Goal: Task Accomplishment & Management: Use online tool/utility

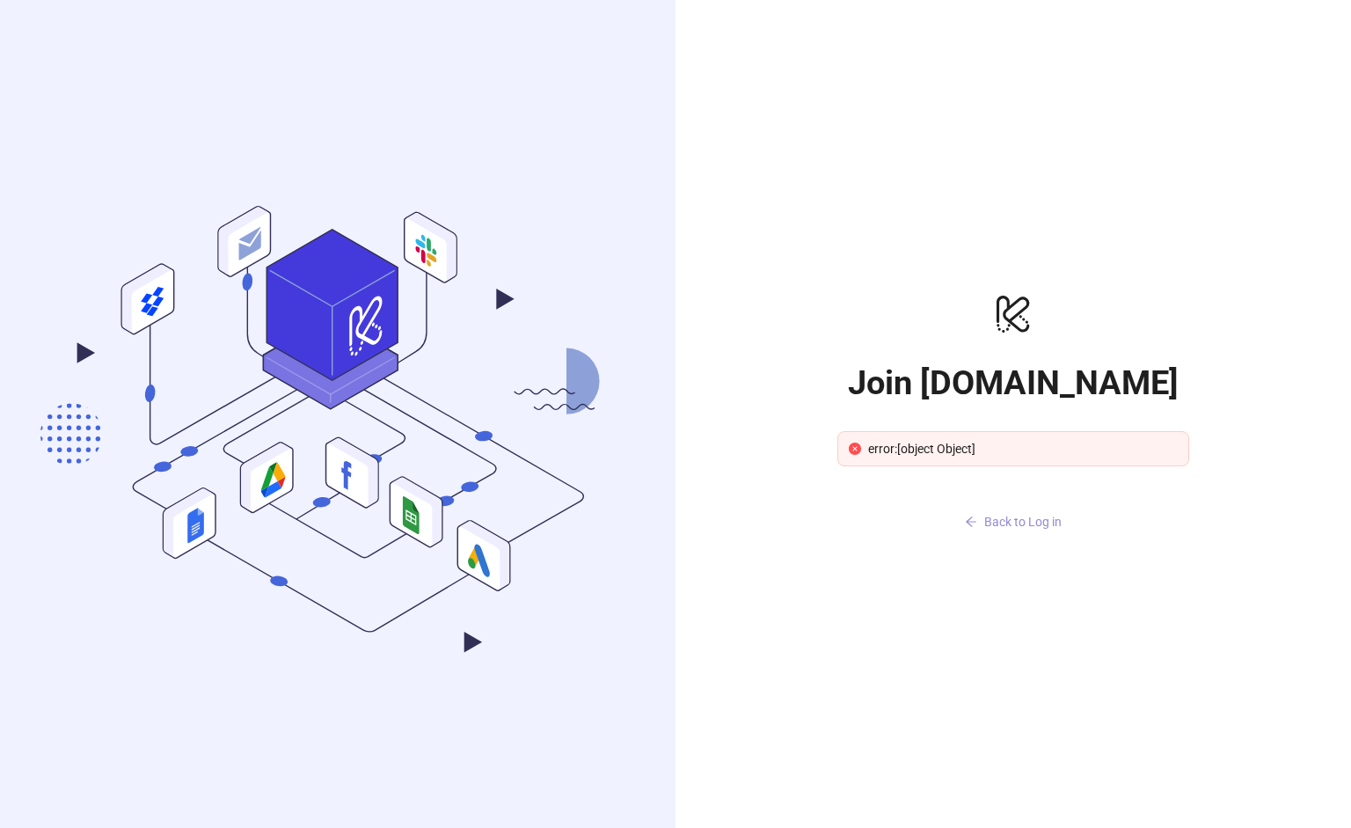
click at [1015, 527] on span "Back to Log in" at bounding box center [1023, 522] width 77 height 14
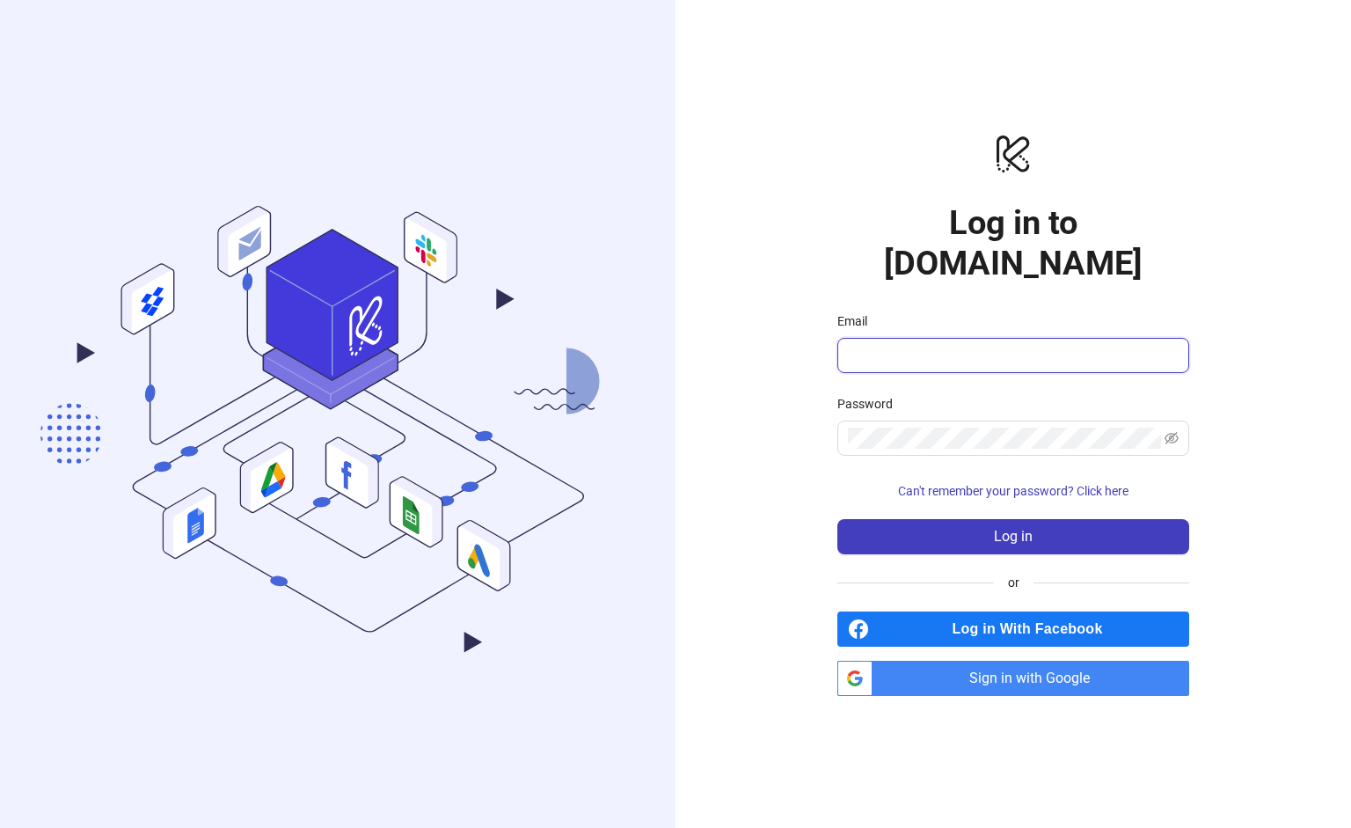
click at [941, 345] on input "Email" at bounding box center [1011, 355] width 327 height 21
type input "**********"
drag, startPoint x: 956, startPoint y: 390, endPoint x: 957, endPoint y: 406, distance: 15.9
click at [957, 394] on div "Password" at bounding box center [1014, 407] width 352 height 26
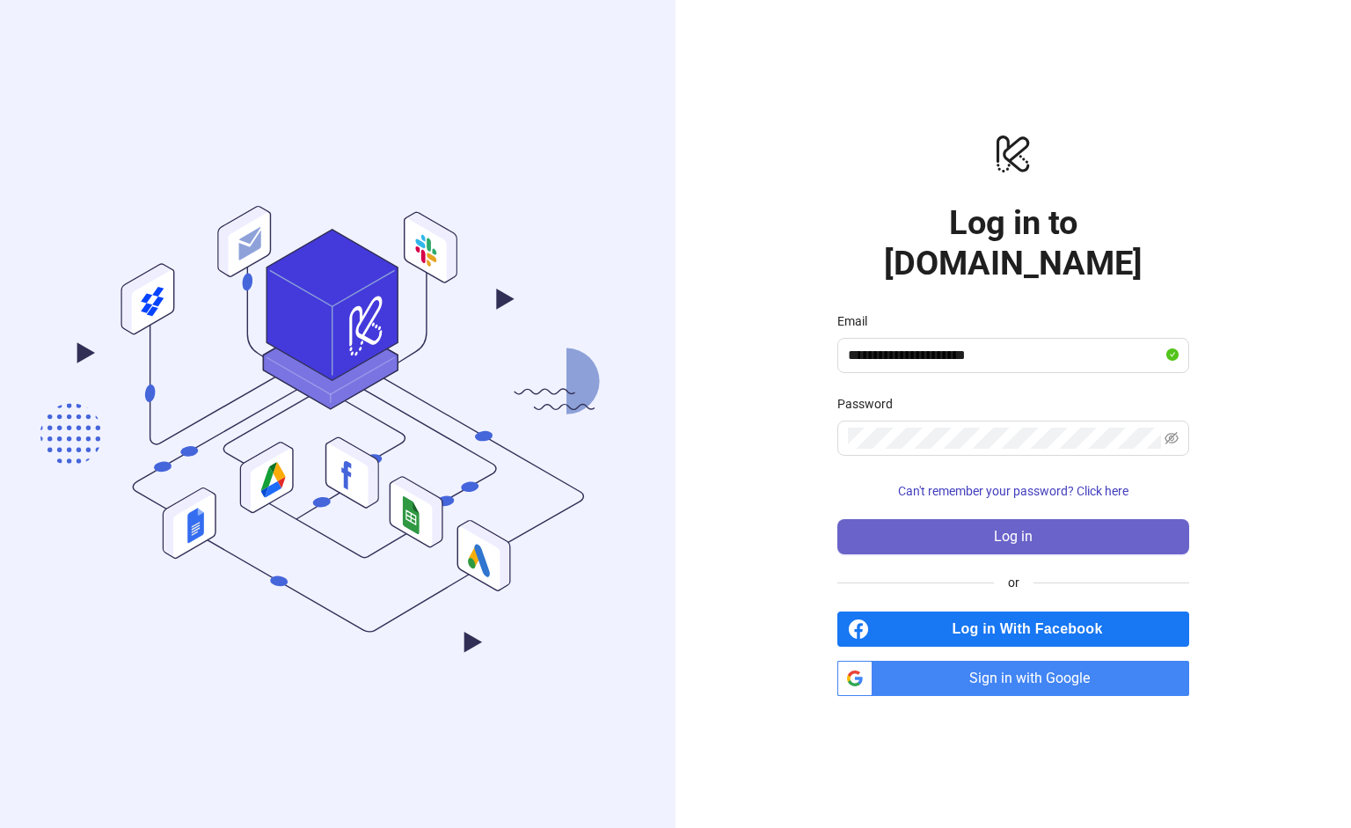
drag, startPoint x: 1050, startPoint y: 516, endPoint x: 1011, endPoint y: 516, distance: 38.7
click at [1042, 519] on button "Log in" at bounding box center [1014, 536] width 352 height 35
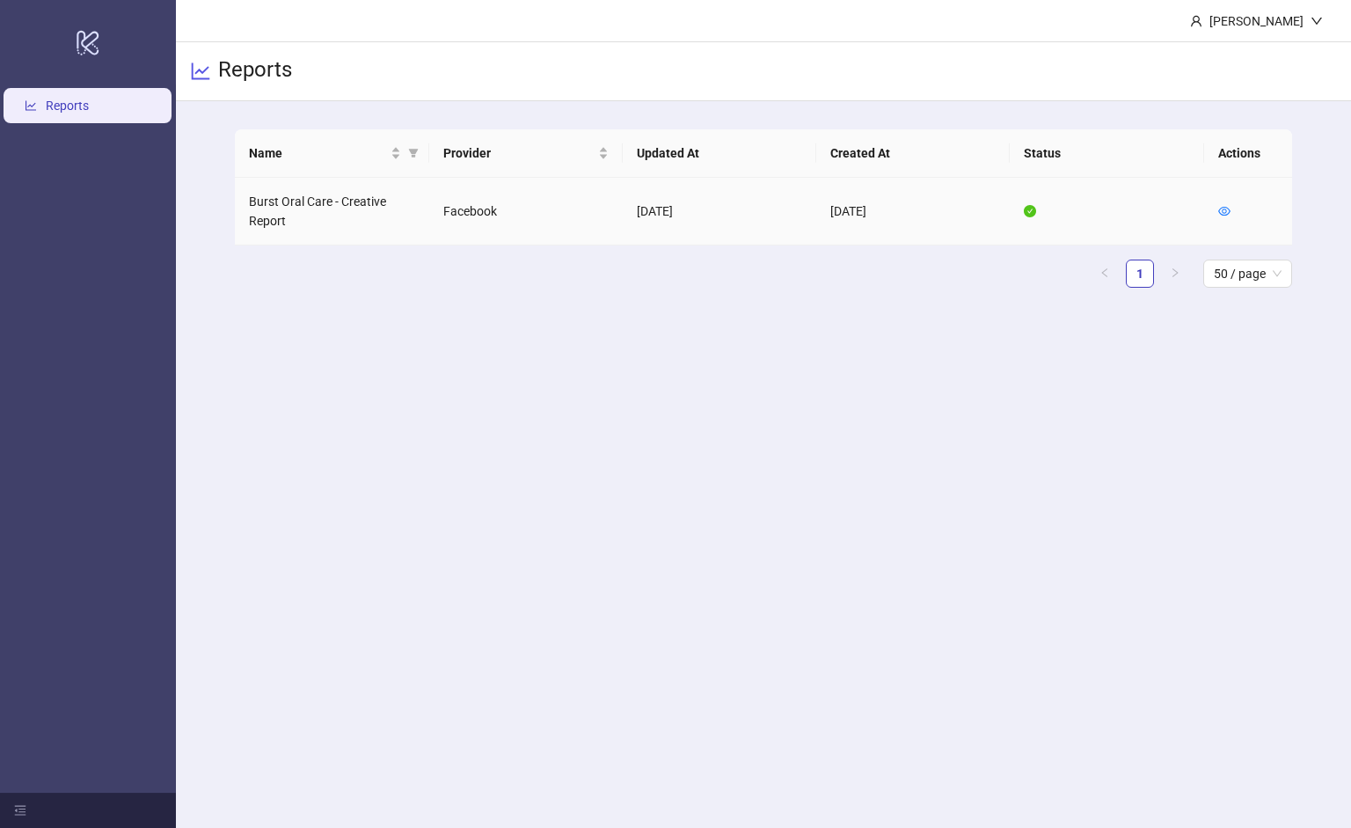
click at [313, 182] on td "Burst Oral Care - Creative Report" at bounding box center [332, 212] width 194 height 68
click at [305, 199] on td "Burst Oral Care - Creative Report" at bounding box center [332, 212] width 194 height 68
click at [1219, 205] on icon "eye" at bounding box center [1225, 211] width 12 height 12
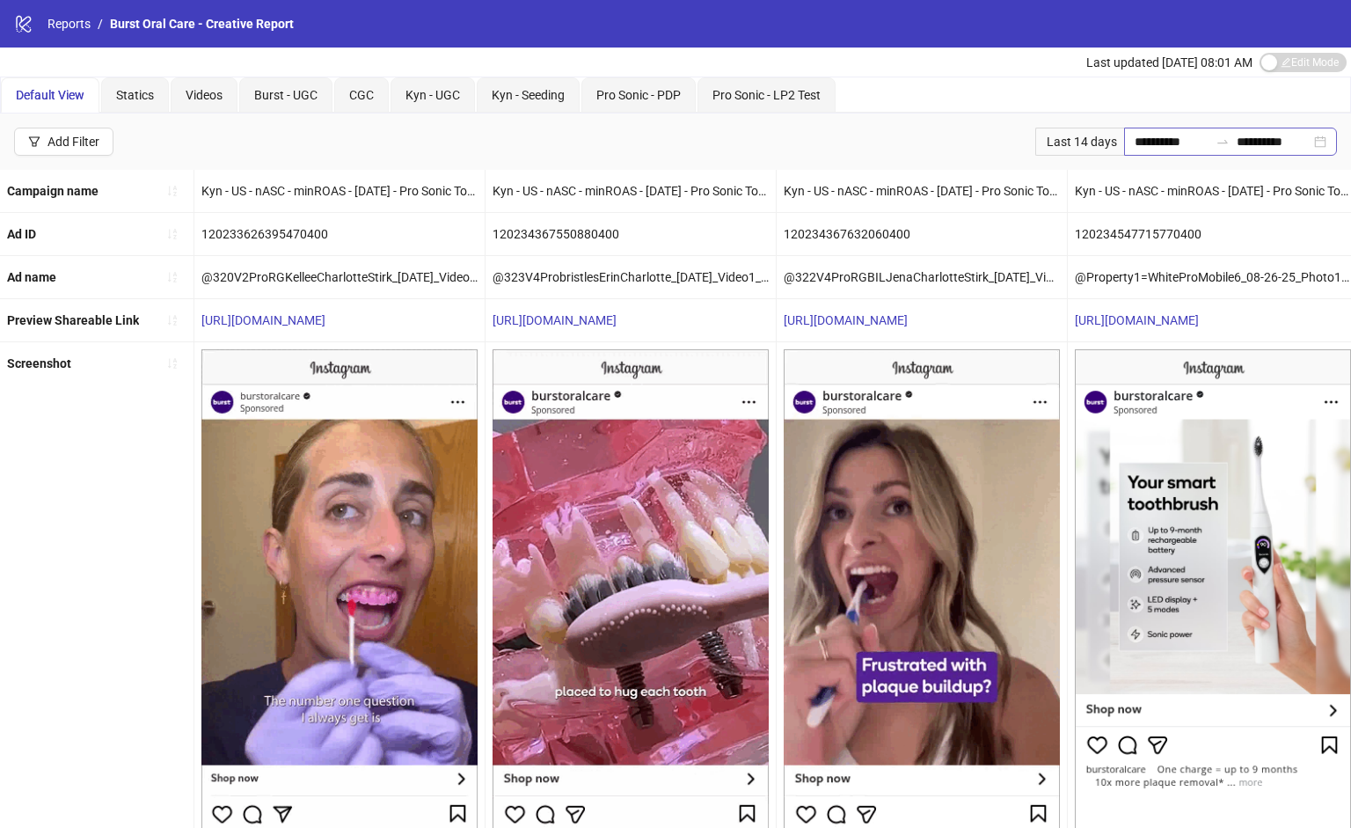
click at [1322, 144] on div "**********" at bounding box center [1230, 142] width 213 height 28
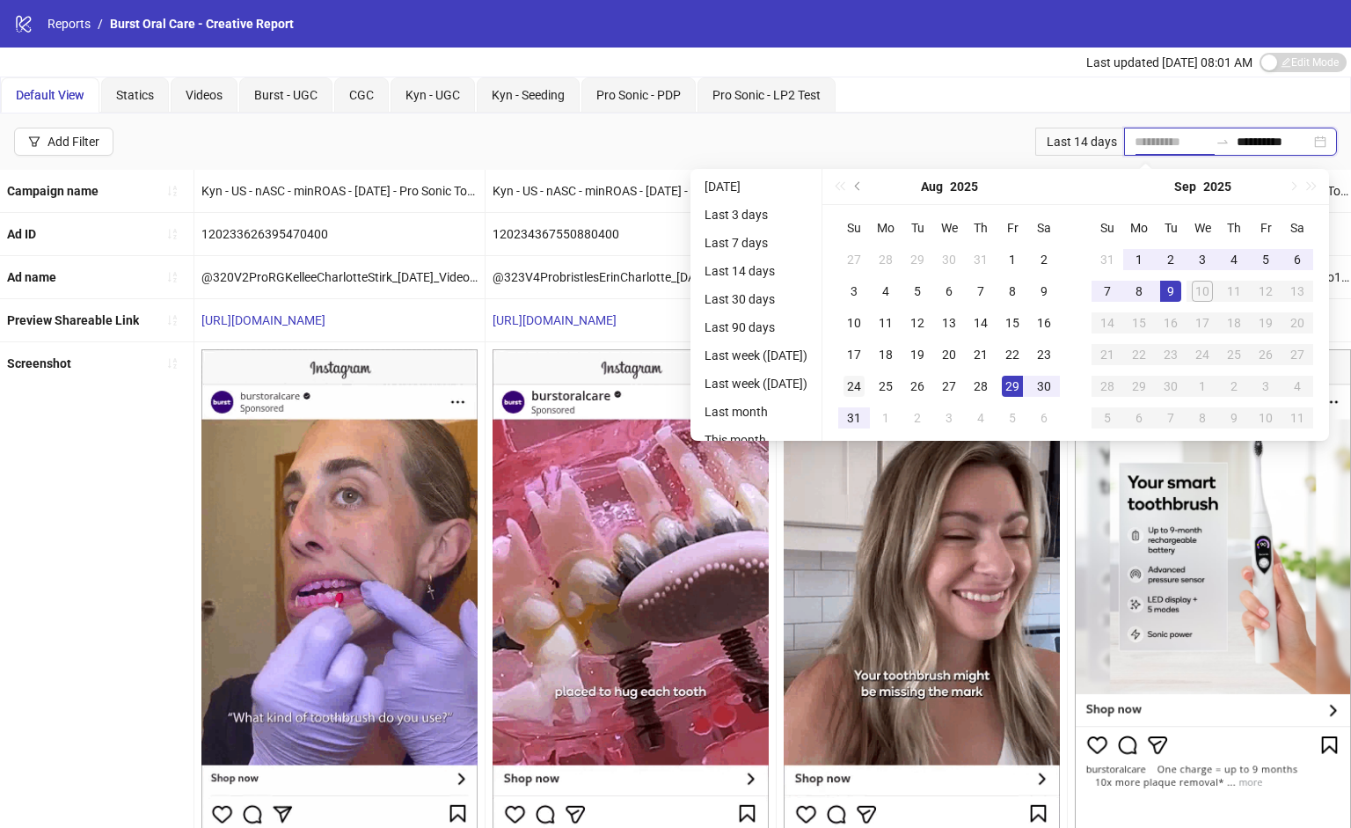
type input "**********"
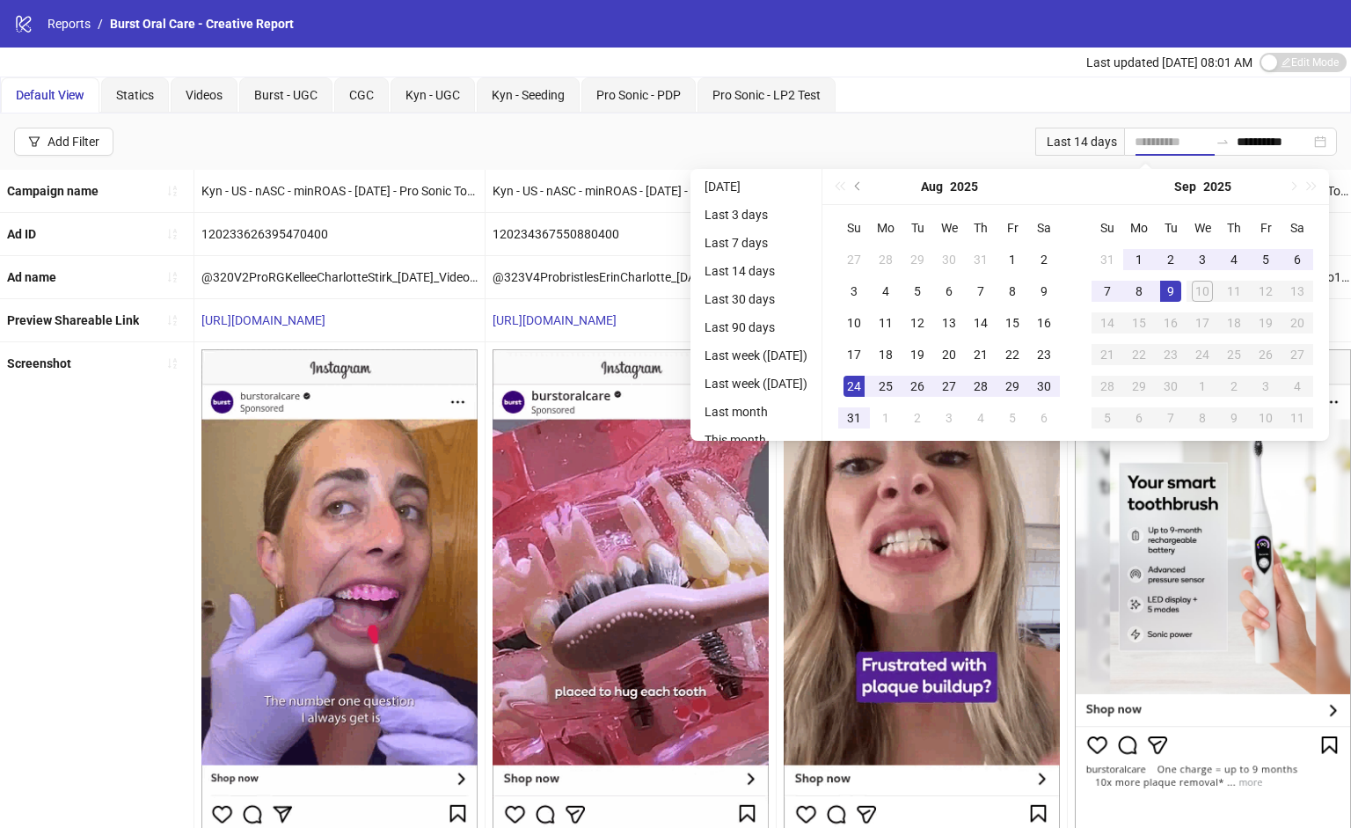
click at [855, 392] on div "24" at bounding box center [854, 386] width 21 height 21
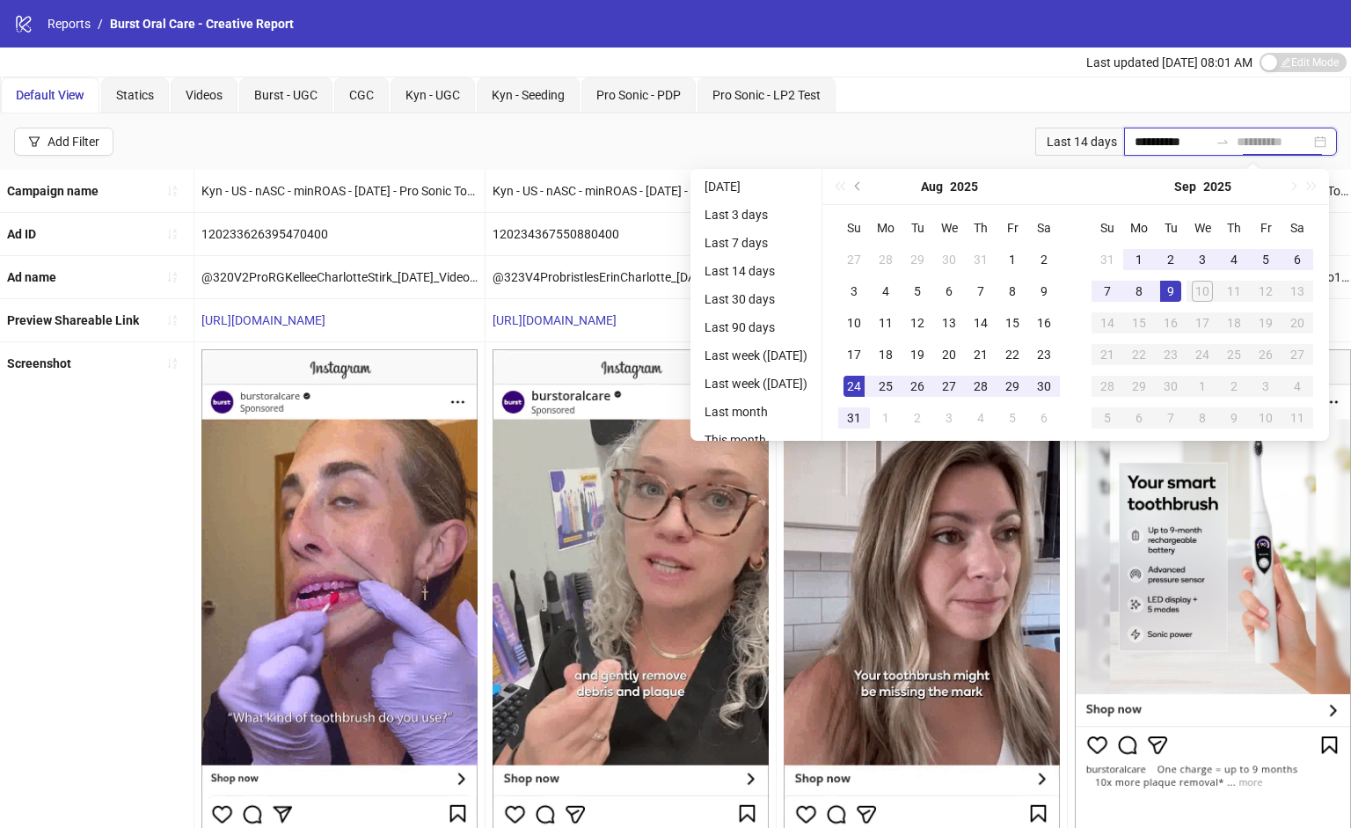
type input "**********"
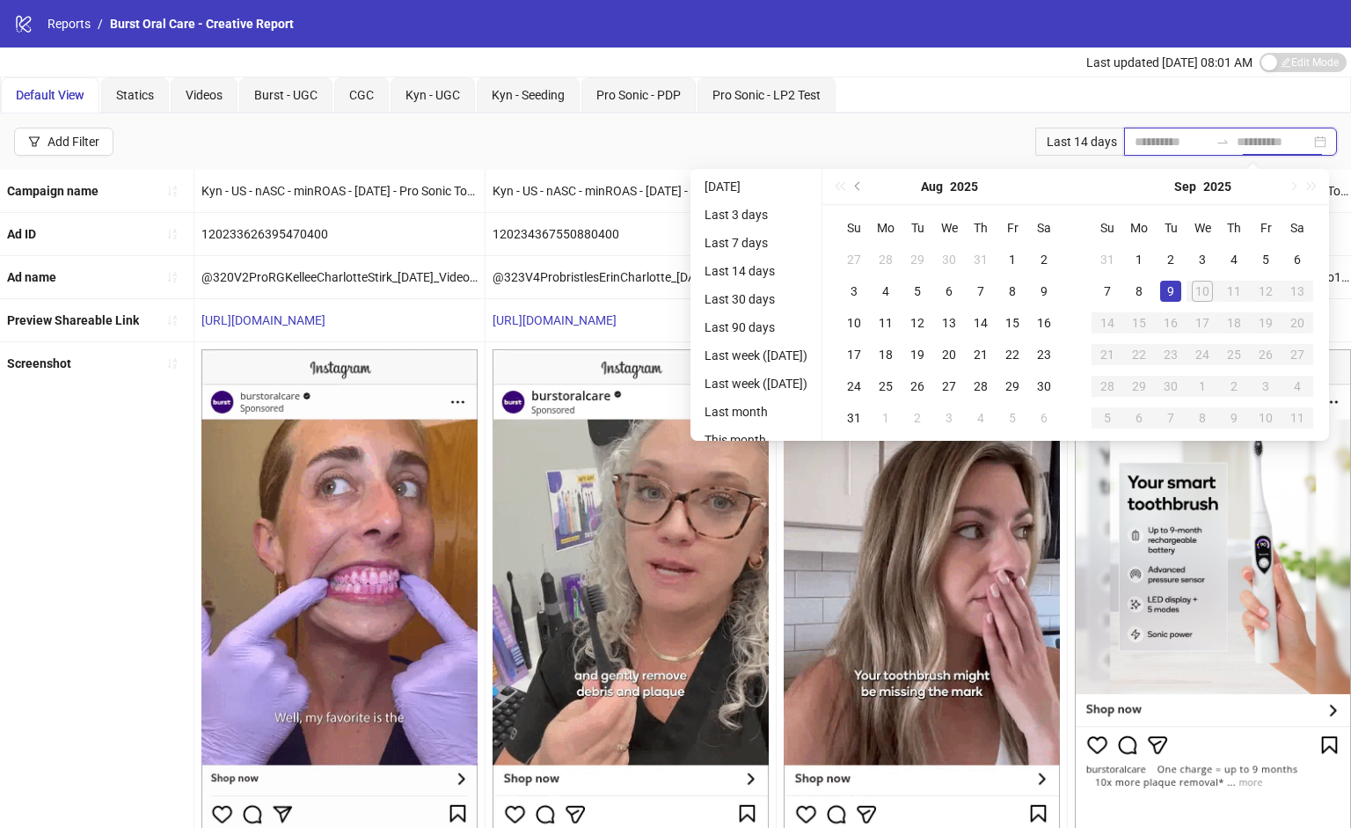
type input "**********"
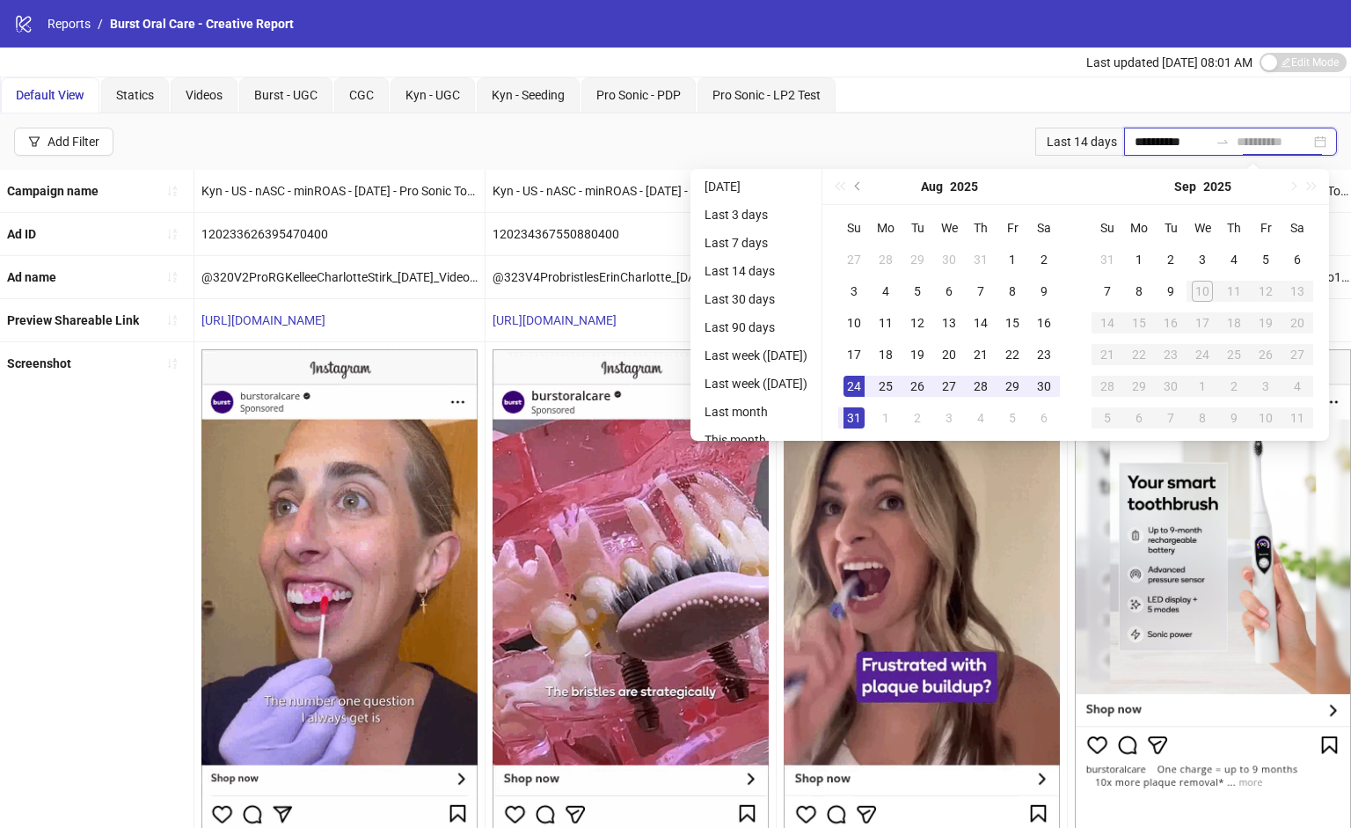
type input "**********"
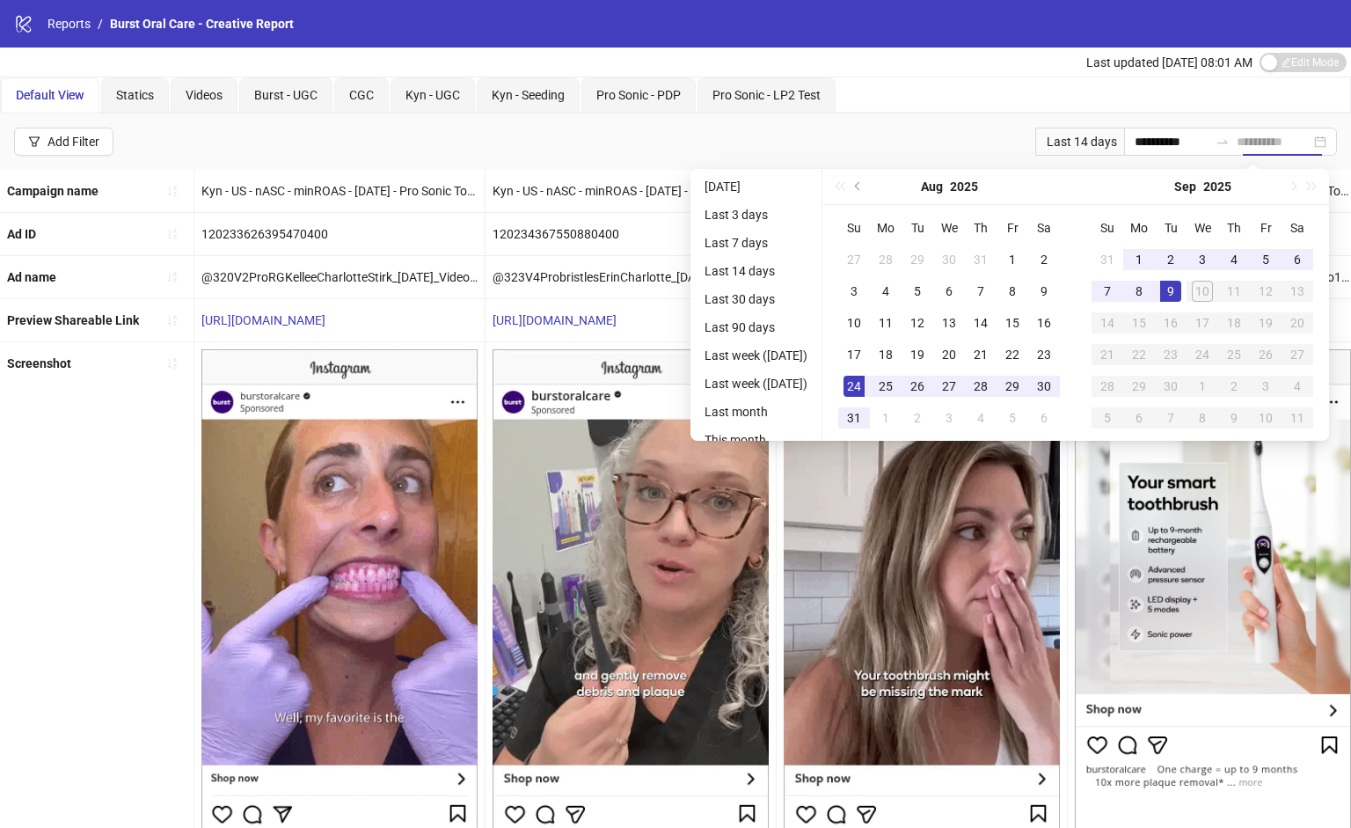
click at [1182, 293] on div "9" at bounding box center [1170, 291] width 21 height 21
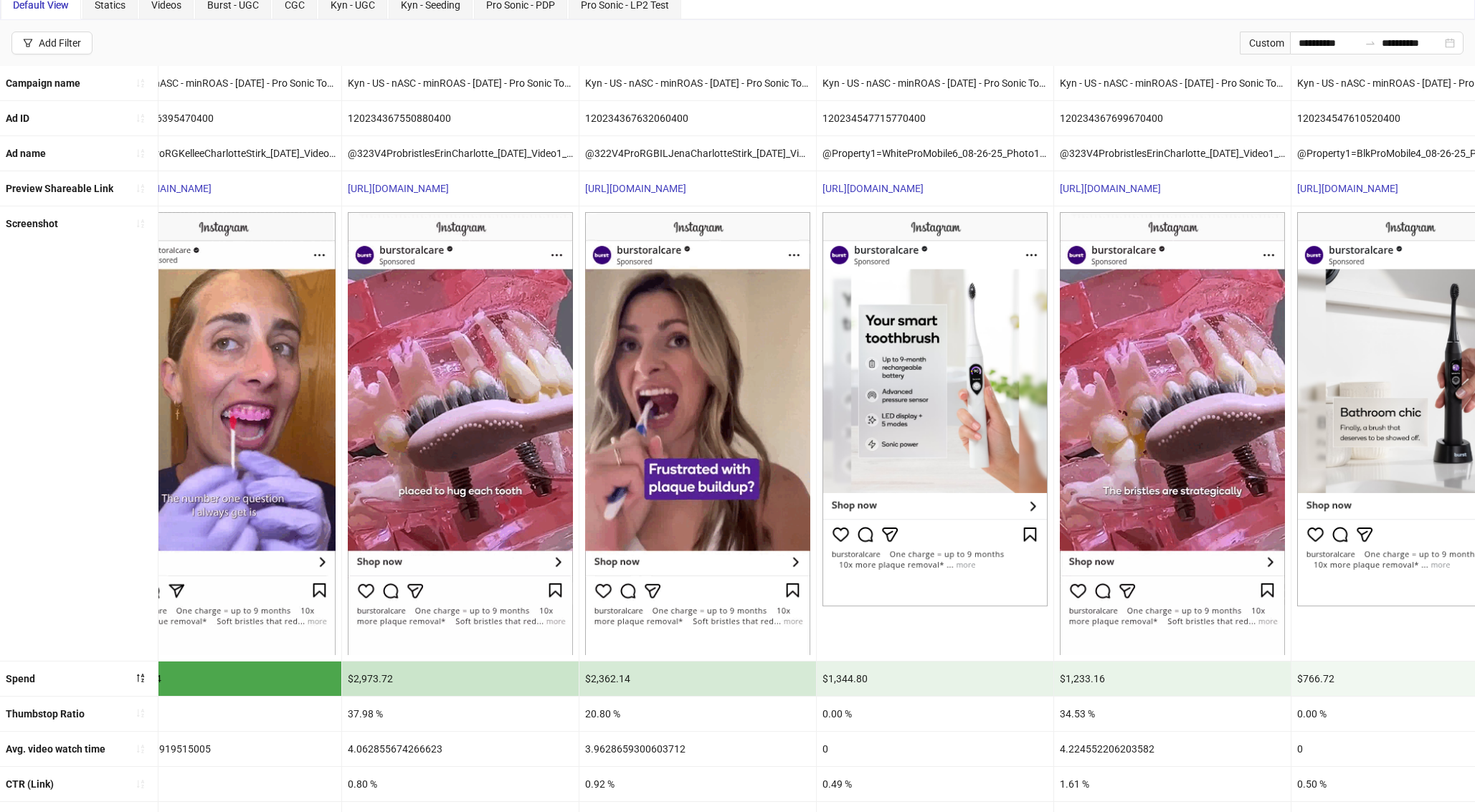
scroll to position [0, 50]
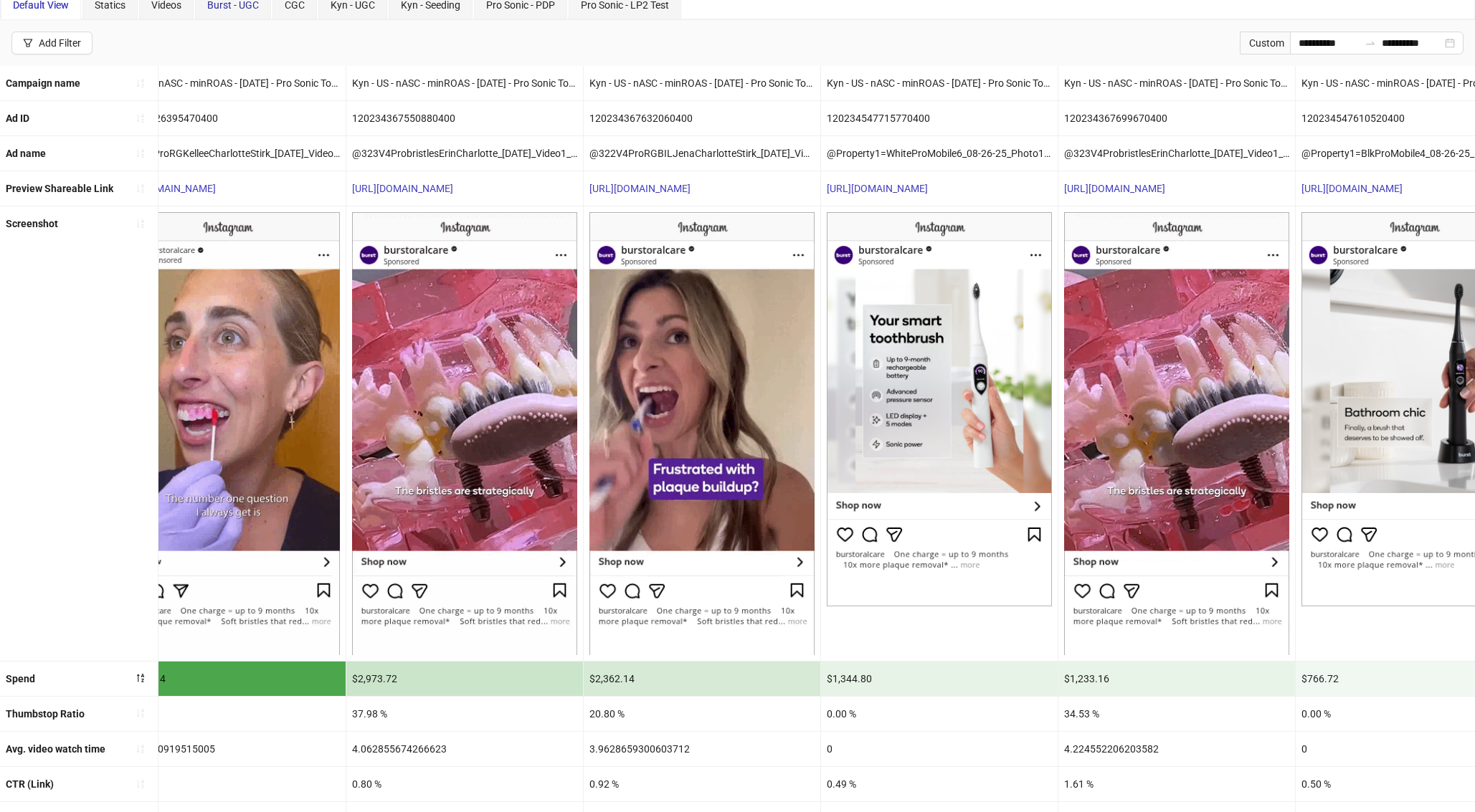
click at [218, 2] on span "Burst - UGC" at bounding box center [232, 5] width 51 height 11
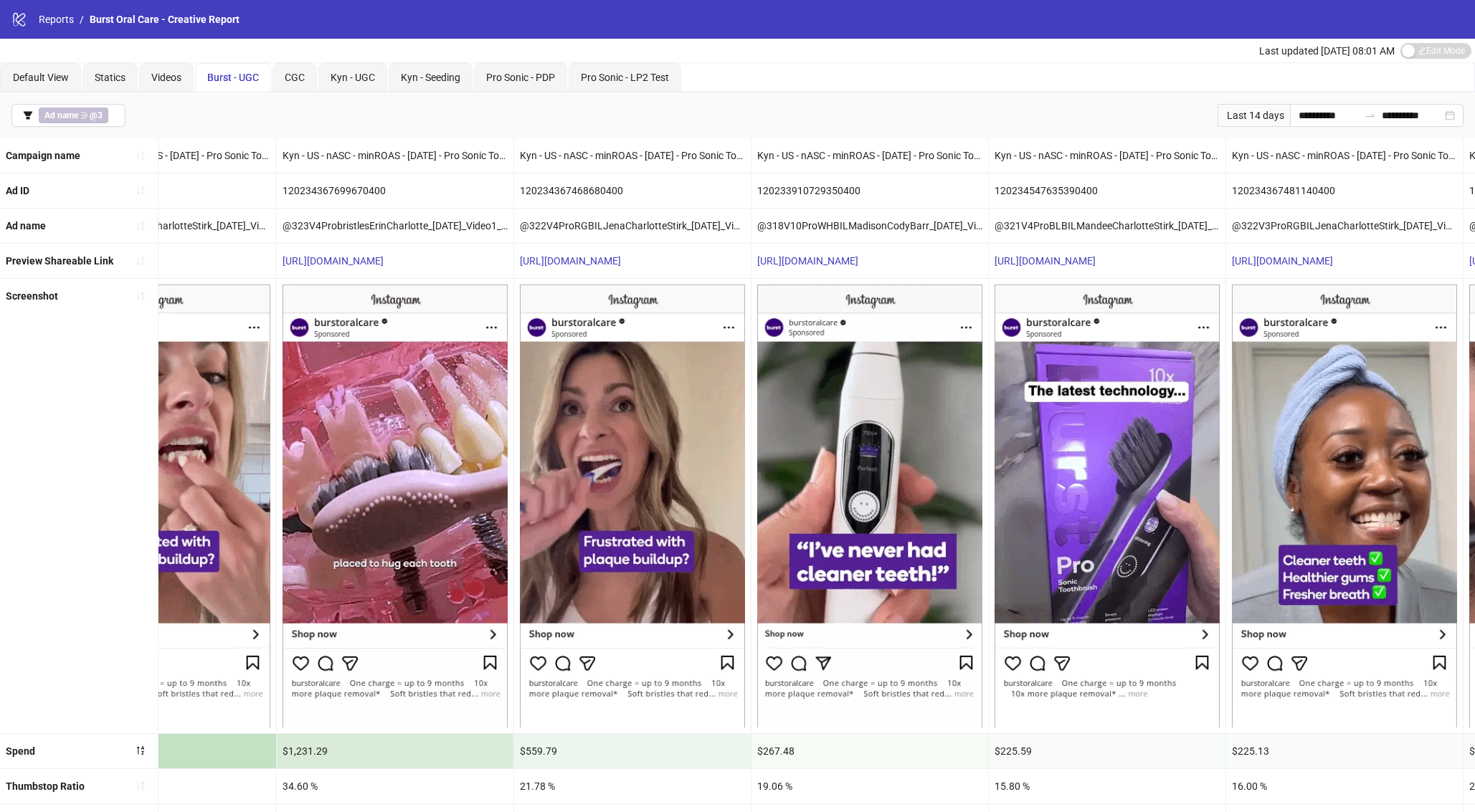
scroll to position [0, 588]
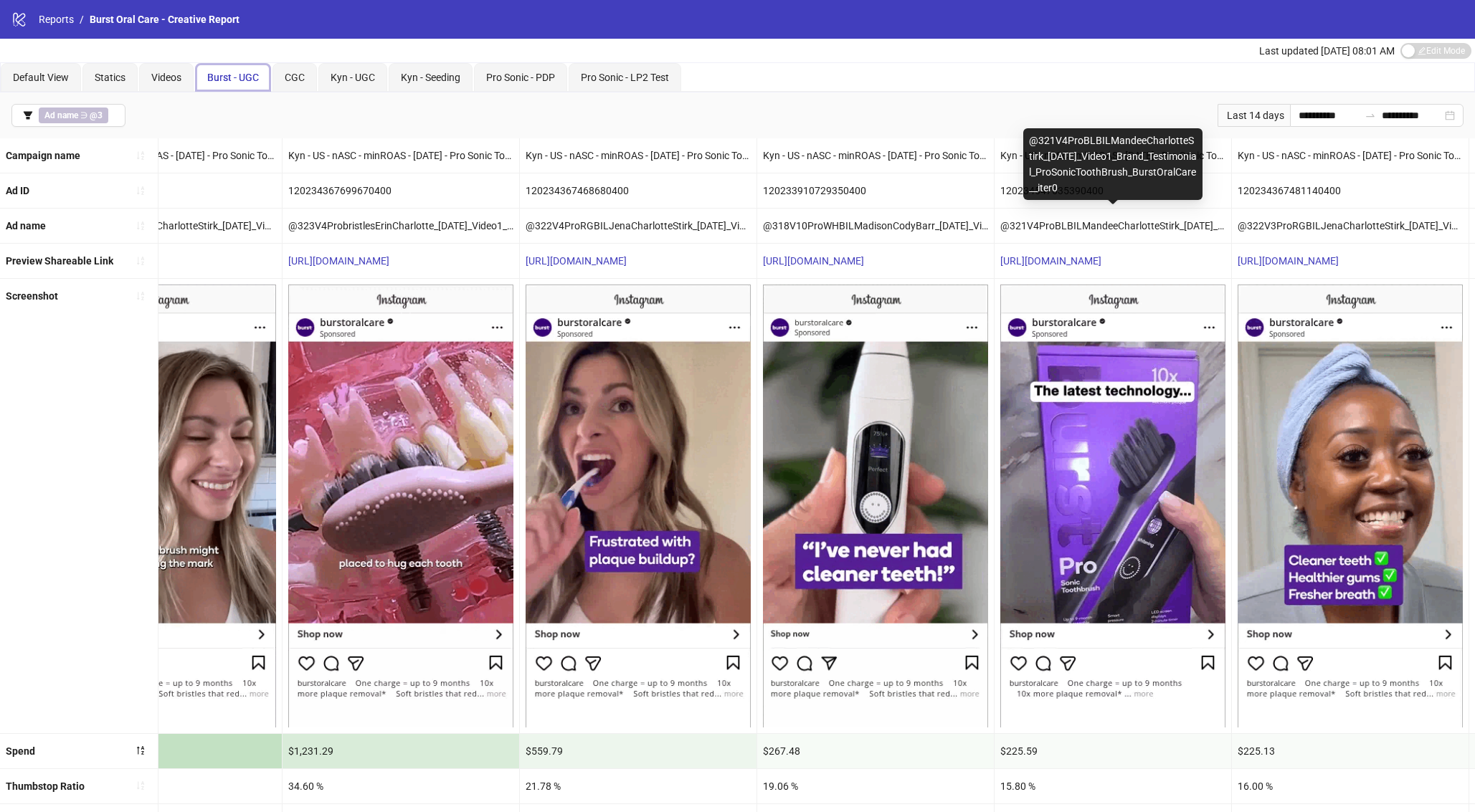
click at [1037, 224] on div "@321V4ProBLBILMandeeCharlotteStirk_08-26-25_Video1_Brand_Testimonial_ProSonicTo…" at bounding box center [1112, 226] width 236 height 34
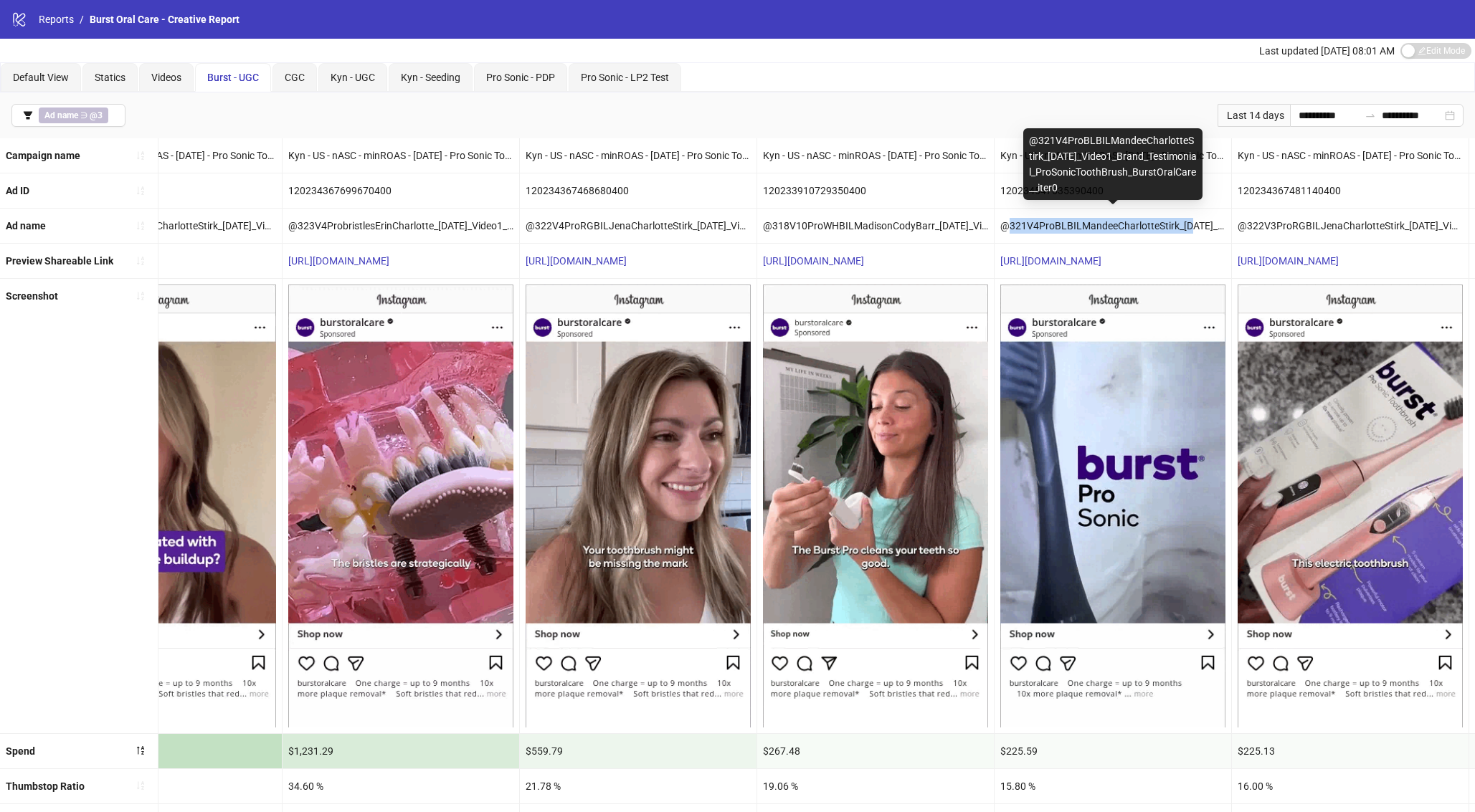
click at [1037, 224] on div "@321V4ProBLBILMandeeCharlotteStirk_08-26-25_Video1_Brand_Testimonial_ProSonicTo…" at bounding box center [1112, 226] width 236 height 34
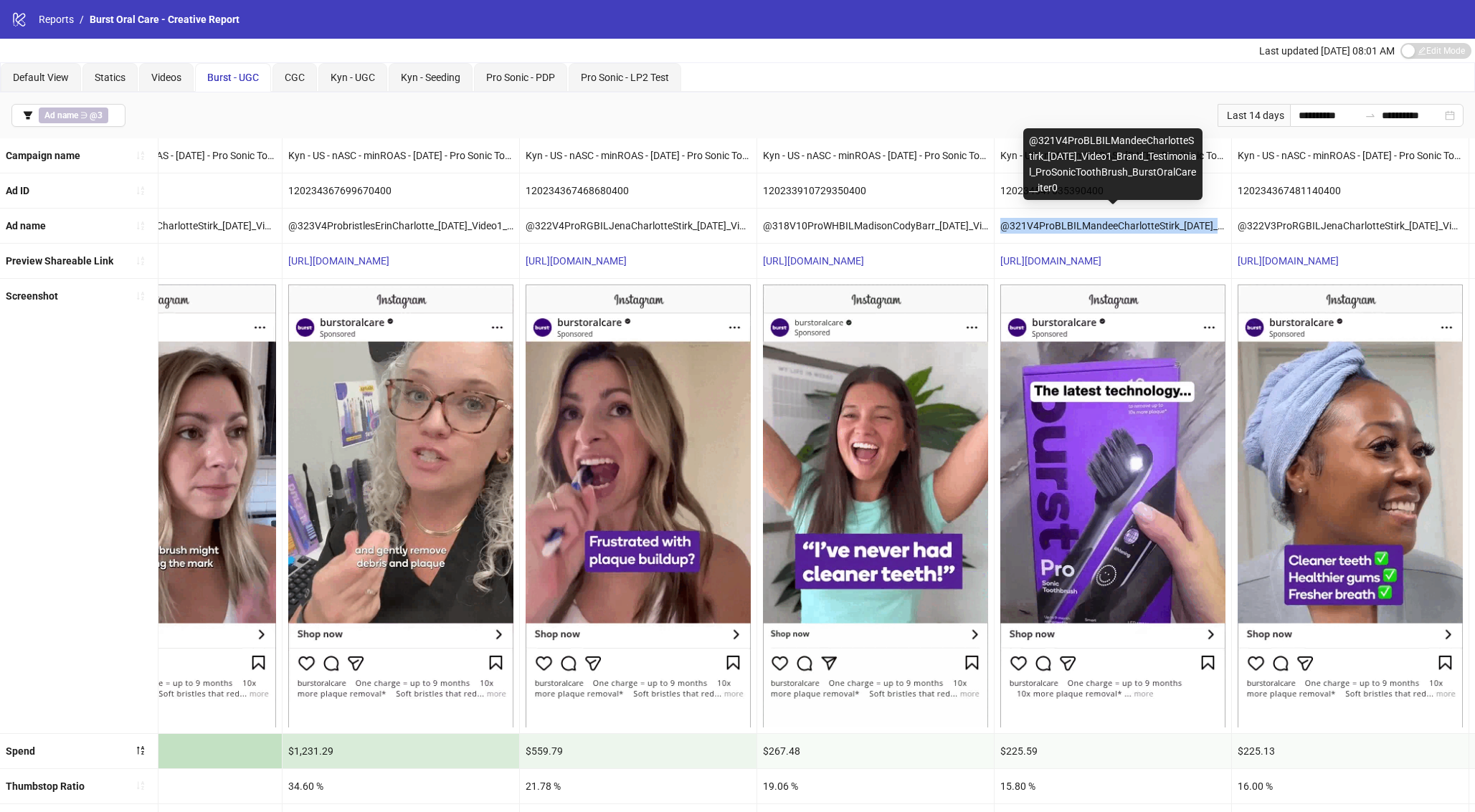
click at [1037, 224] on div "@321V4ProBLBILMandeeCharlotteStirk_08-26-25_Video1_Brand_Testimonial_ProSonicTo…" at bounding box center [1112, 226] width 236 height 34
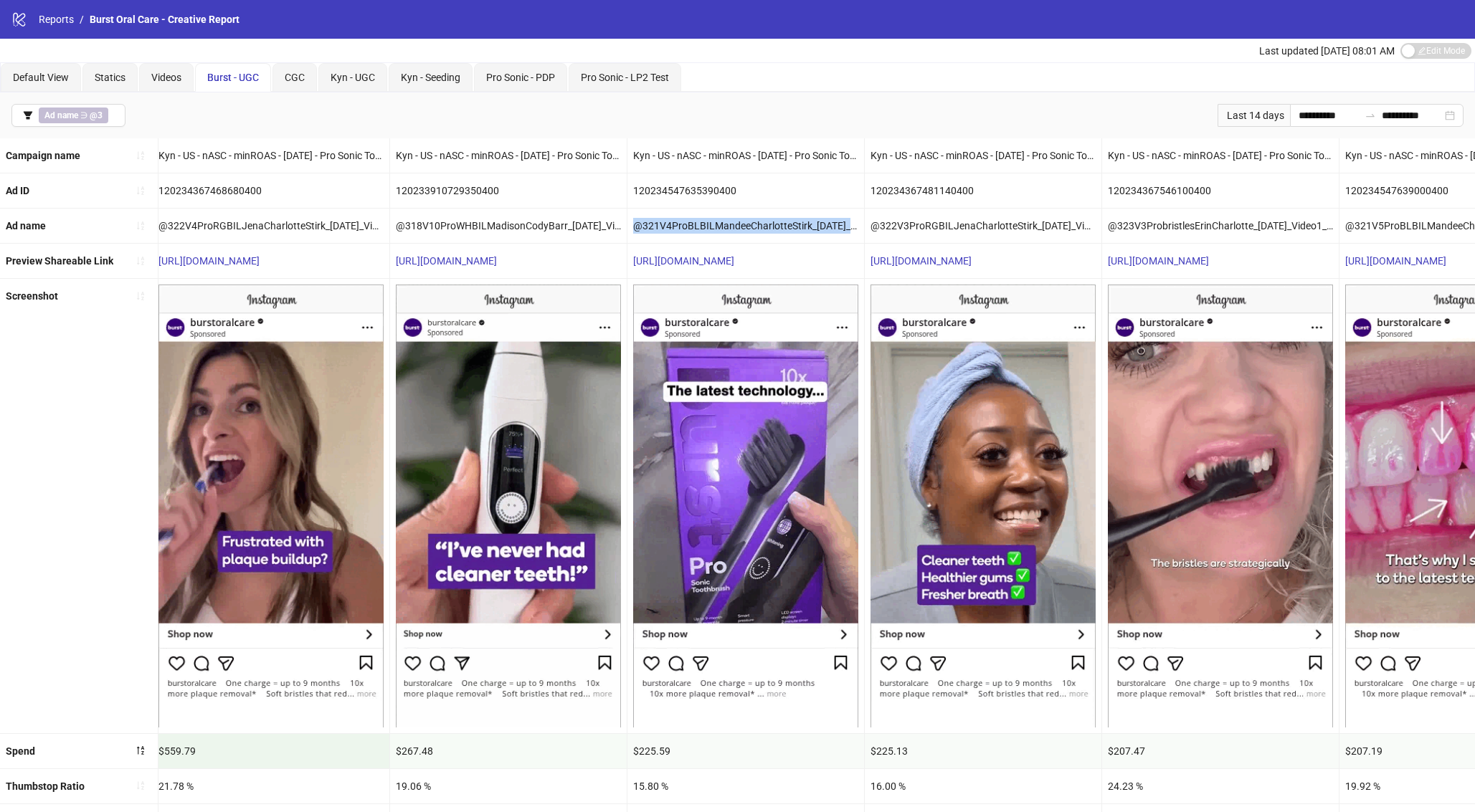
scroll to position [0, 956]
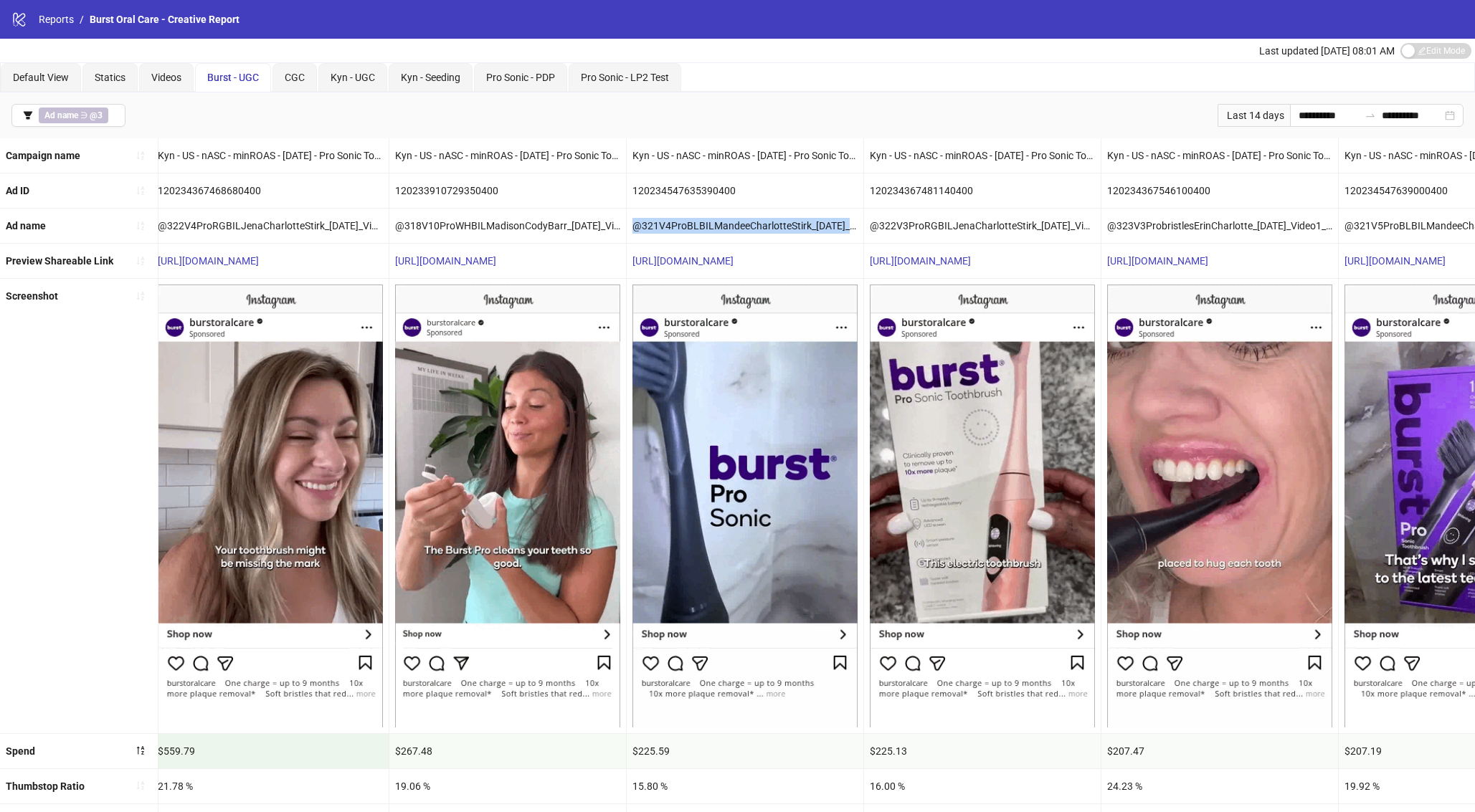
click at [791, 463] on img at bounding box center [745, 505] width 225 height 442
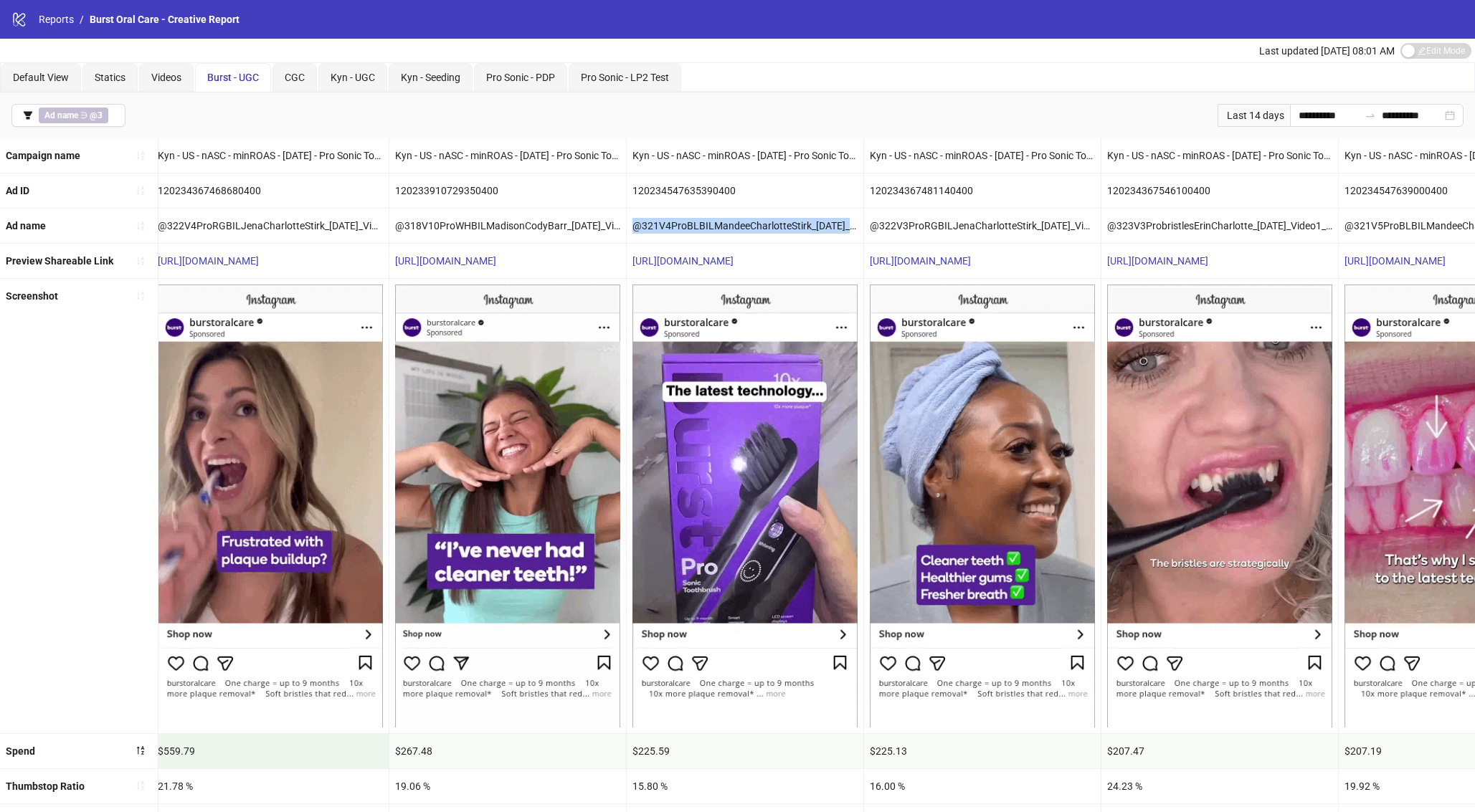
click at [738, 513] on img at bounding box center [745, 505] width 225 height 442
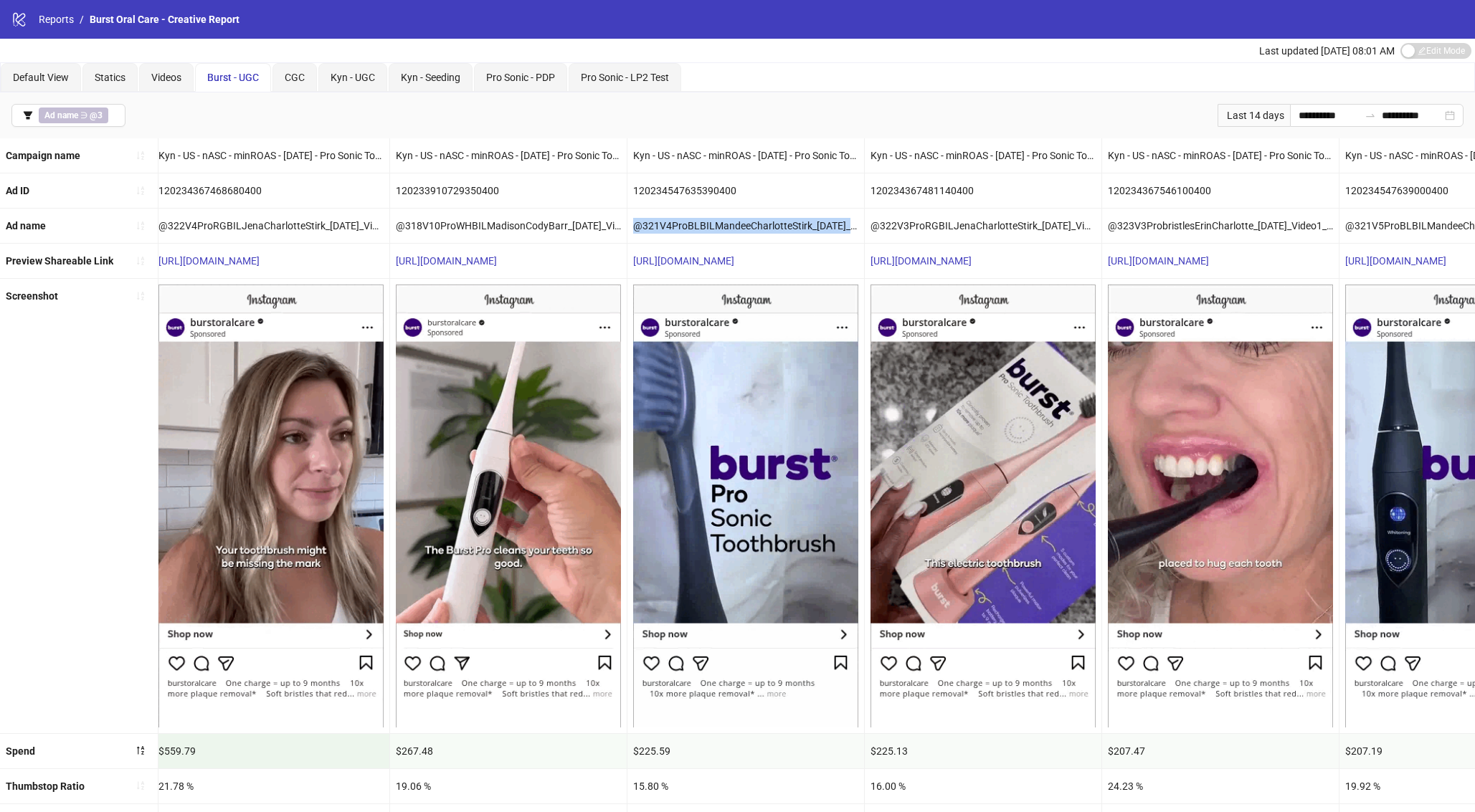
click at [673, 516] on img at bounding box center [746, 505] width 225 height 442
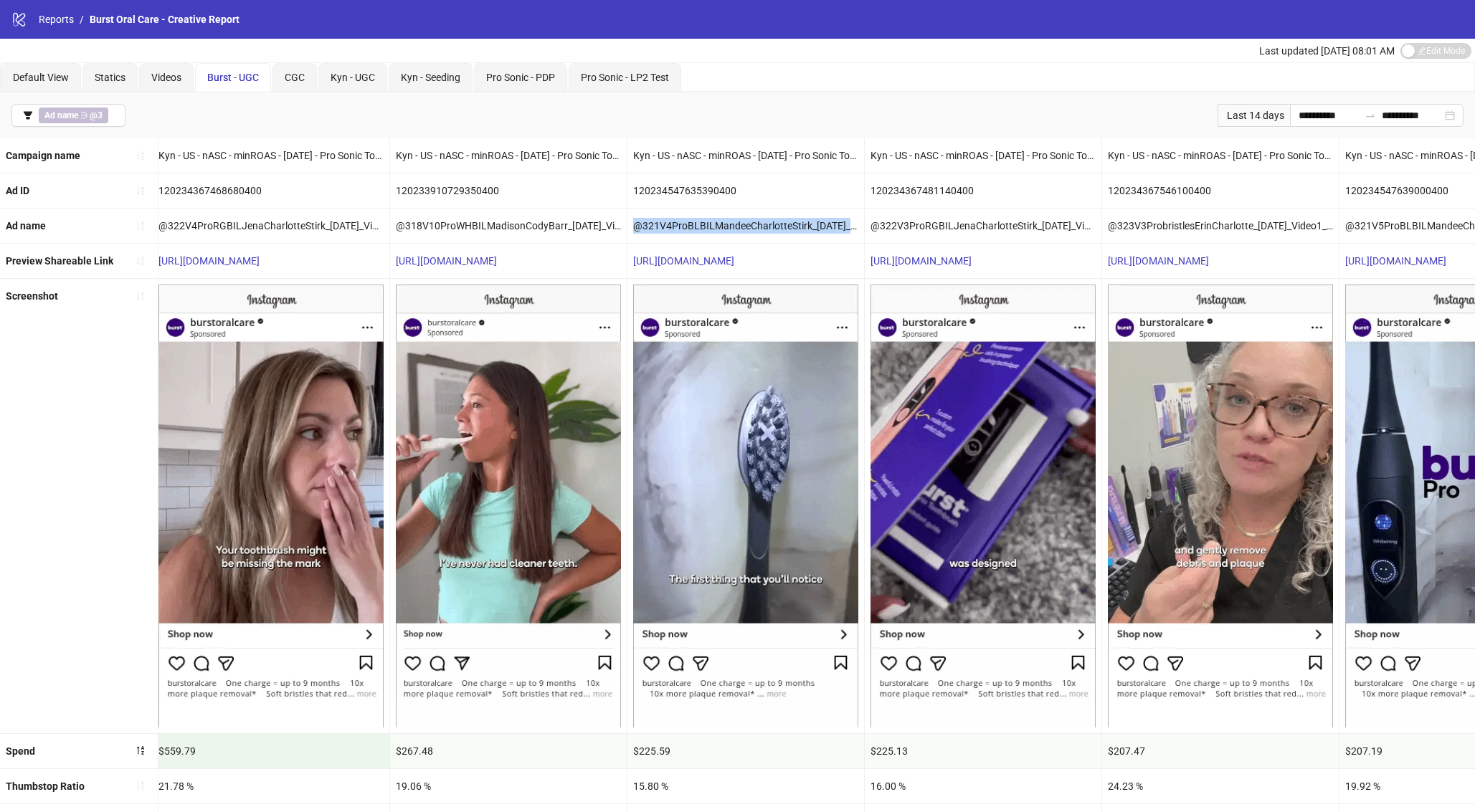
scroll to position [0, 961]
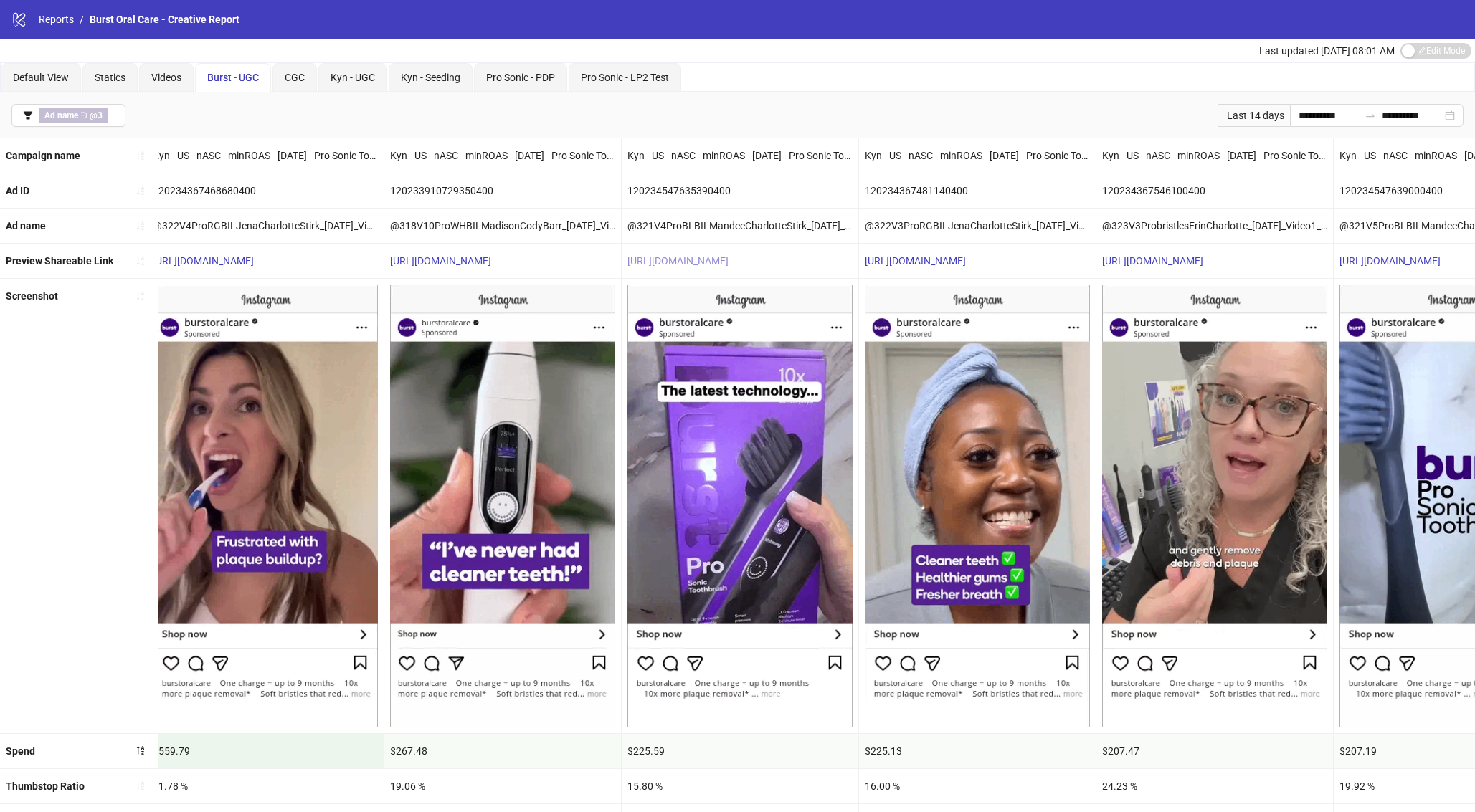
click at [651, 255] on link "https://fb.me/2jqHZBSnoaD77D6" at bounding box center [678, 261] width 101 height 11
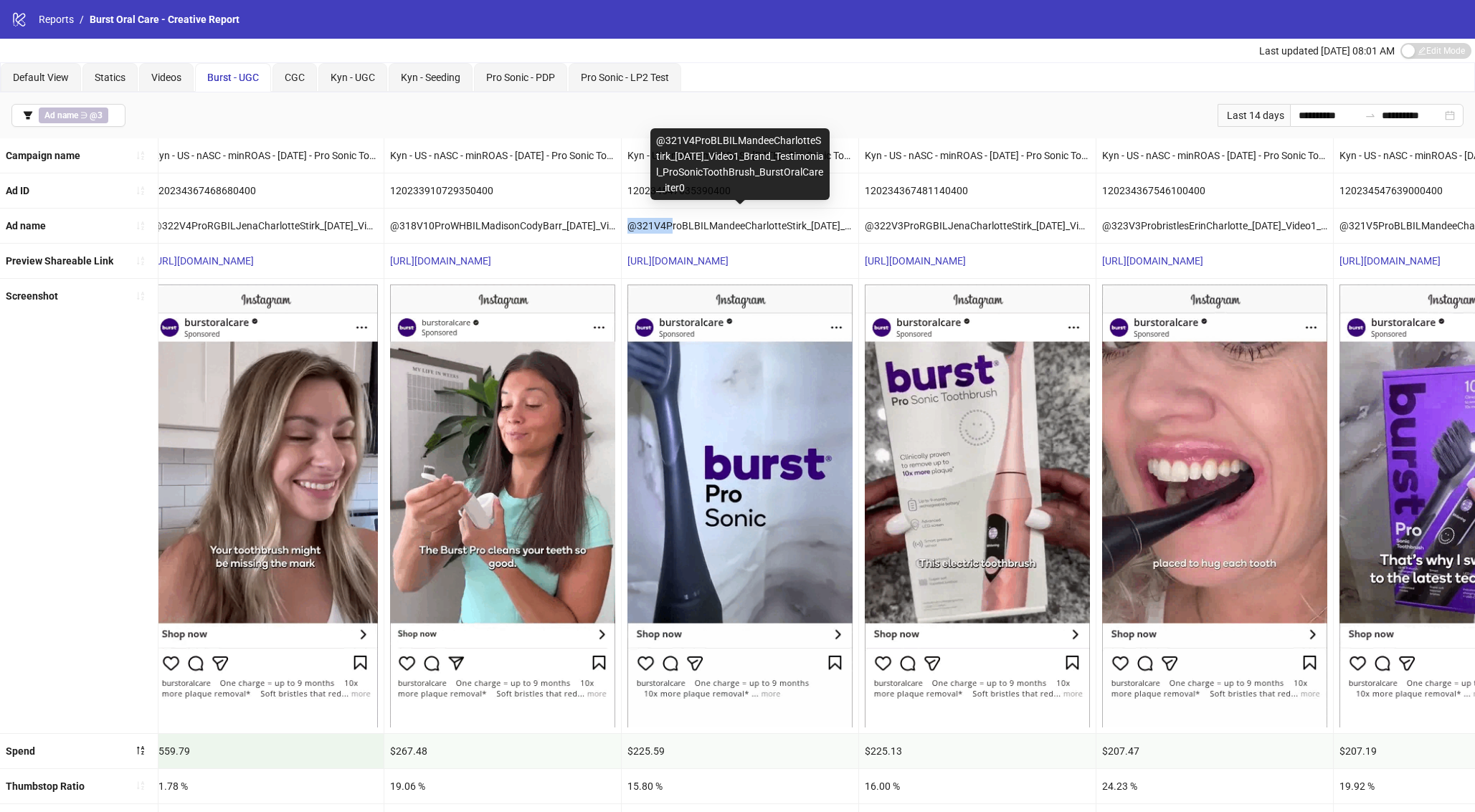
drag, startPoint x: 671, startPoint y: 226, endPoint x: 628, endPoint y: 227, distance: 43.0
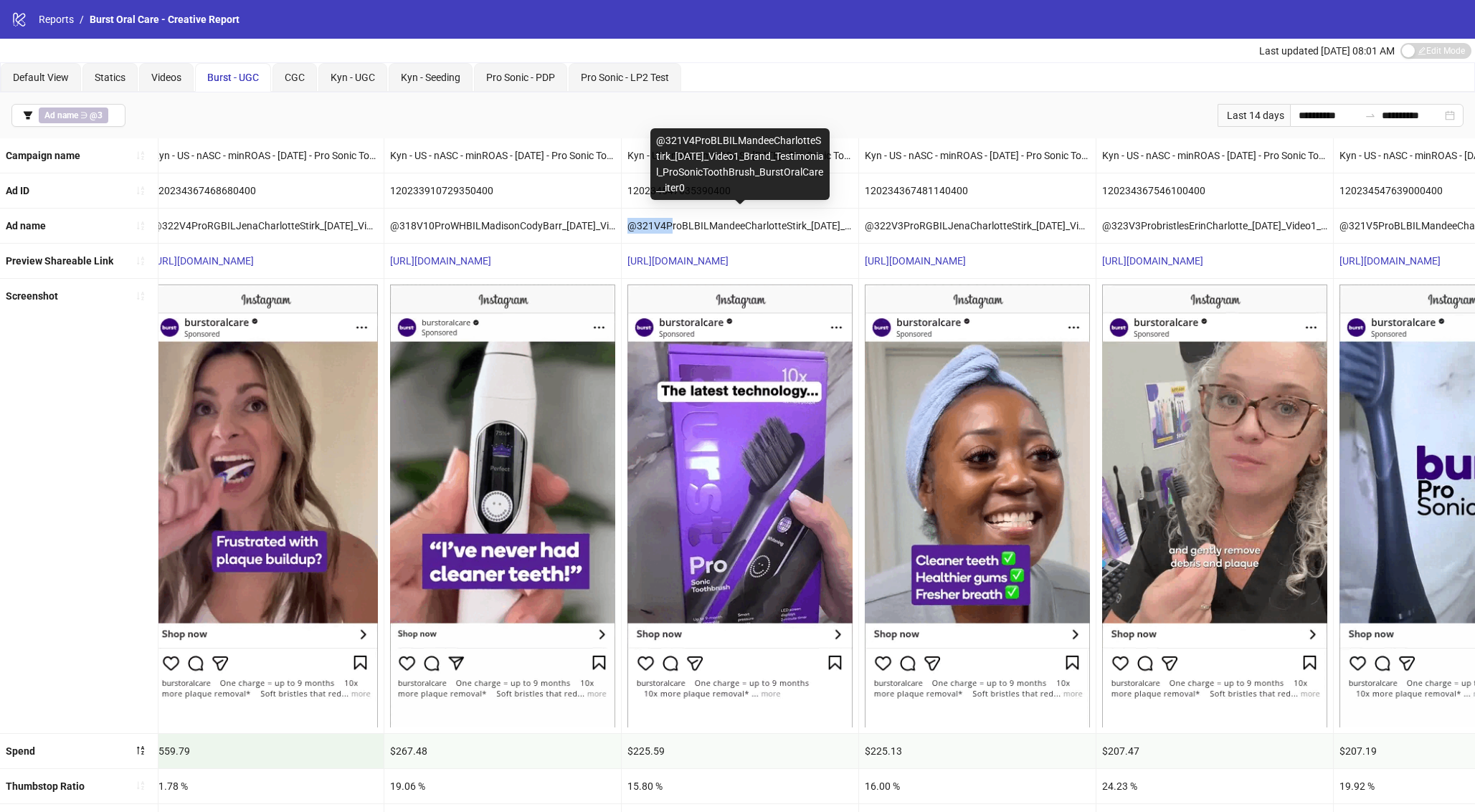
click at [628, 227] on div "@321V4ProBLBILMandeeCharlotteStirk_08-26-25_Video1_Brand_Testimonial_ProSonicTo…" at bounding box center [740, 226] width 236 height 34
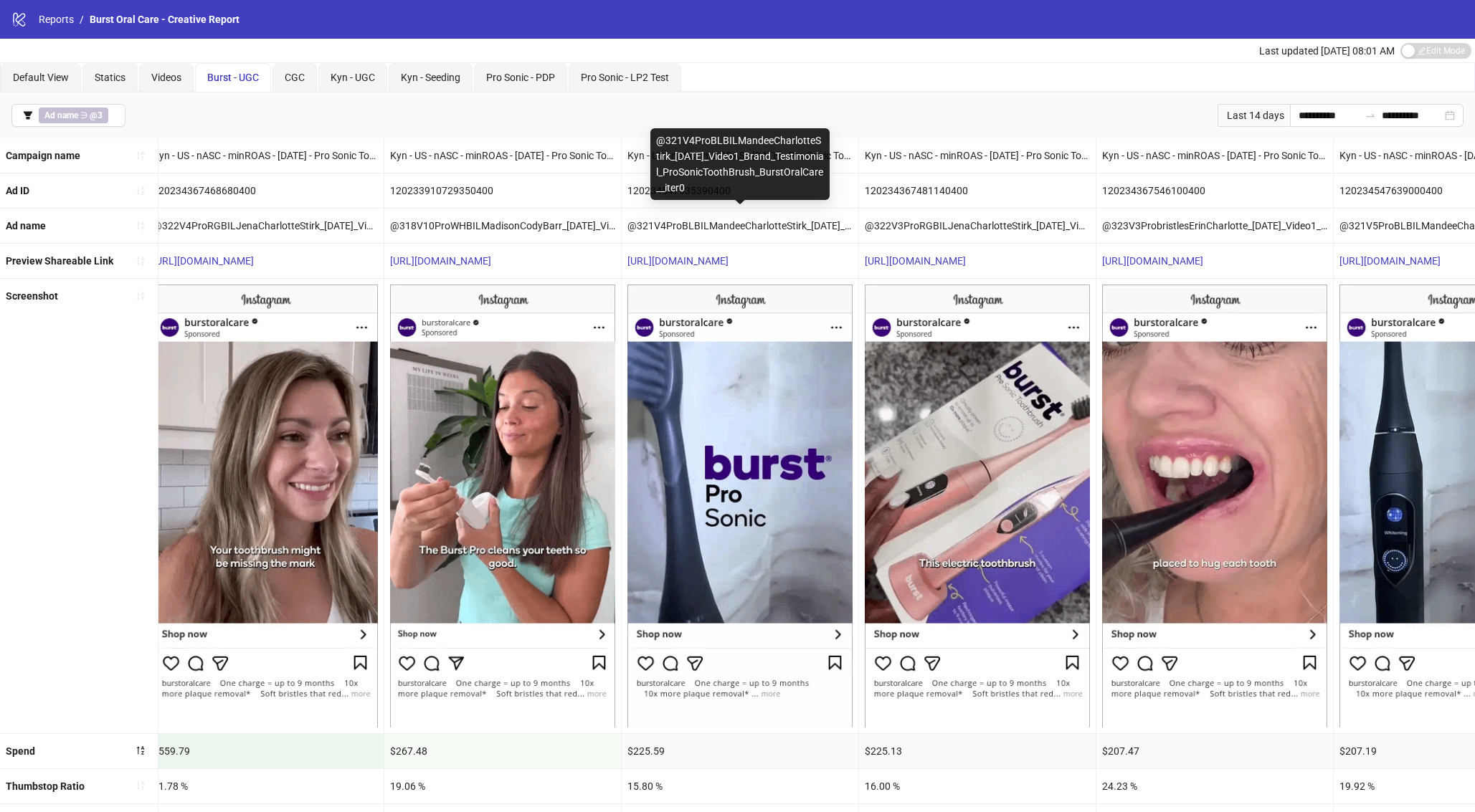
click at [720, 220] on div "@321V4ProBLBILMandeeCharlotteStirk_08-26-25_Video1_Brand_Testimonial_ProSonicTo…" at bounding box center [740, 226] width 236 height 34
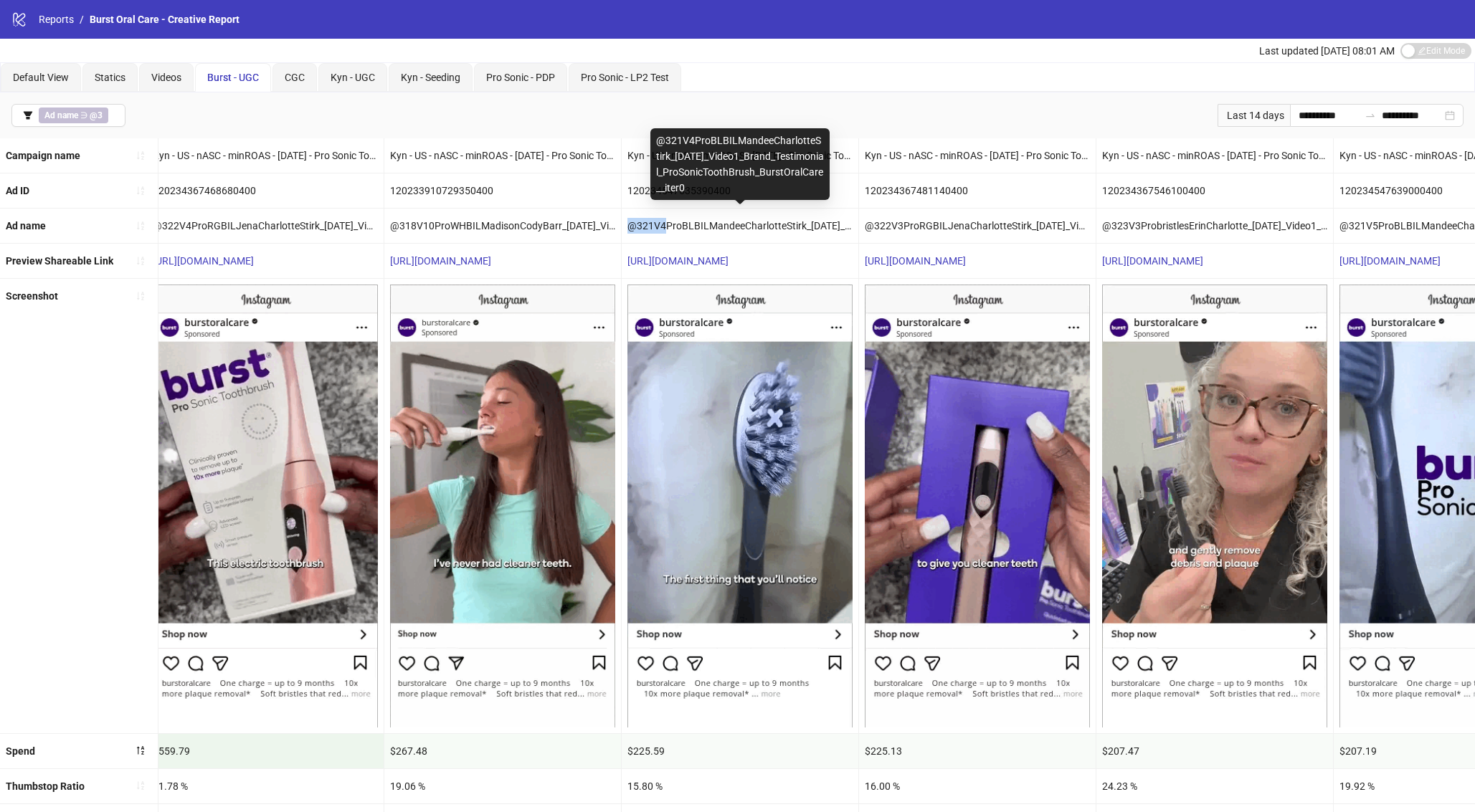
drag, startPoint x: 667, startPoint y: 226, endPoint x: 694, endPoint y: 246, distance: 33.6
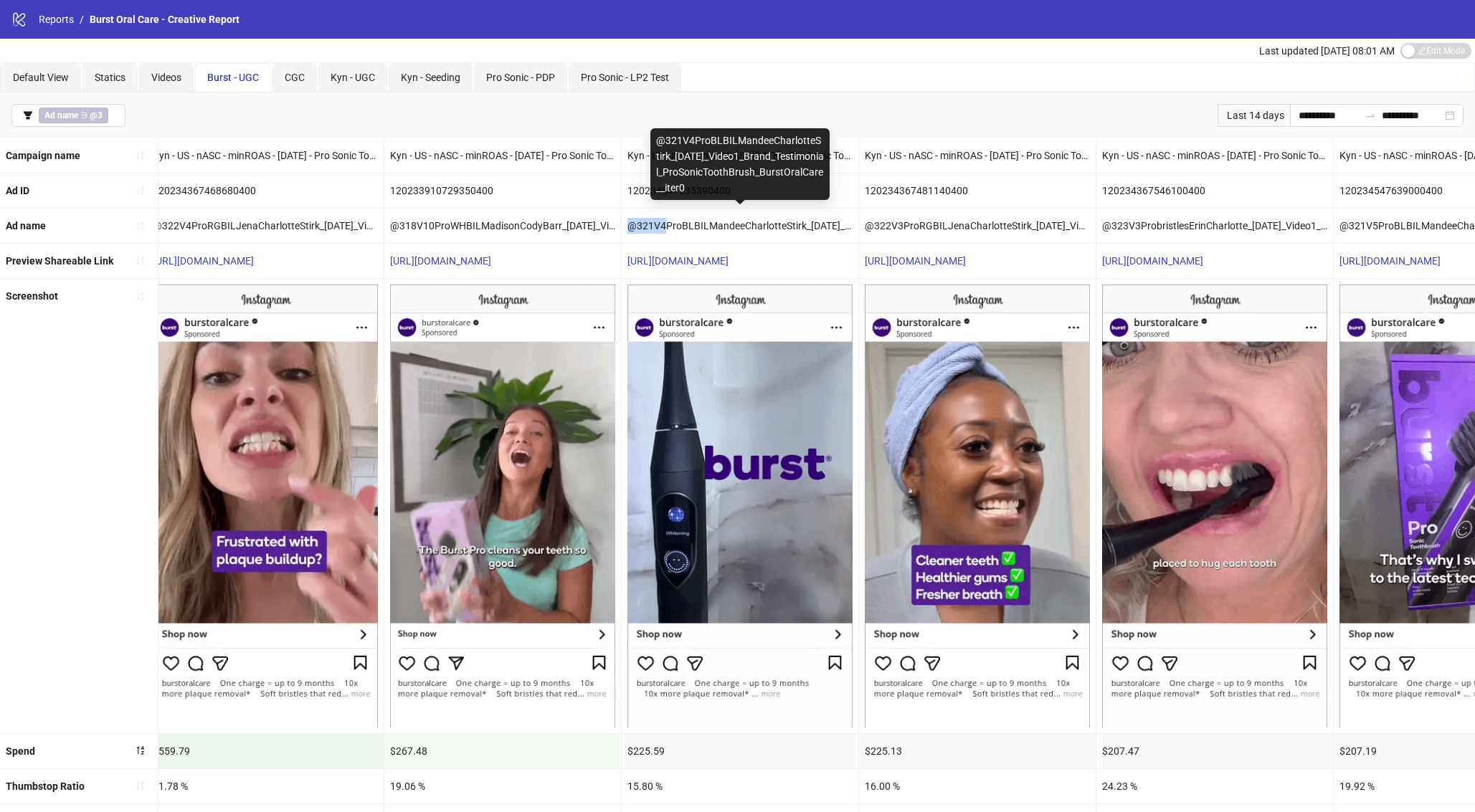
click at [623, 226] on div "@321V4ProBLBILMandeeCharlotteStirk_08-26-25_Video1_Brand_Testimonial_ProSonicTo…" at bounding box center [740, 226] width 236 height 34
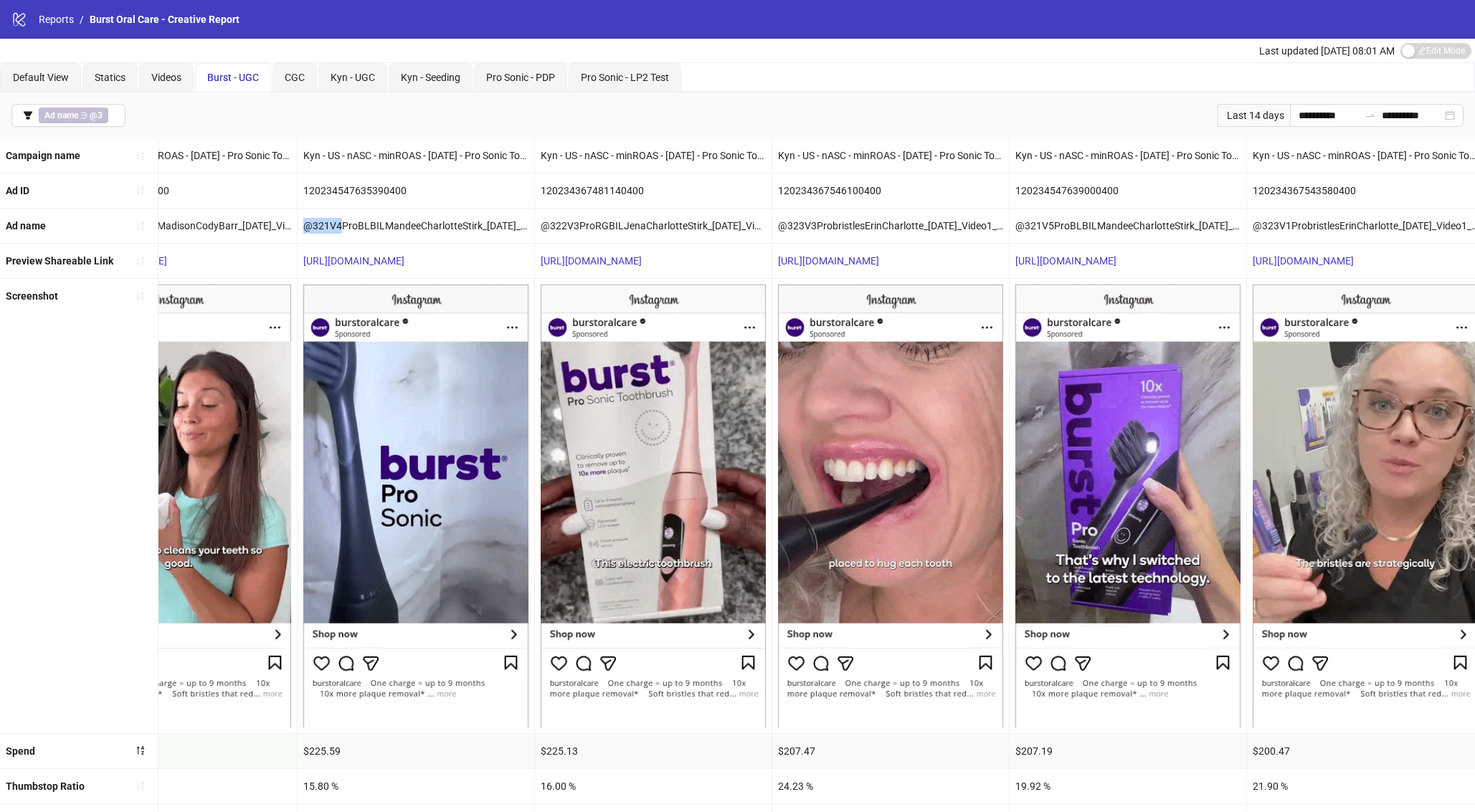
scroll to position [0, 1284]
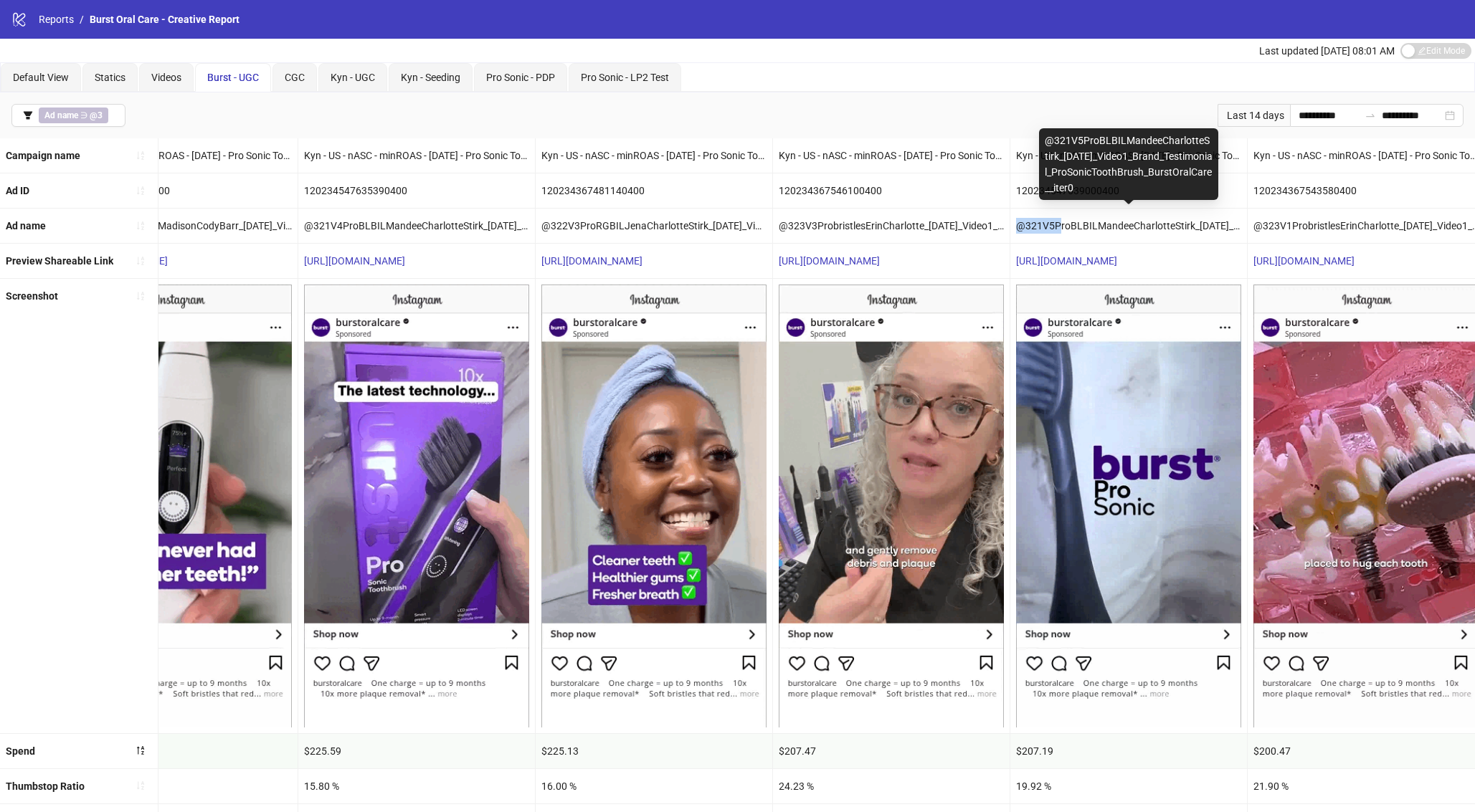
drag, startPoint x: 1049, startPoint y: 226, endPoint x: 1011, endPoint y: 226, distance: 38.0
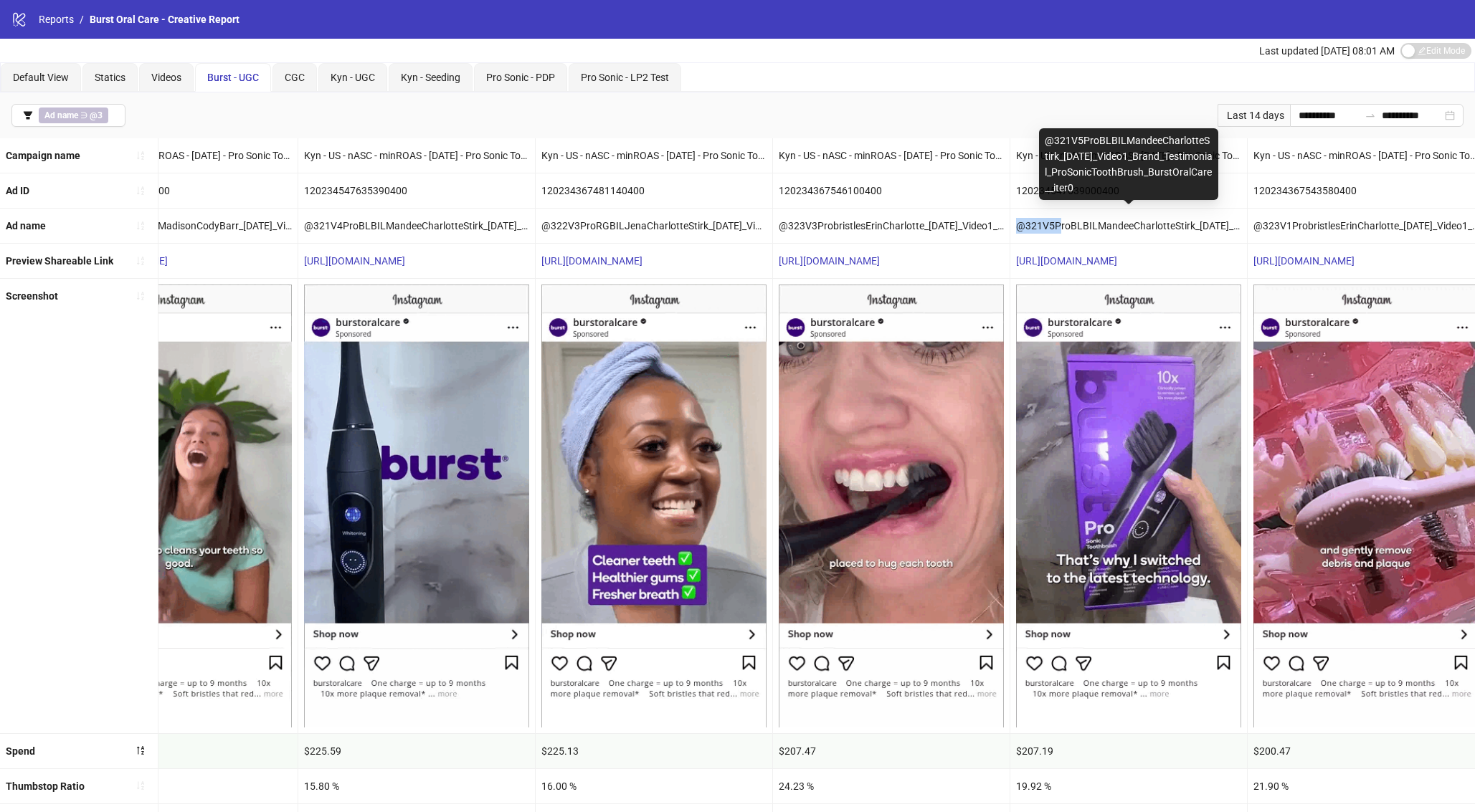
click at [1011, 226] on div "@321V5ProBLBILMandeeCharlotteStirk_08-26-25_Video1_Brand_Testimonial_ProSonicTo…" at bounding box center [1129, 226] width 236 height 34
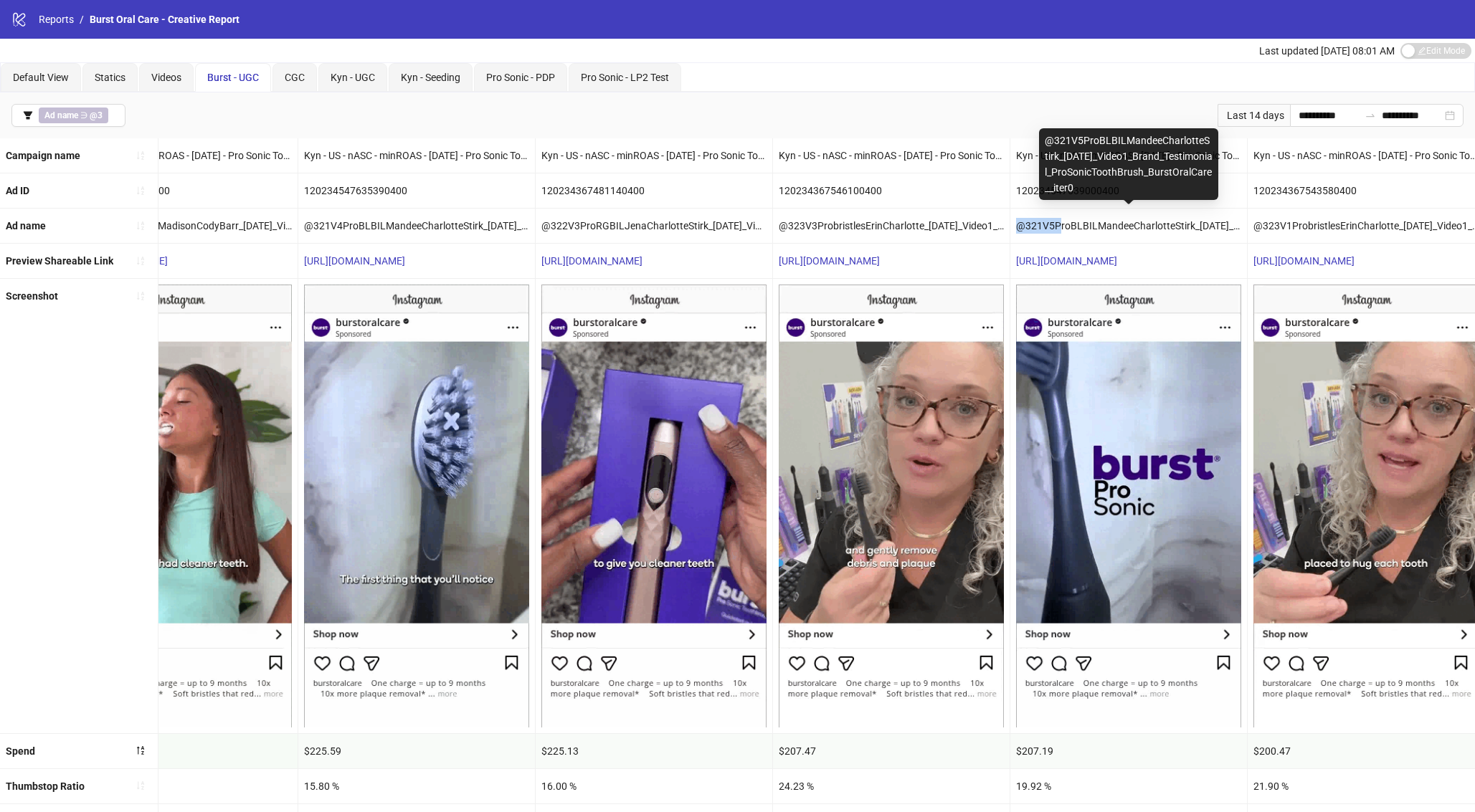
click at [1101, 217] on div "@321V5ProBLBILMandeeCharlotteStirk_08-26-25_Video1_Brand_Testimonial_ProSonicTo…" at bounding box center [1129, 226] width 236 height 34
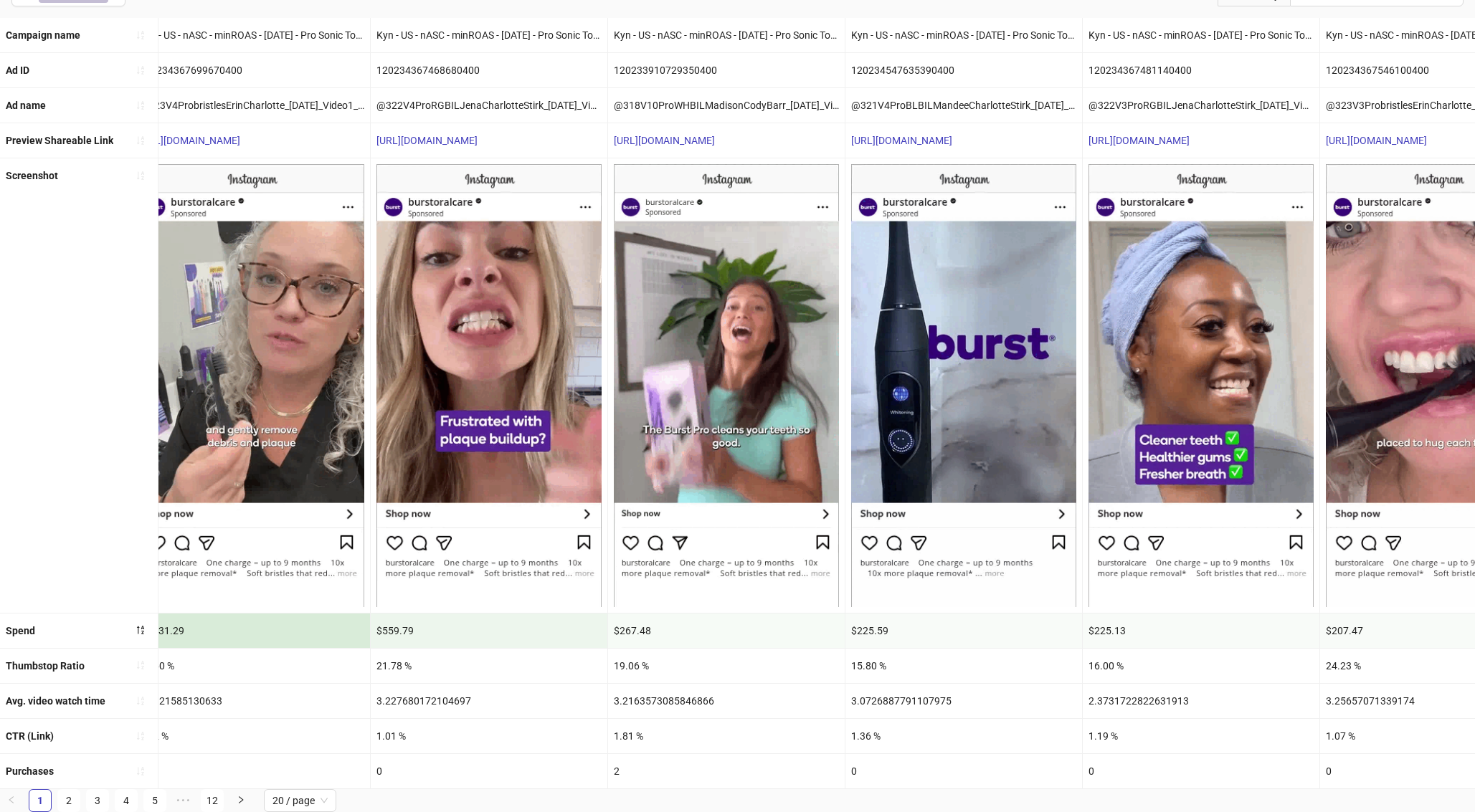
scroll to position [0, 739]
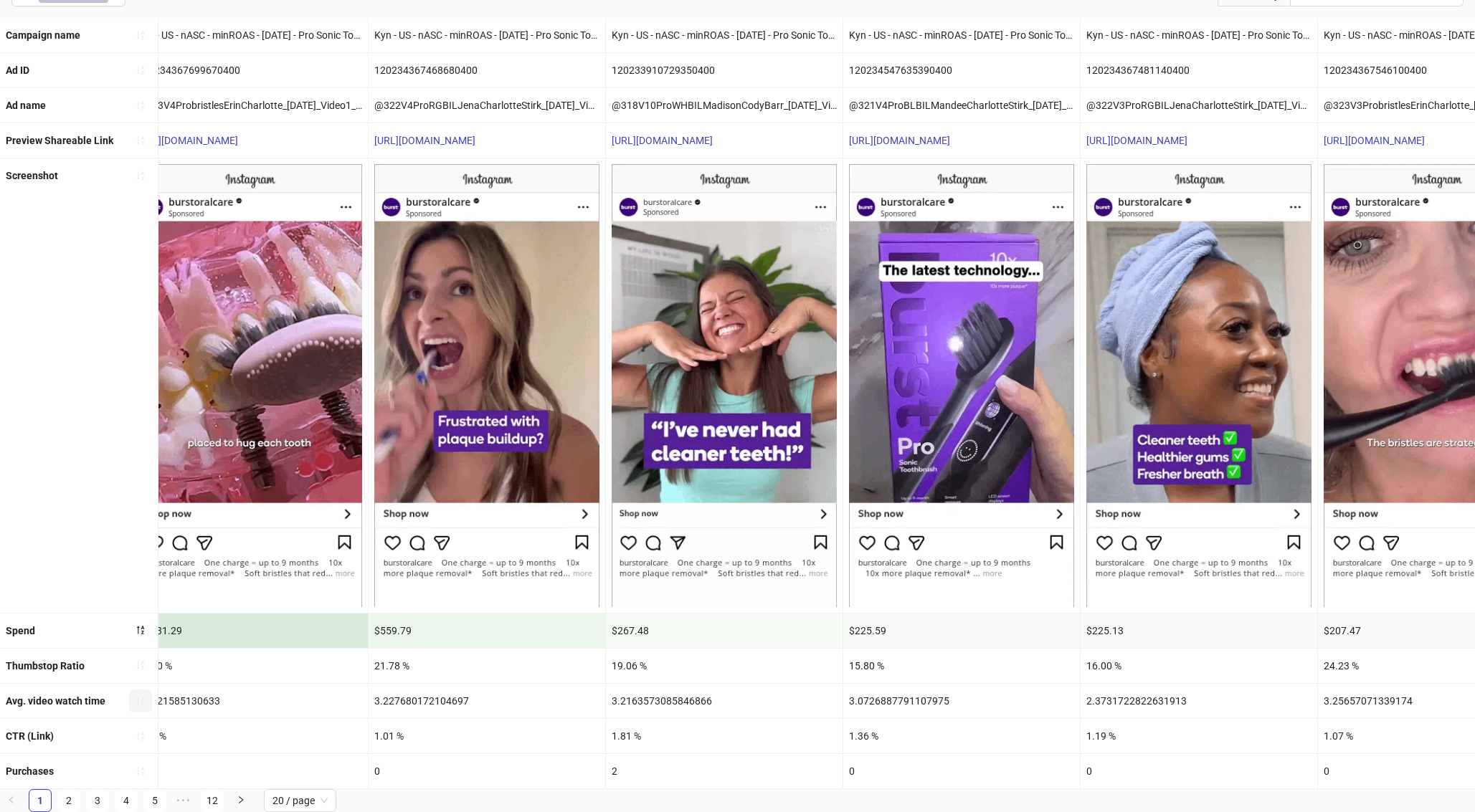
click at [143, 674] on icon "sort-ascending" at bounding box center [140, 700] width 7 height 9
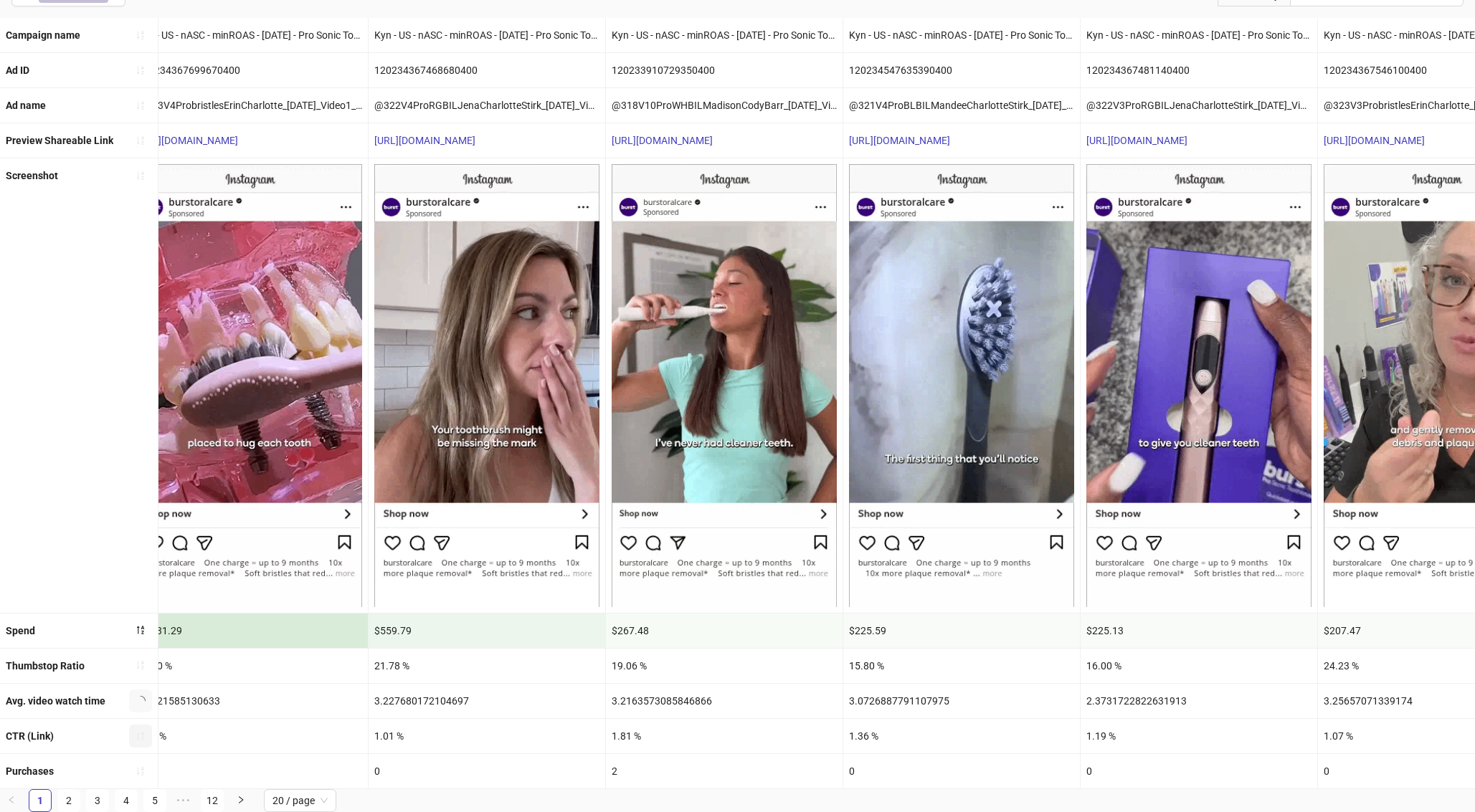
click at [152, 674] on button "button" at bounding box center [140, 735] width 23 height 23
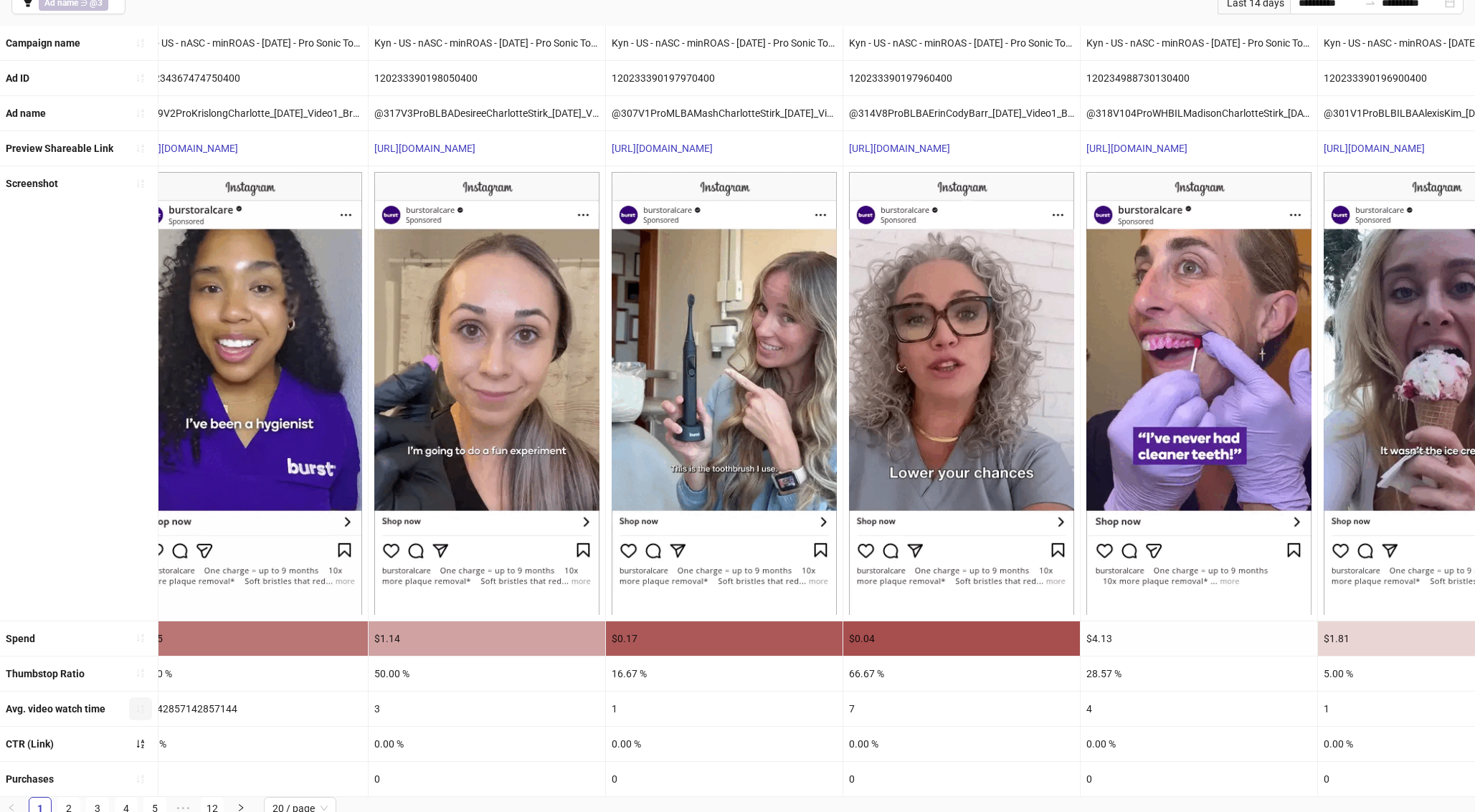
scroll to position [121, 0]
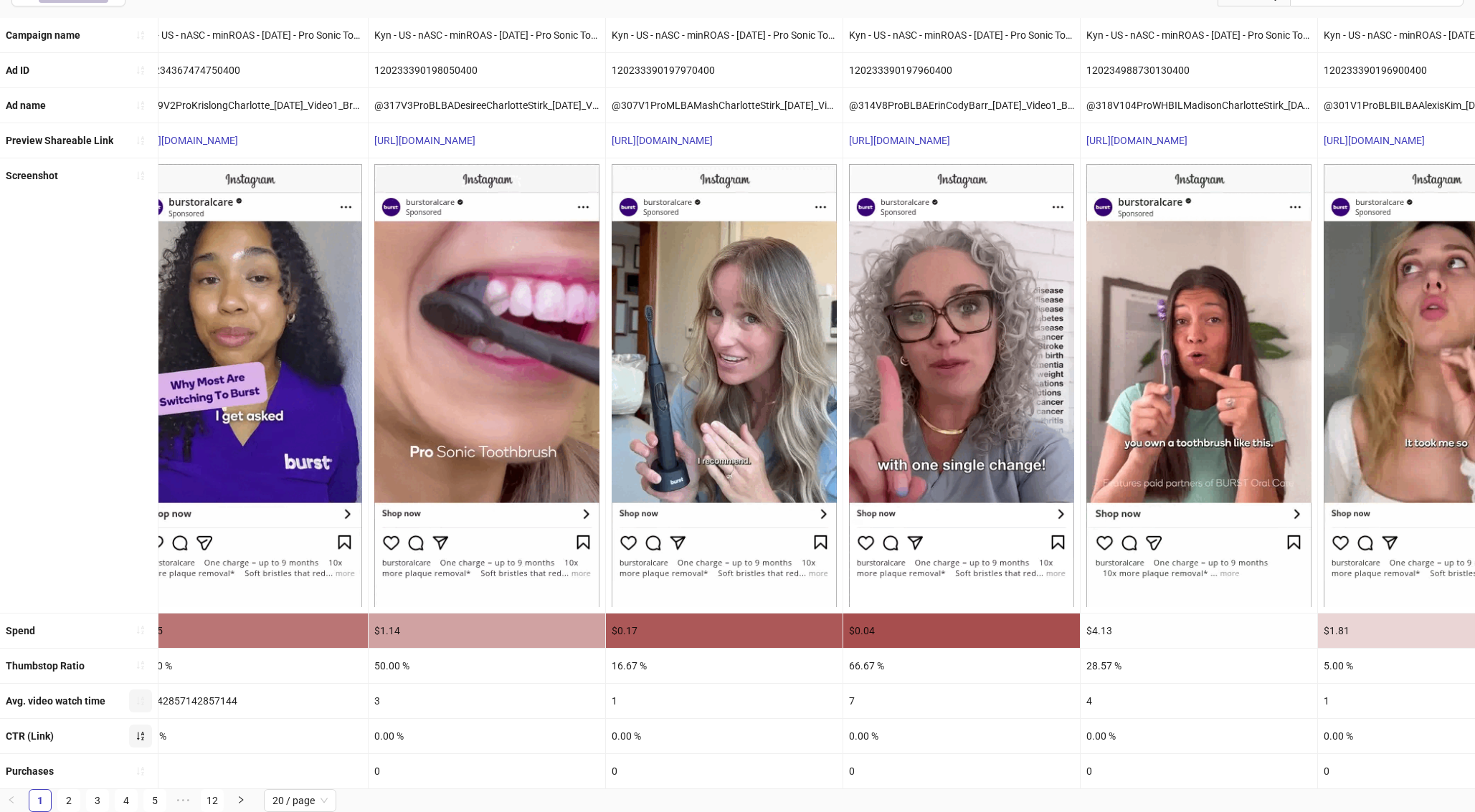
click at [141, 674] on icon "sort-ascending" at bounding box center [140, 735] width 10 height 10
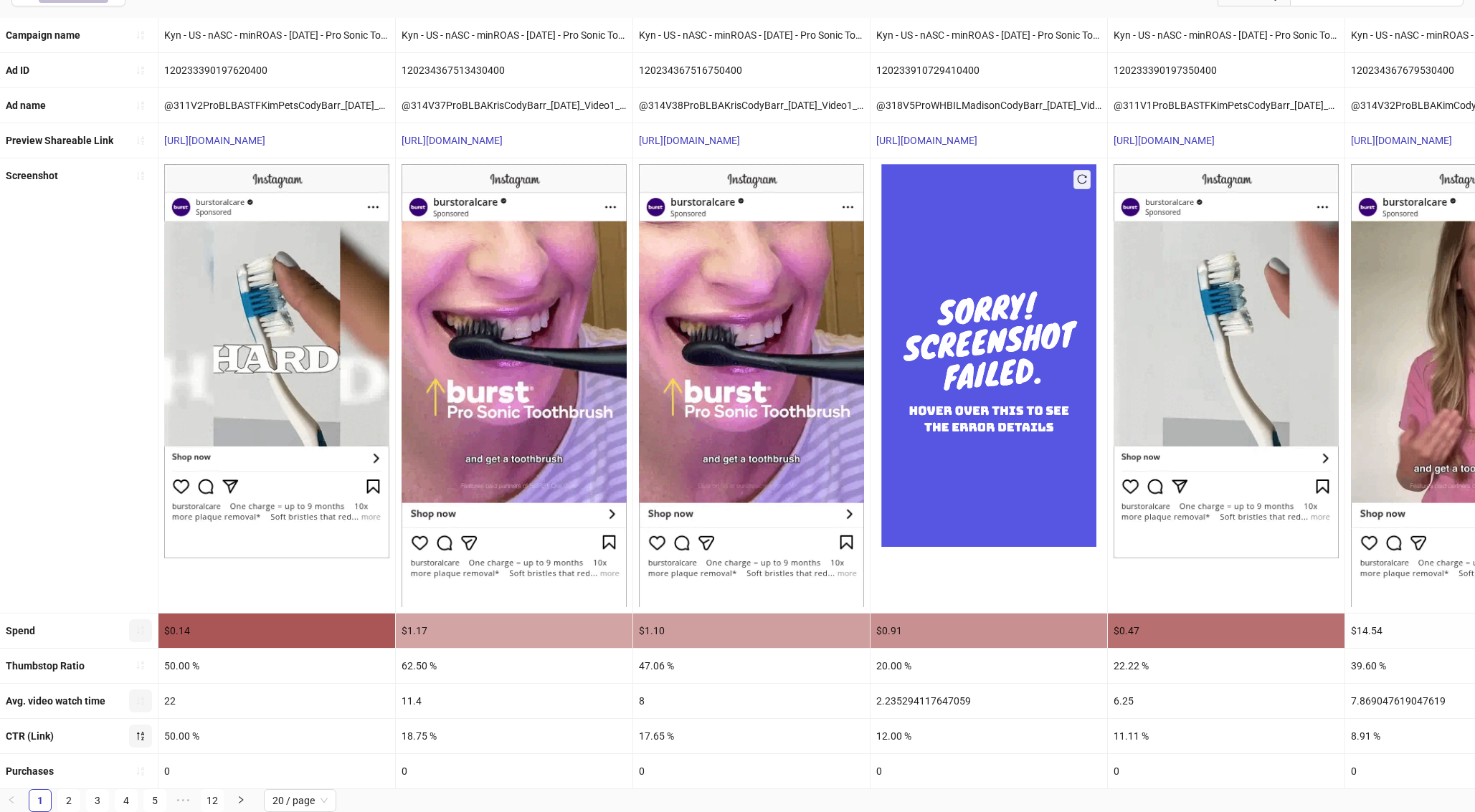
click at [140, 628] on icon "sort-ascending" at bounding box center [140, 630] width 10 height 10
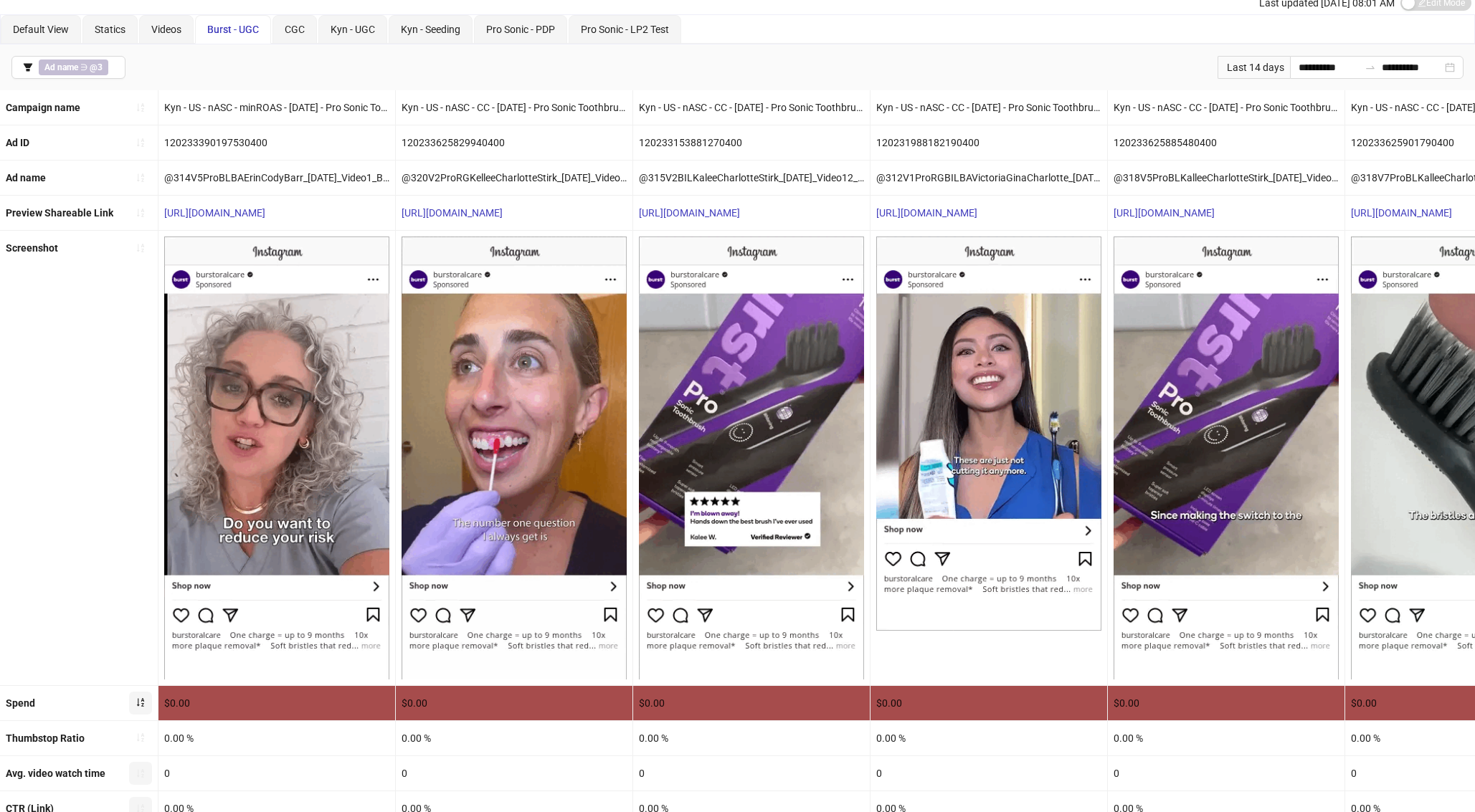
scroll to position [0, 0]
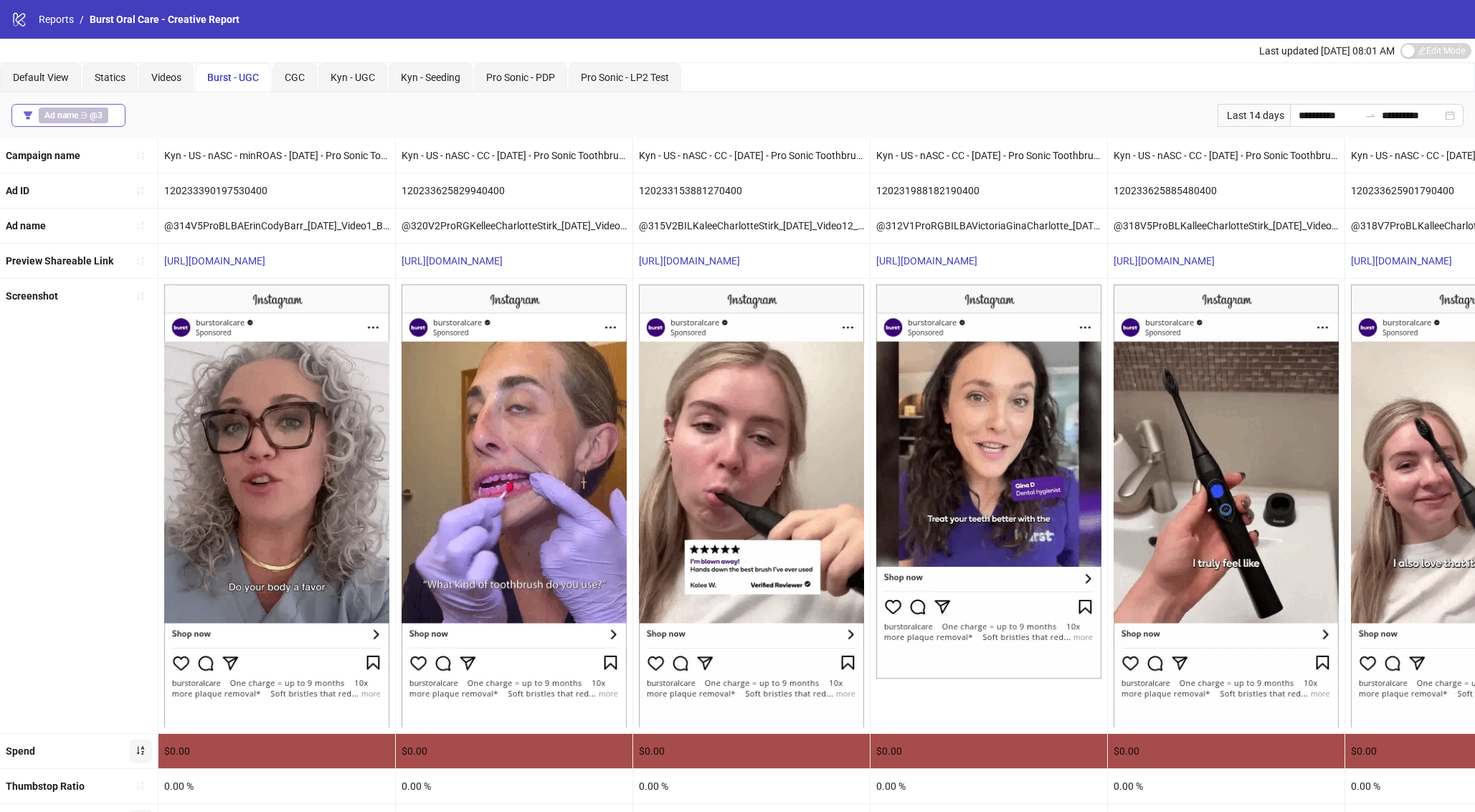
click at [29, 112] on icon "filter" at bounding box center [28, 115] width 9 height 8
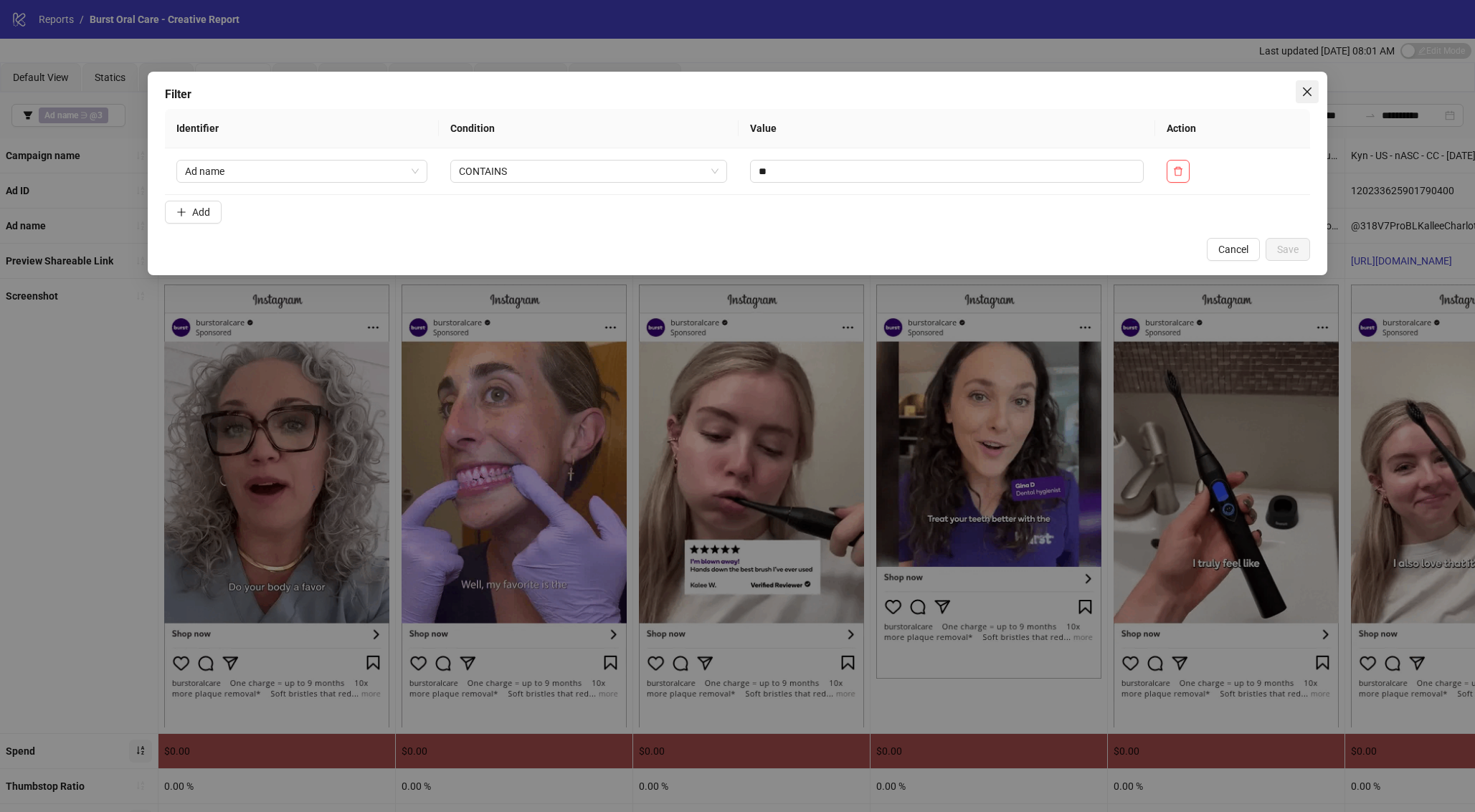
click at [1101, 91] on icon "close" at bounding box center [1307, 92] width 11 height 11
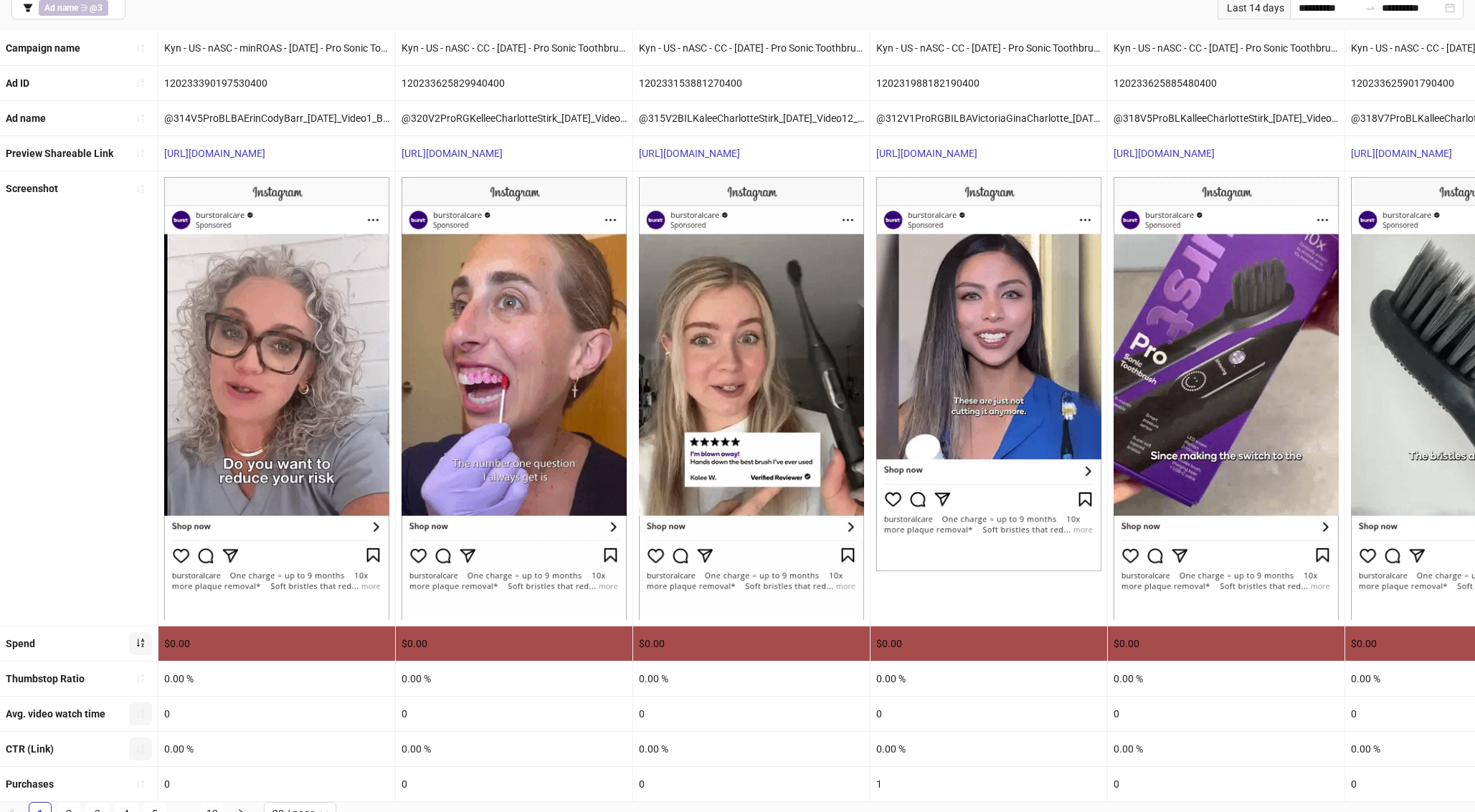
scroll to position [121, 0]
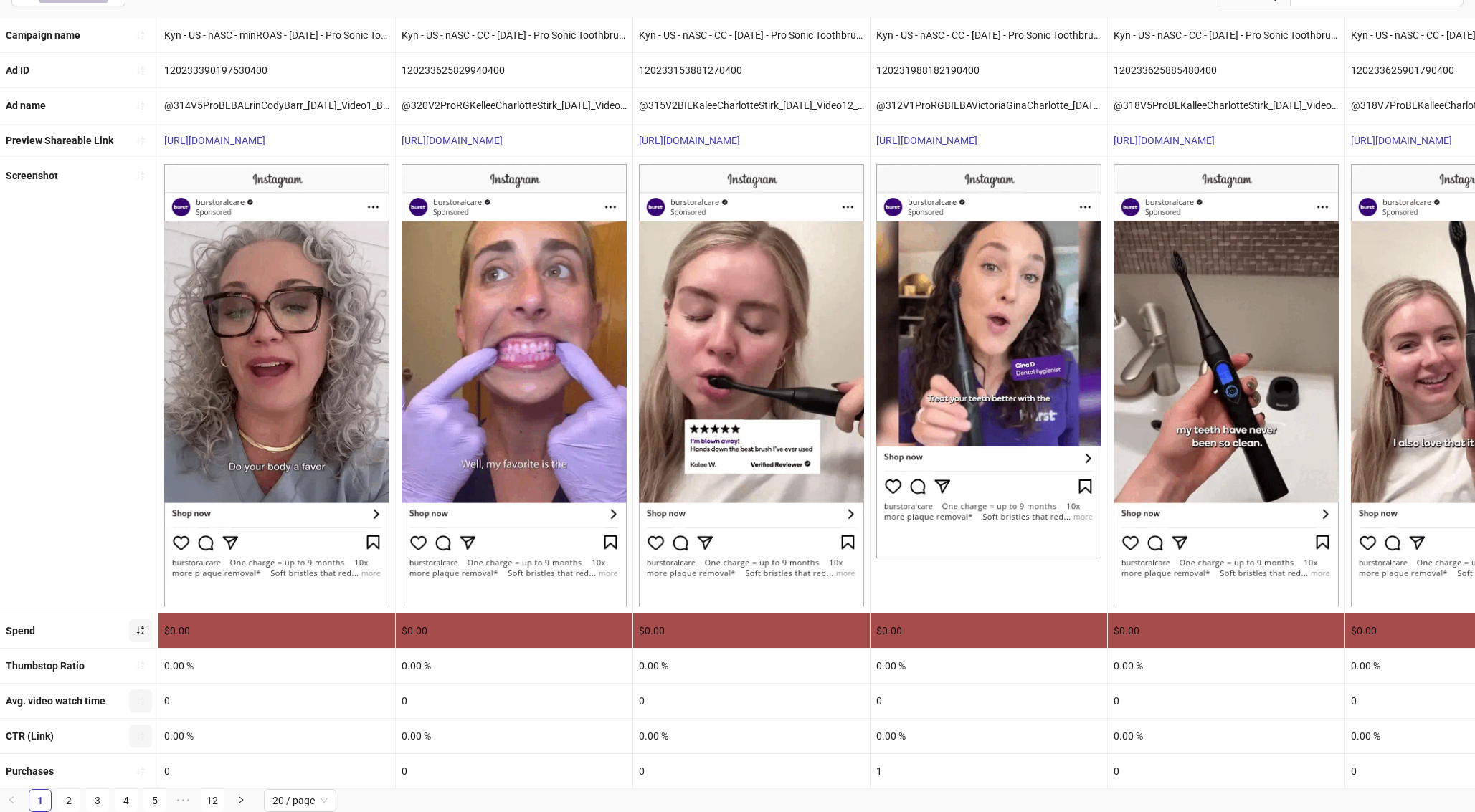
click at [139, 629] on icon "sort-ascending" at bounding box center [140, 630] width 10 height 10
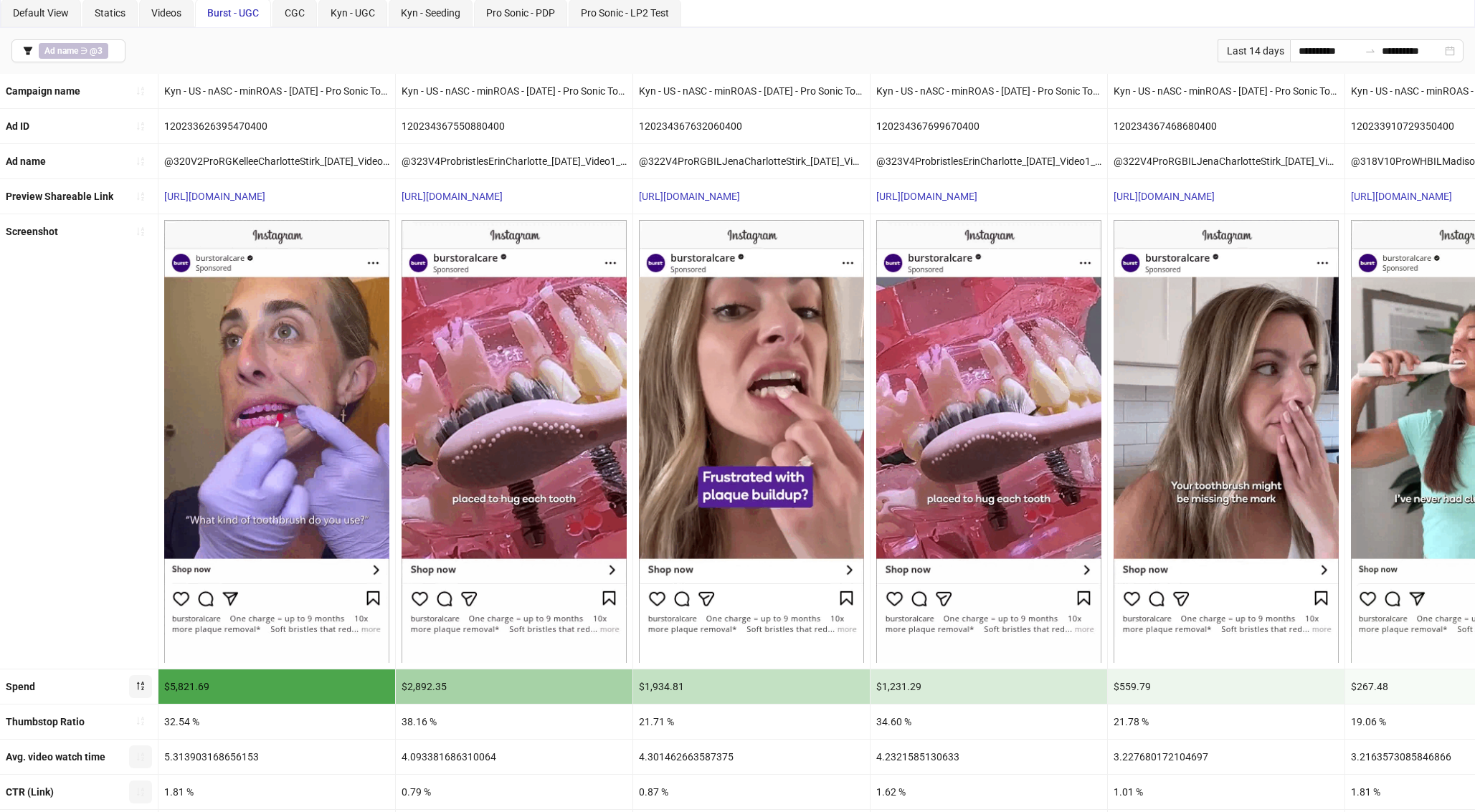
scroll to position [0, 0]
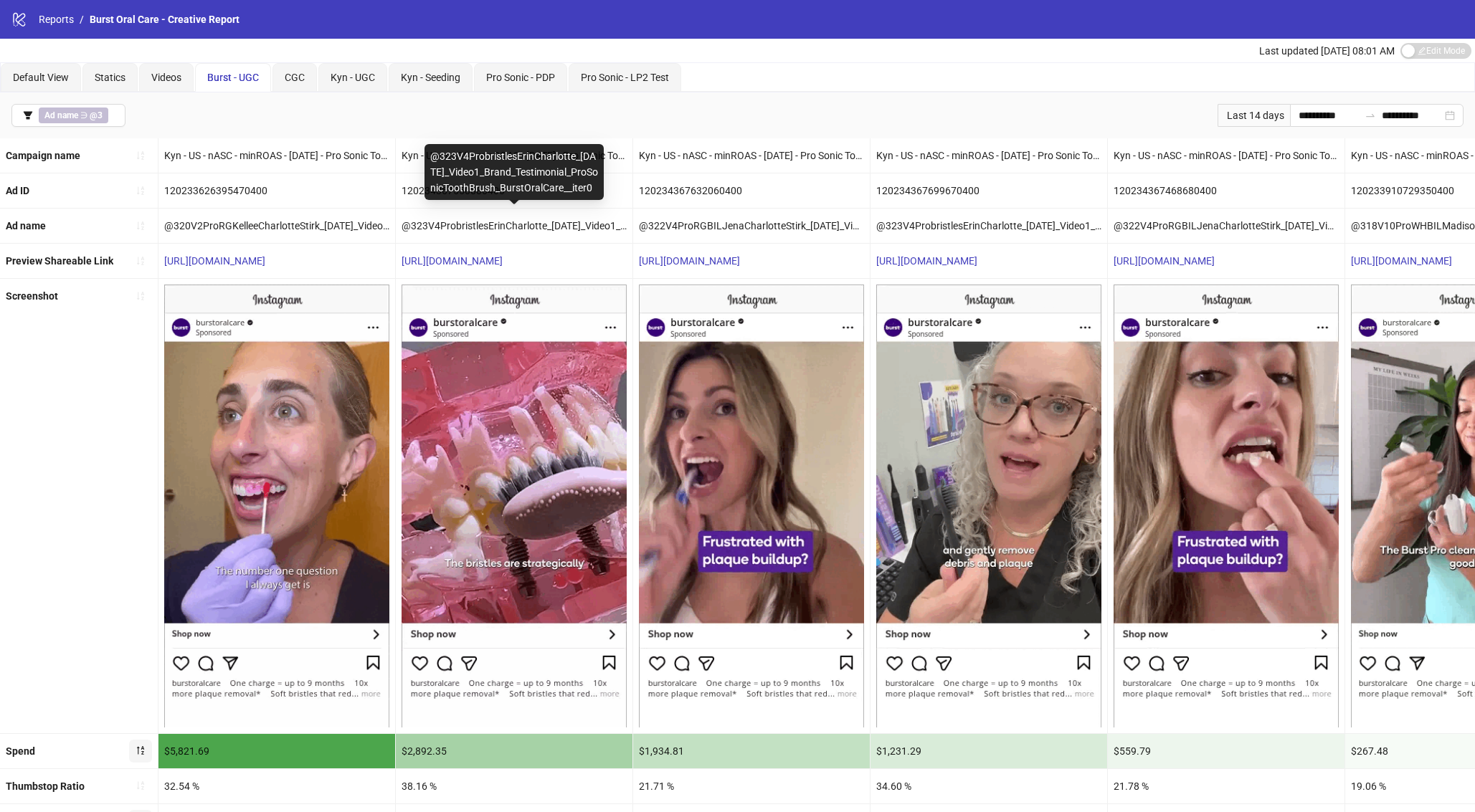
click at [481, 226] on div "@323V4ProbristlesErinCharlotte_[DATE]_Video1_Brand_Testimonial_ProSonicToothBru…" at bounding box center [514, 226] width 236 height 34
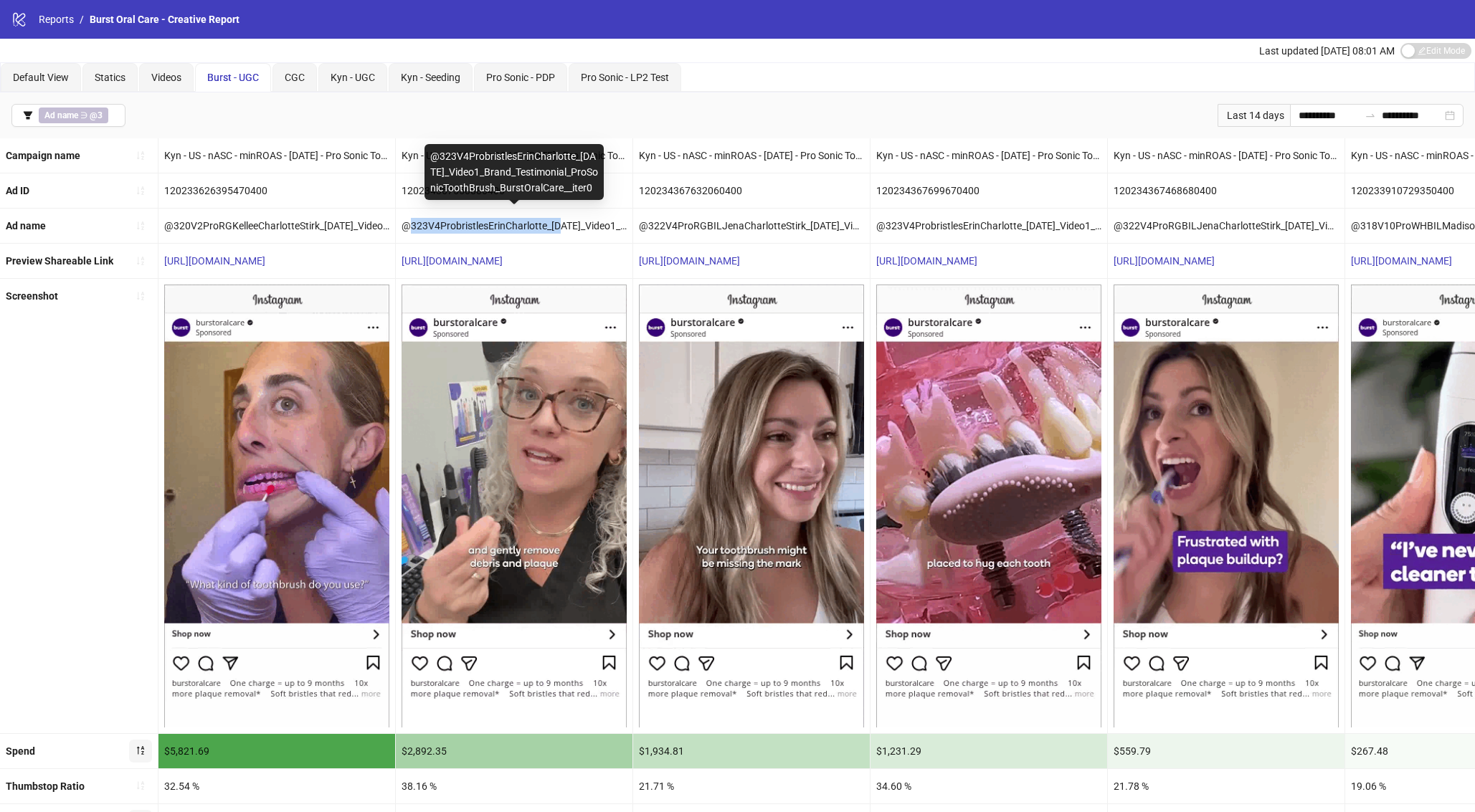
click at [481, 226] on div "@323V4ProbristlesErinCharlotte_[DATE]_Video1_Brand_Testimonial_ProSonicToothBru…" at bounding box center [514, 226] width 236 height 34
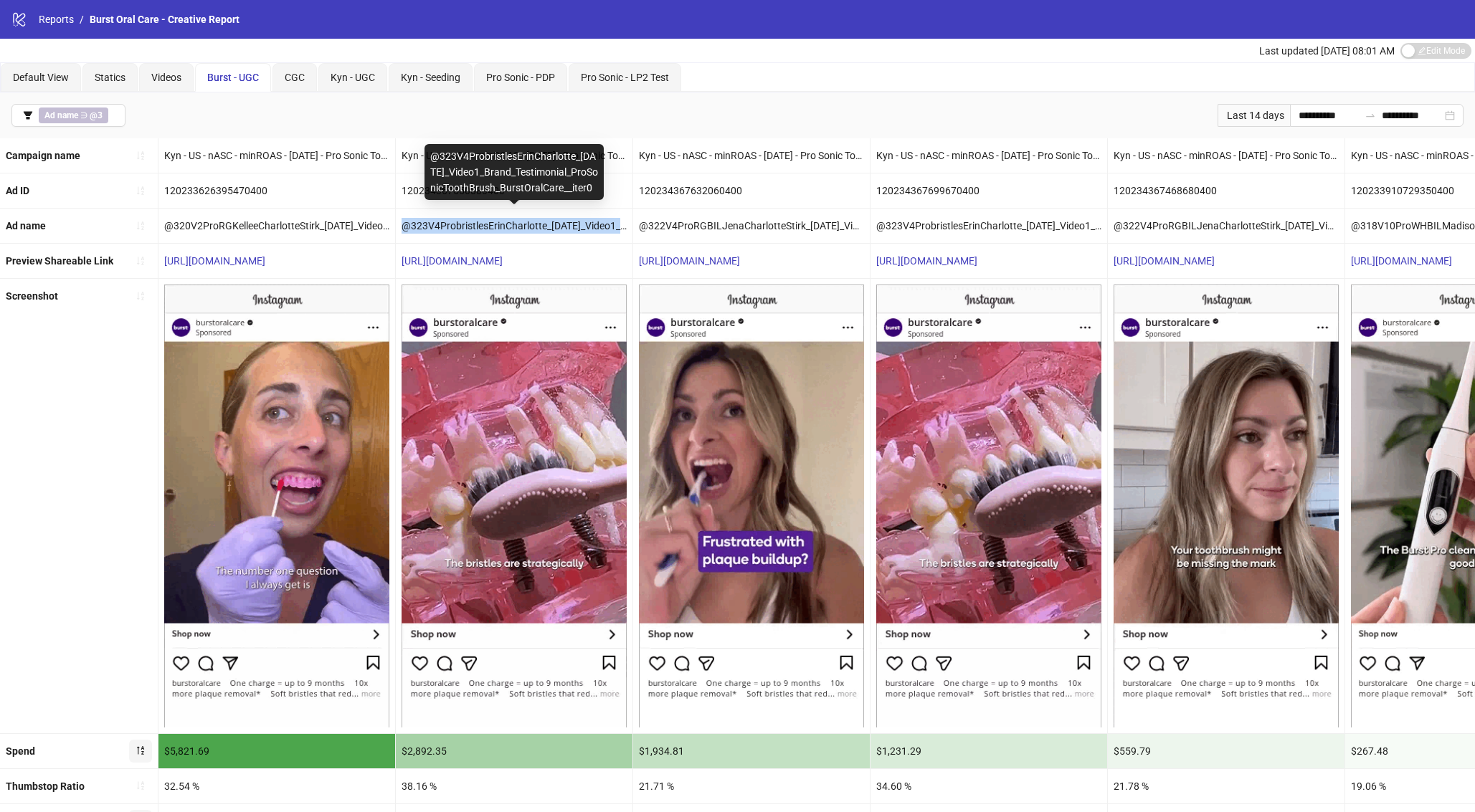
click at [481, 226] on div "@323V4ProbristlesErinCharlotte_[DATE]_Video1_Brand_Testimonial_ProSonicToothBru…" at bounding box center [514, 226] width 236 height 34
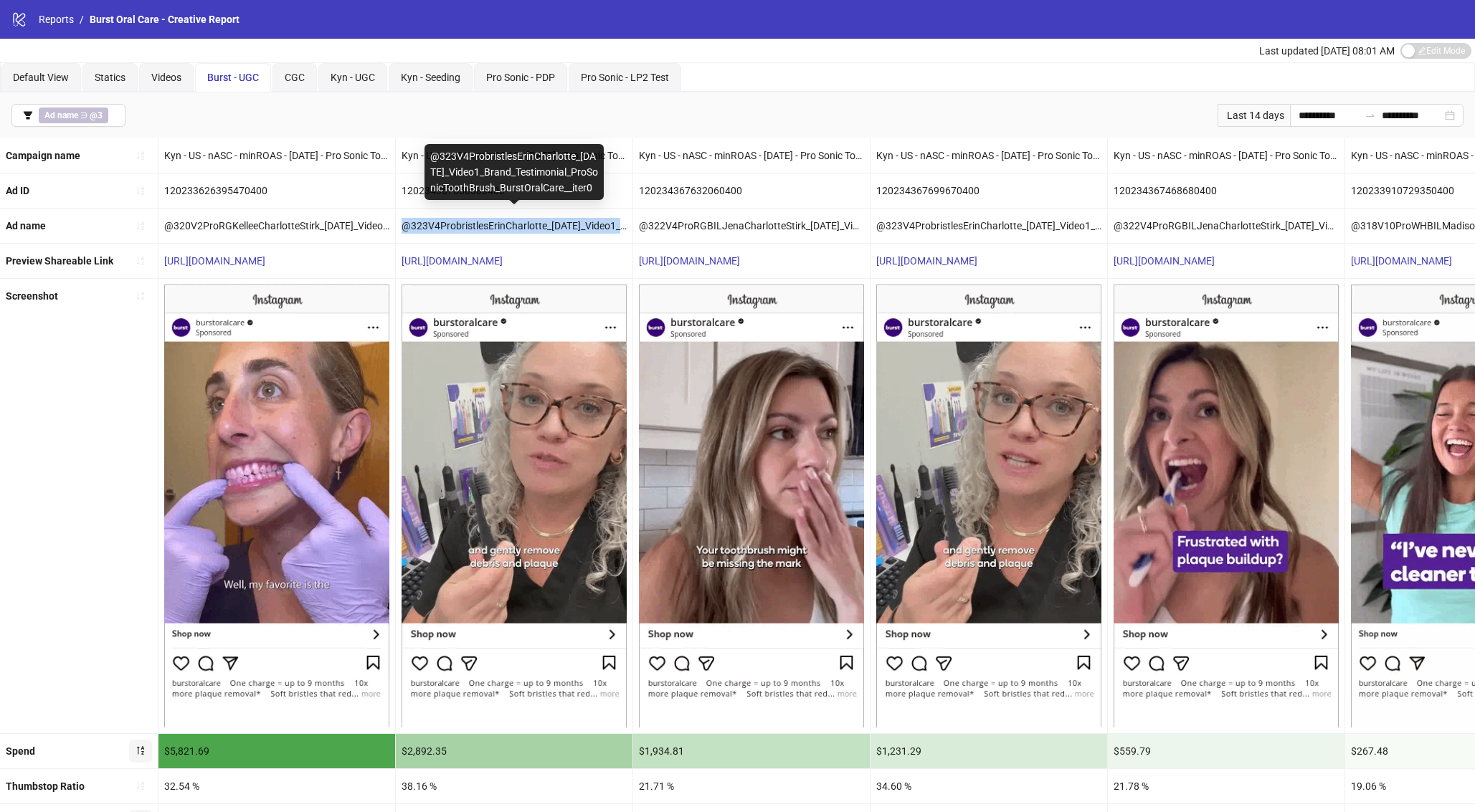
click at [508, 226] on div "@323V4ProbristlesErinCharlotte_[DATE]_Video1_Brand_Testimonial_ProSonicToothBru…" at bounding box center [514, 226] width 236 height 34
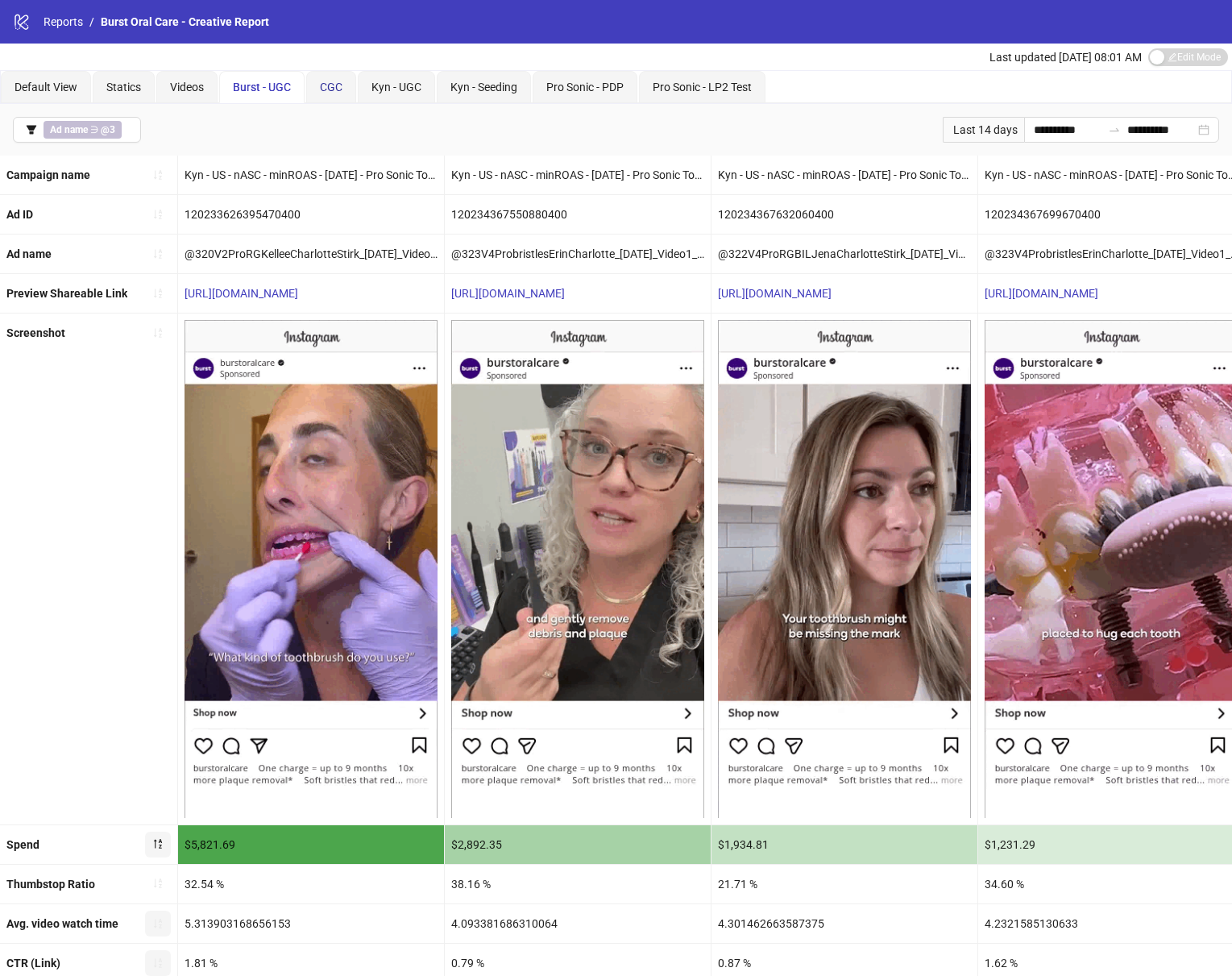
click at [341, 91] on span "CGC" at bounding box center [331, 87] width 23 height 13
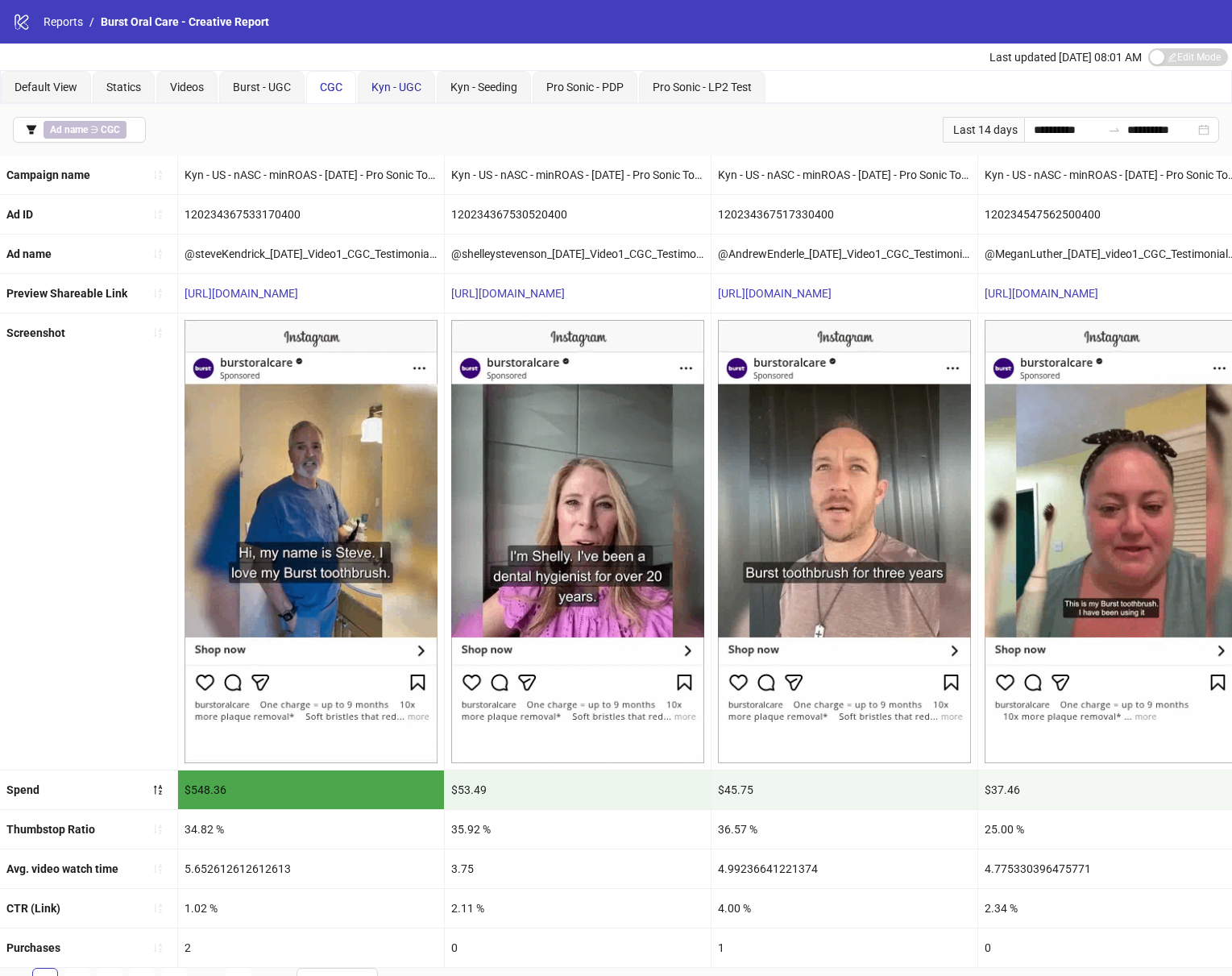
click at [387, 89] on span "Kyn - UGC" at bounding box center [397, 87] width 50 height 13
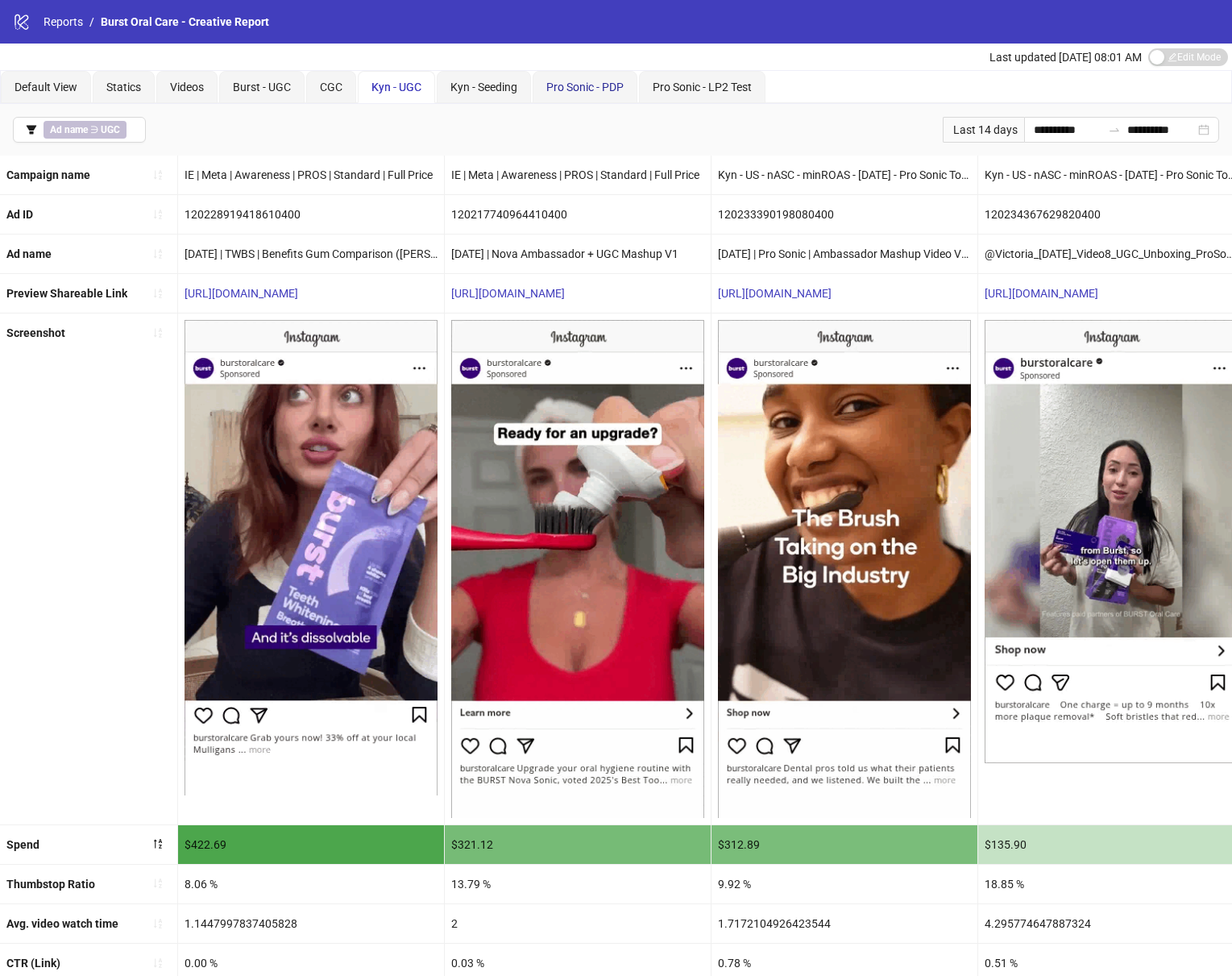
click at [582, 90] on span "Pro Sonic - PDP" at bounding box center [585, 87] width 77 height 13
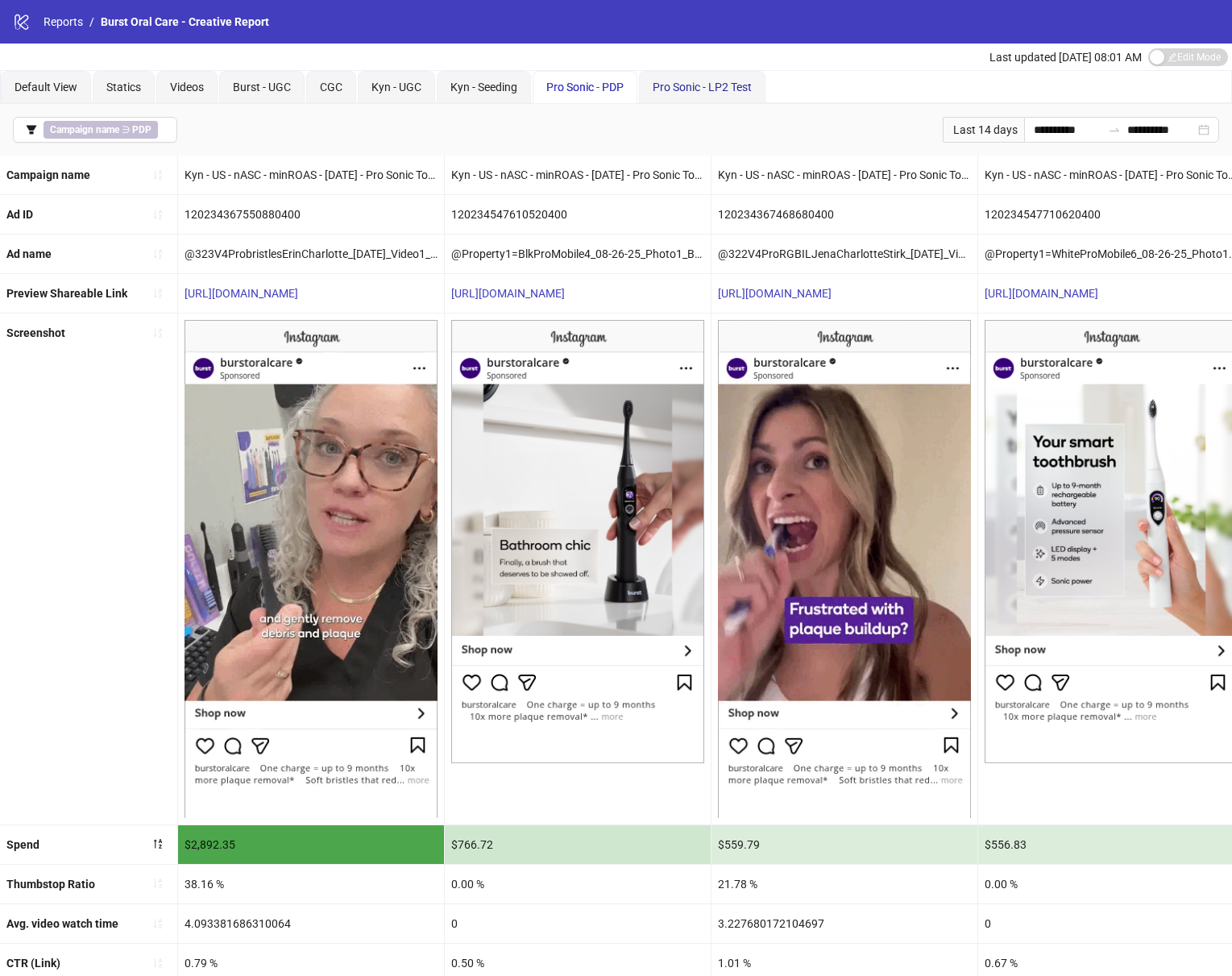
click at [744, 86] on span "Pro Sonic - LP2 Test" at bounding box center [703, 87] width 99 height 13
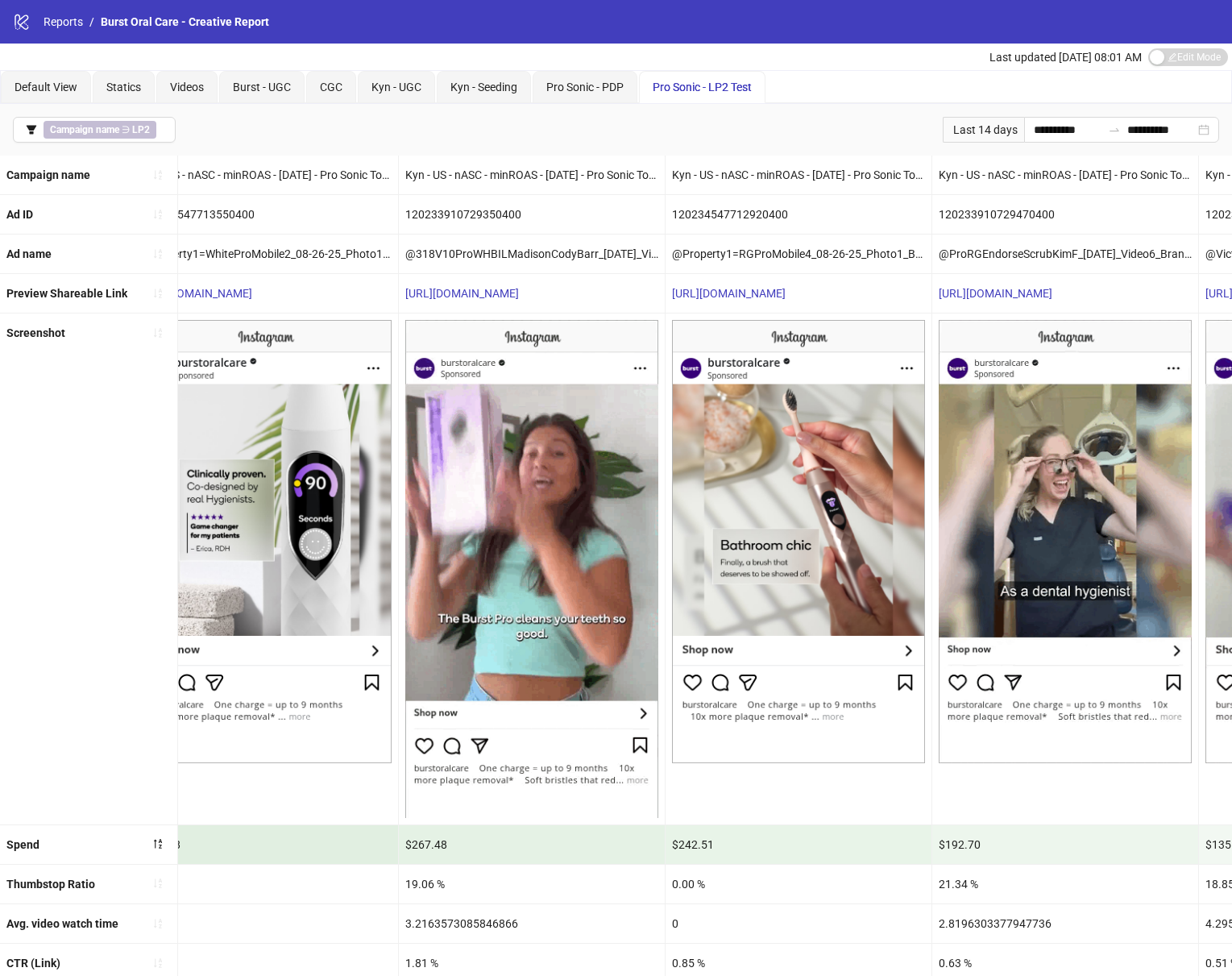
scroll to position [0, 1376]
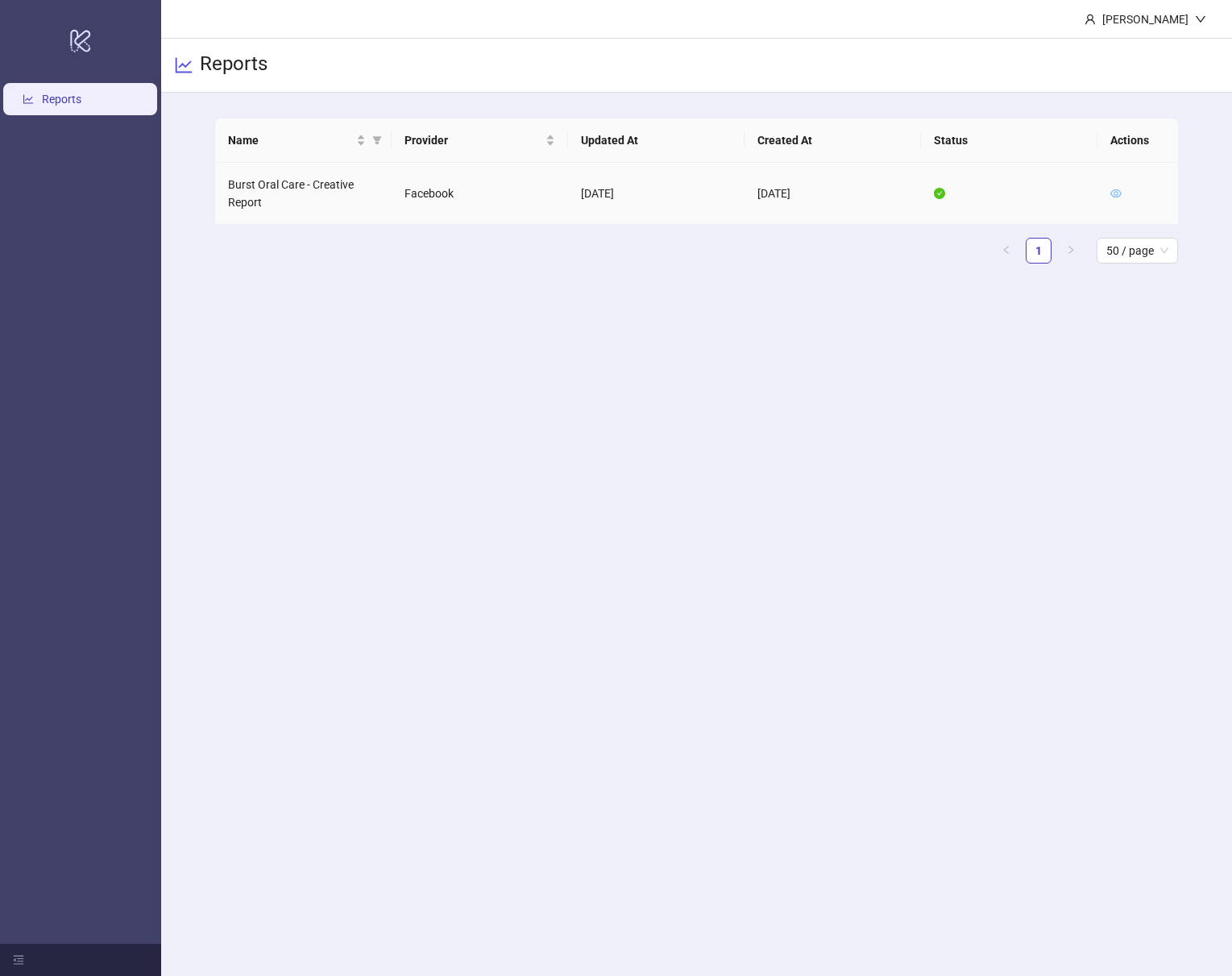
click at [1119, 192] on icon "eye" at bounding box center [1116, 193] width 11 height 8
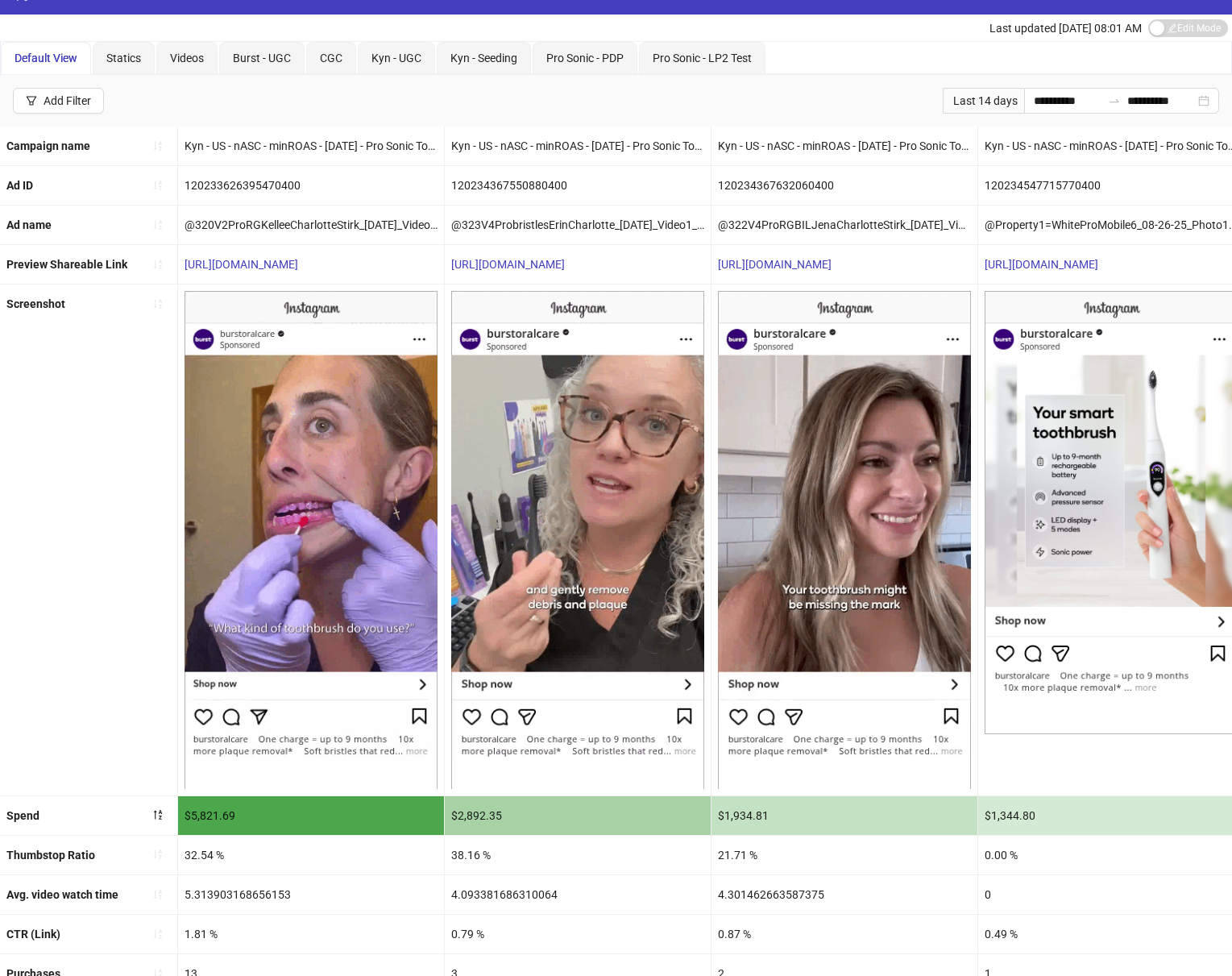
scroll to position [72, 0]
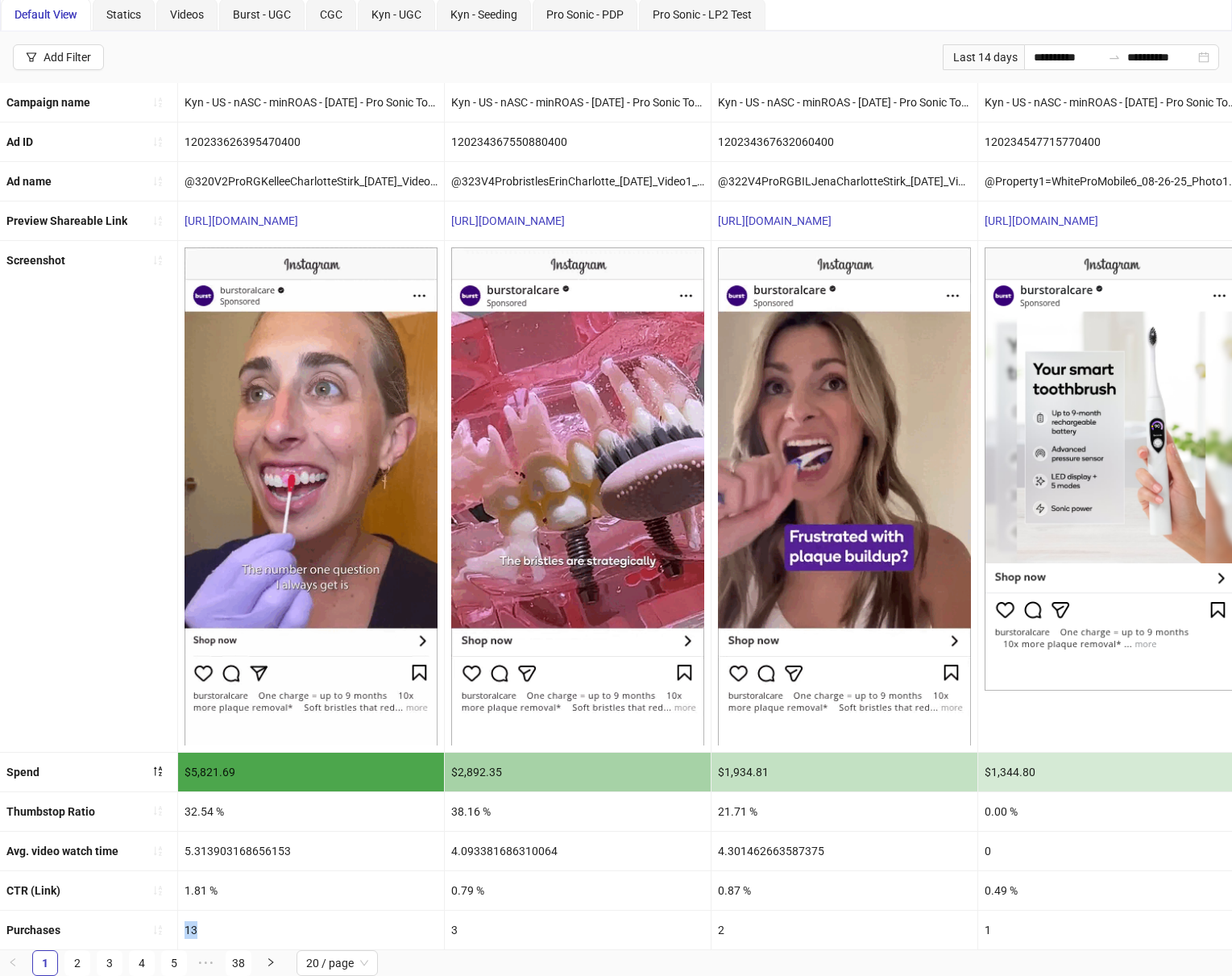
drag, startPoint x: 198, startPoint y: 932, endPoint x: 184, endPoint y: 932, distance: 14.0
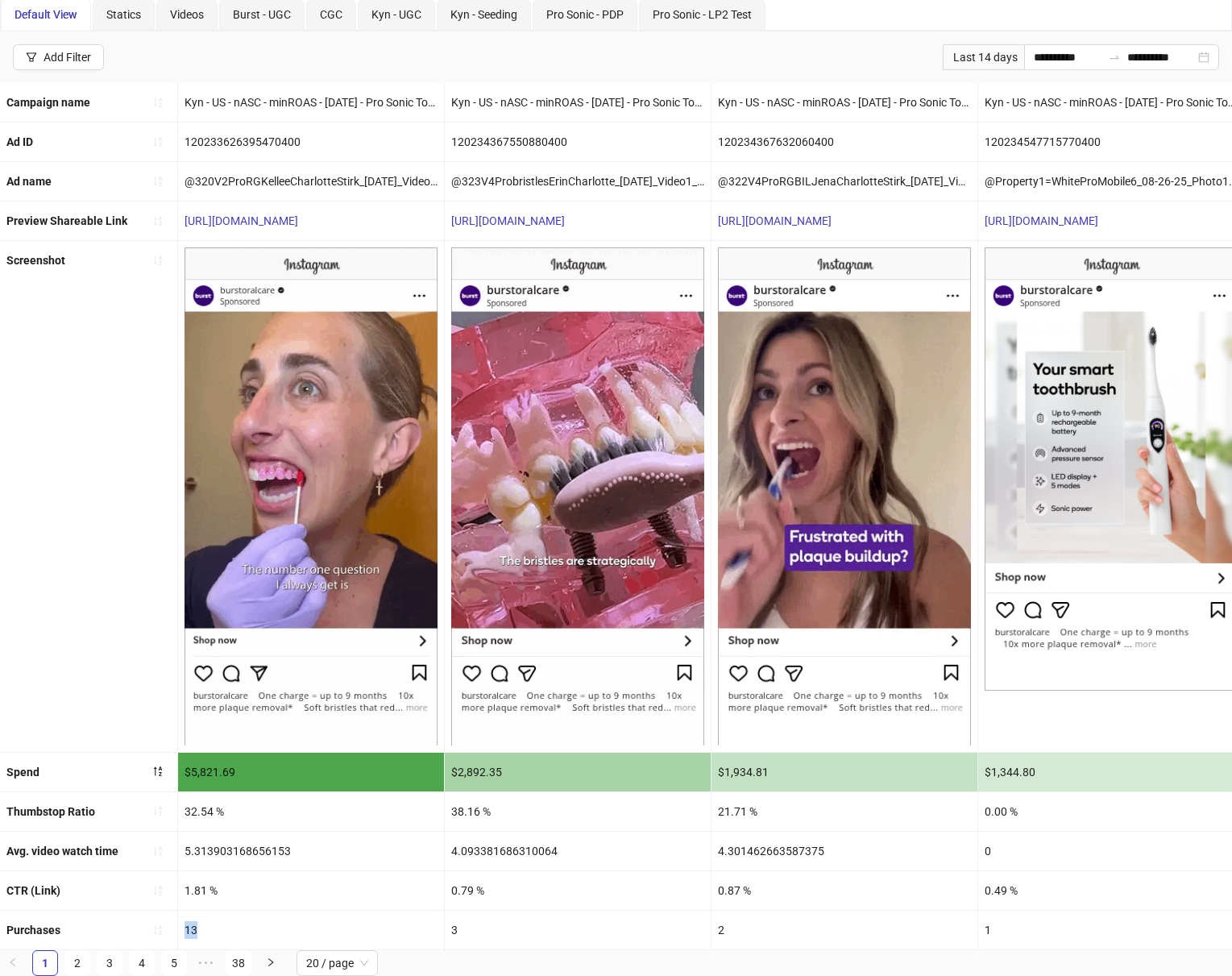
click at [184, 932] on div "13" at bounding box center [311, 930] width 266 height 38
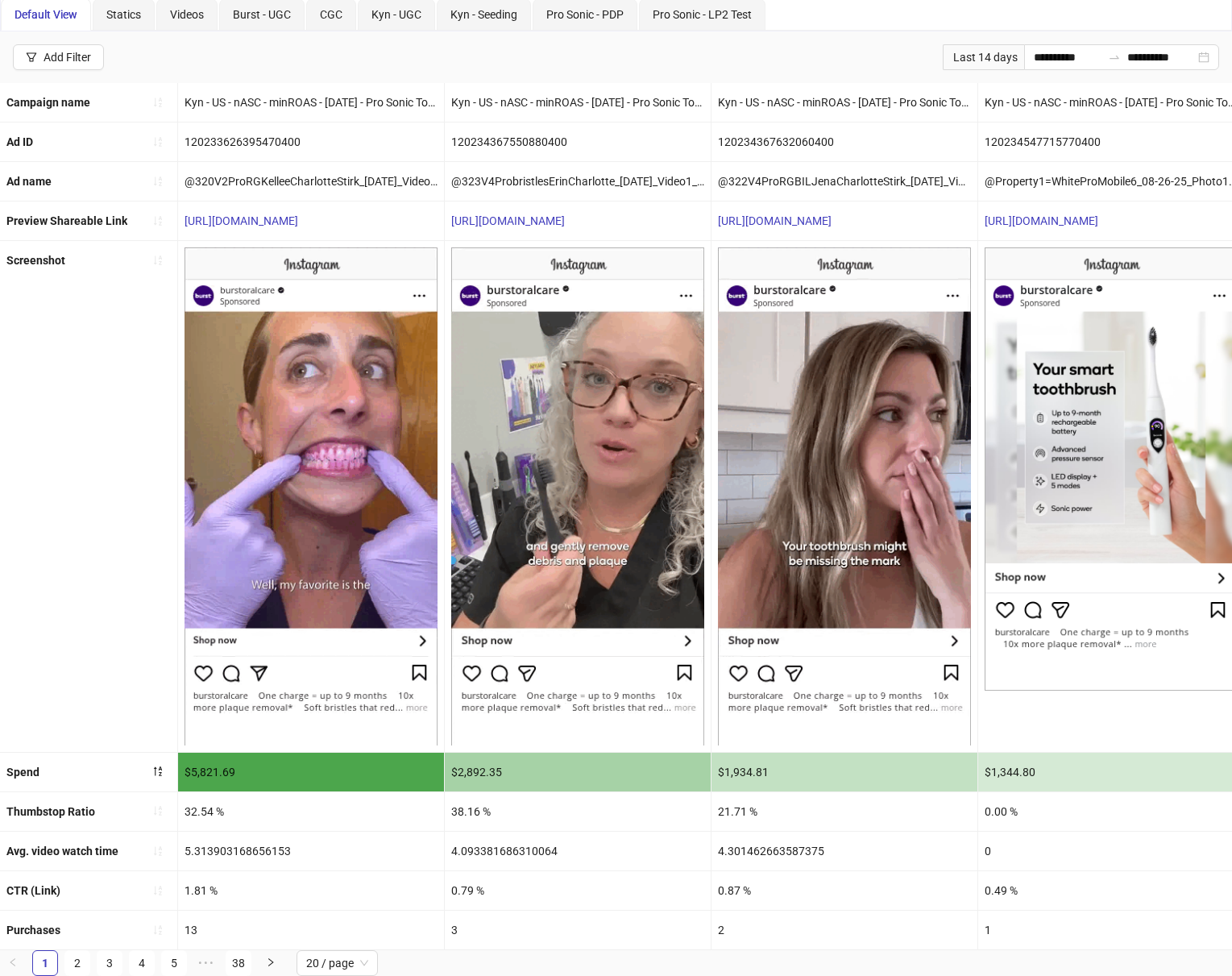
click at [69, 641] on div "Screenshot" at bounding box center [89, 496] width 178 height 510
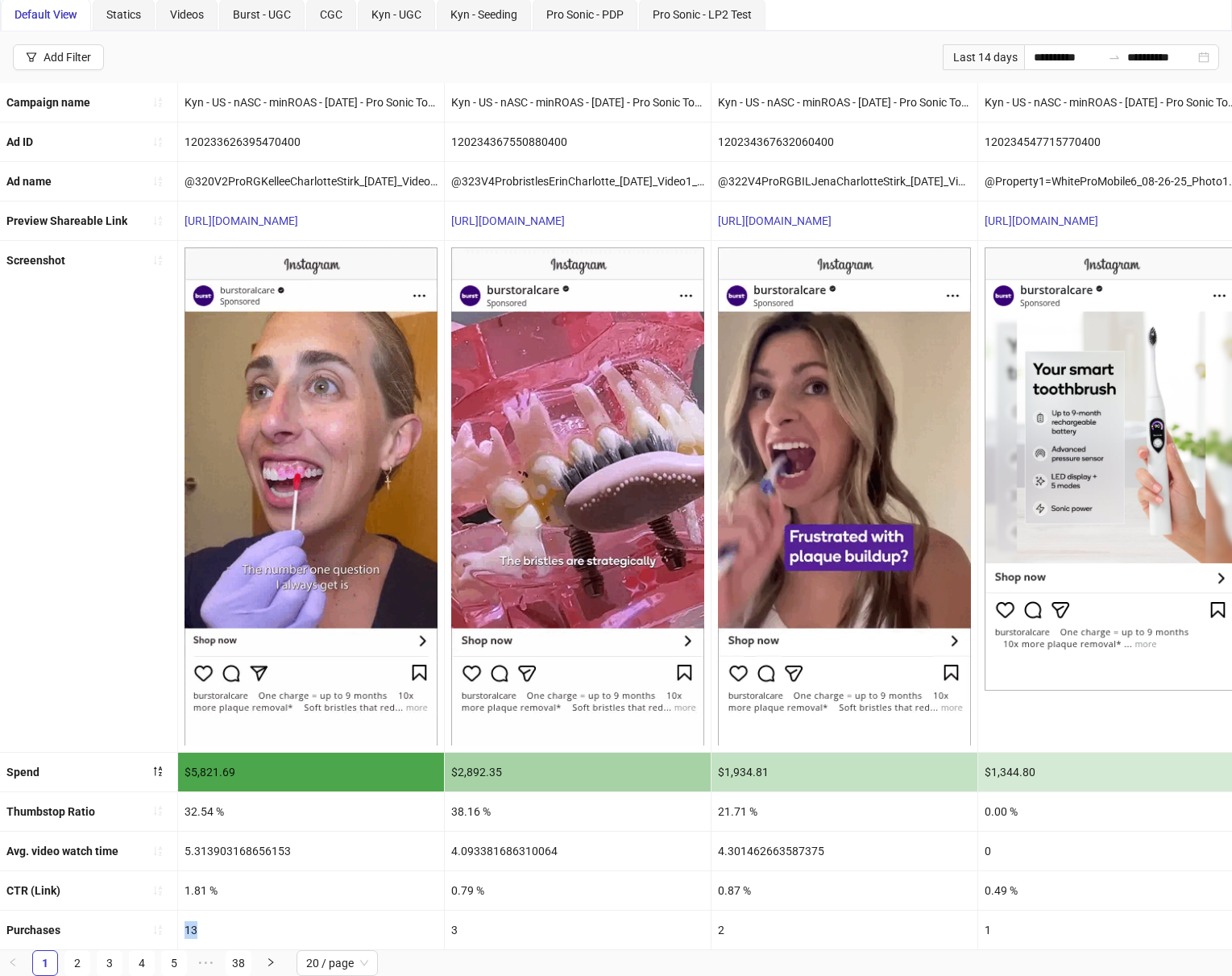
drag, startPoint x: 199, startPoint y: 929, endPoint x: 183, endPoint y: 931, distance: 16.1
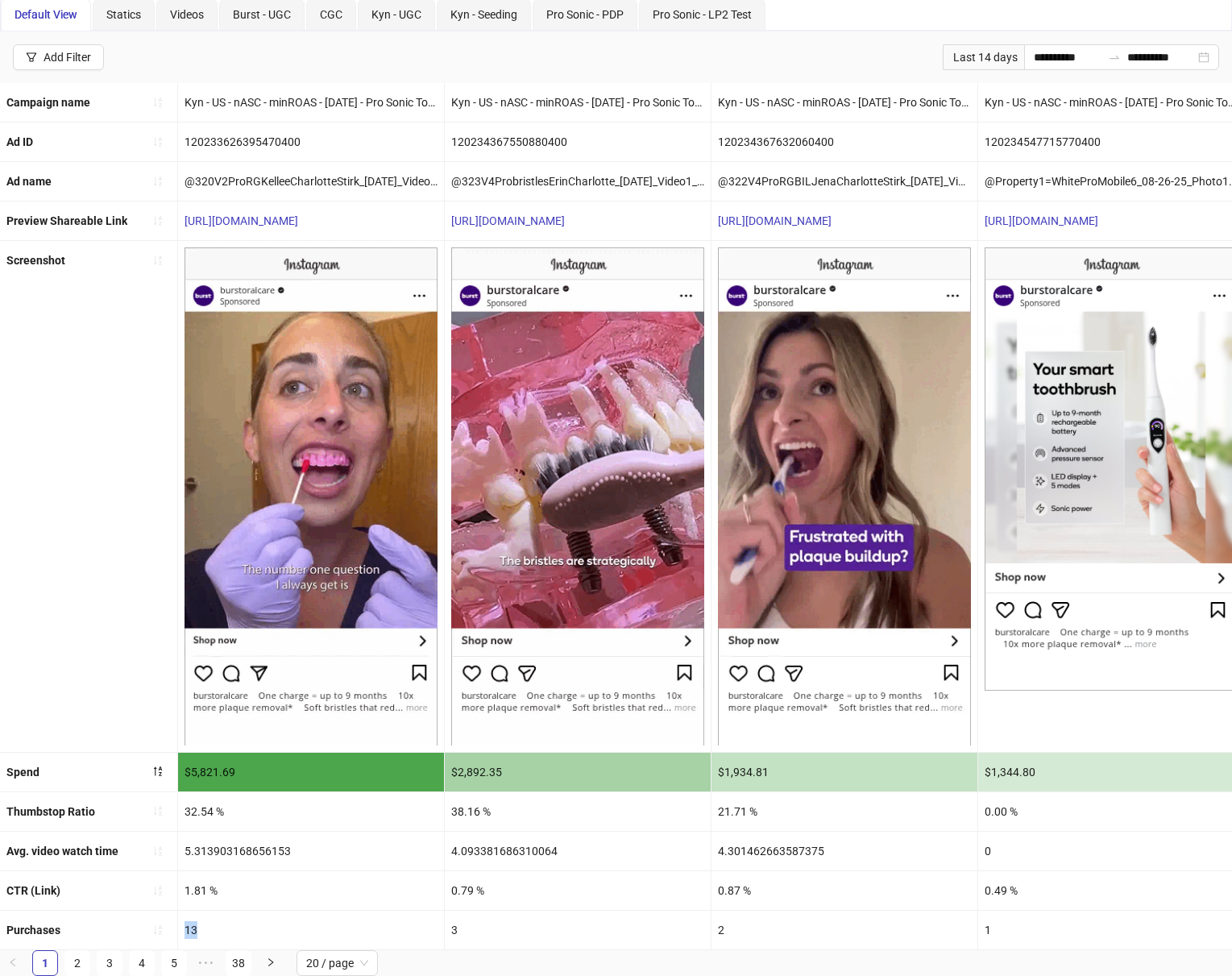
click at [183, 931] on div "13" at bounding box center [311, 930] width 266 height 38
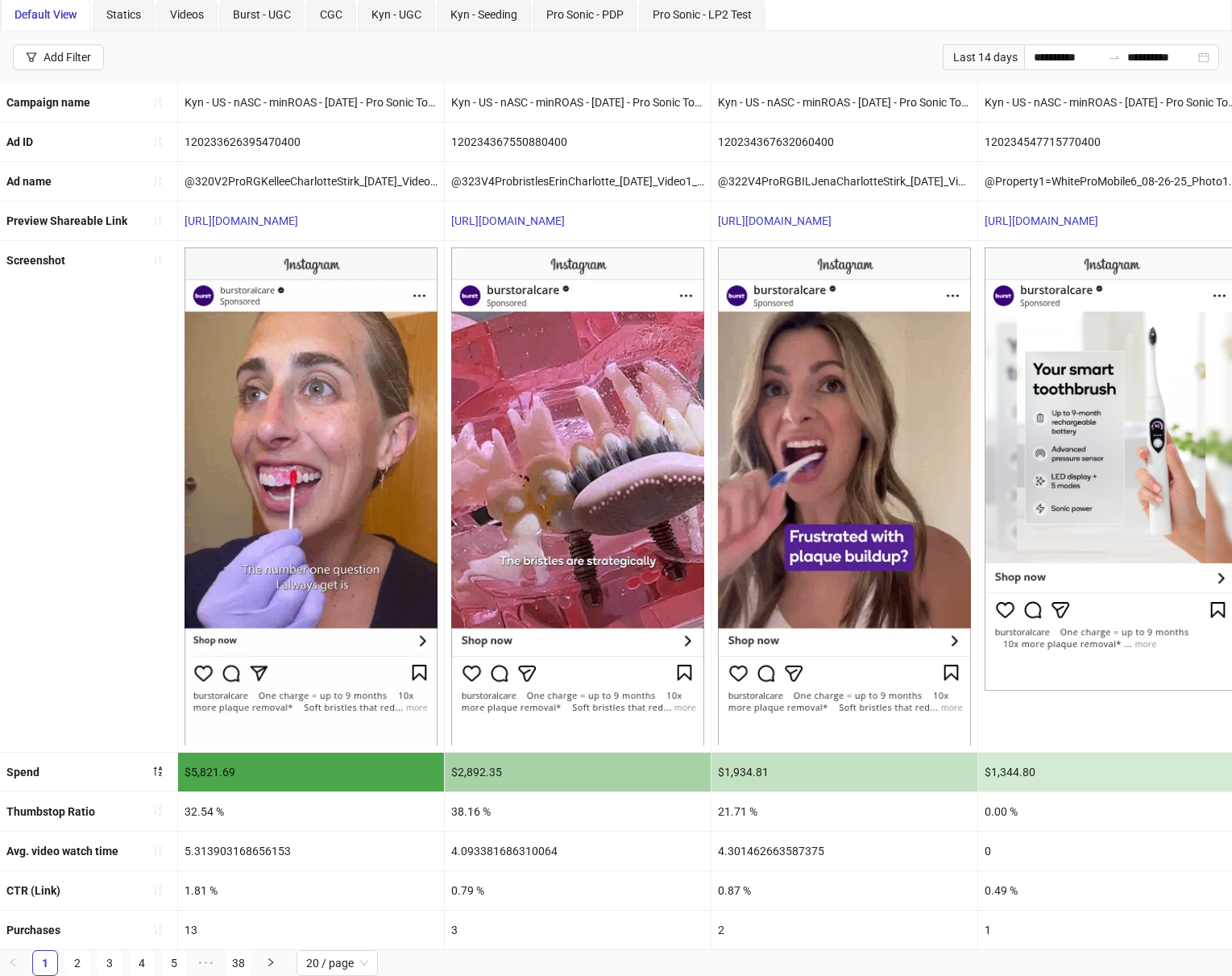
click at [128, 613] on div "Screenshot" at bounding box center [89, 496] width 178 height 510
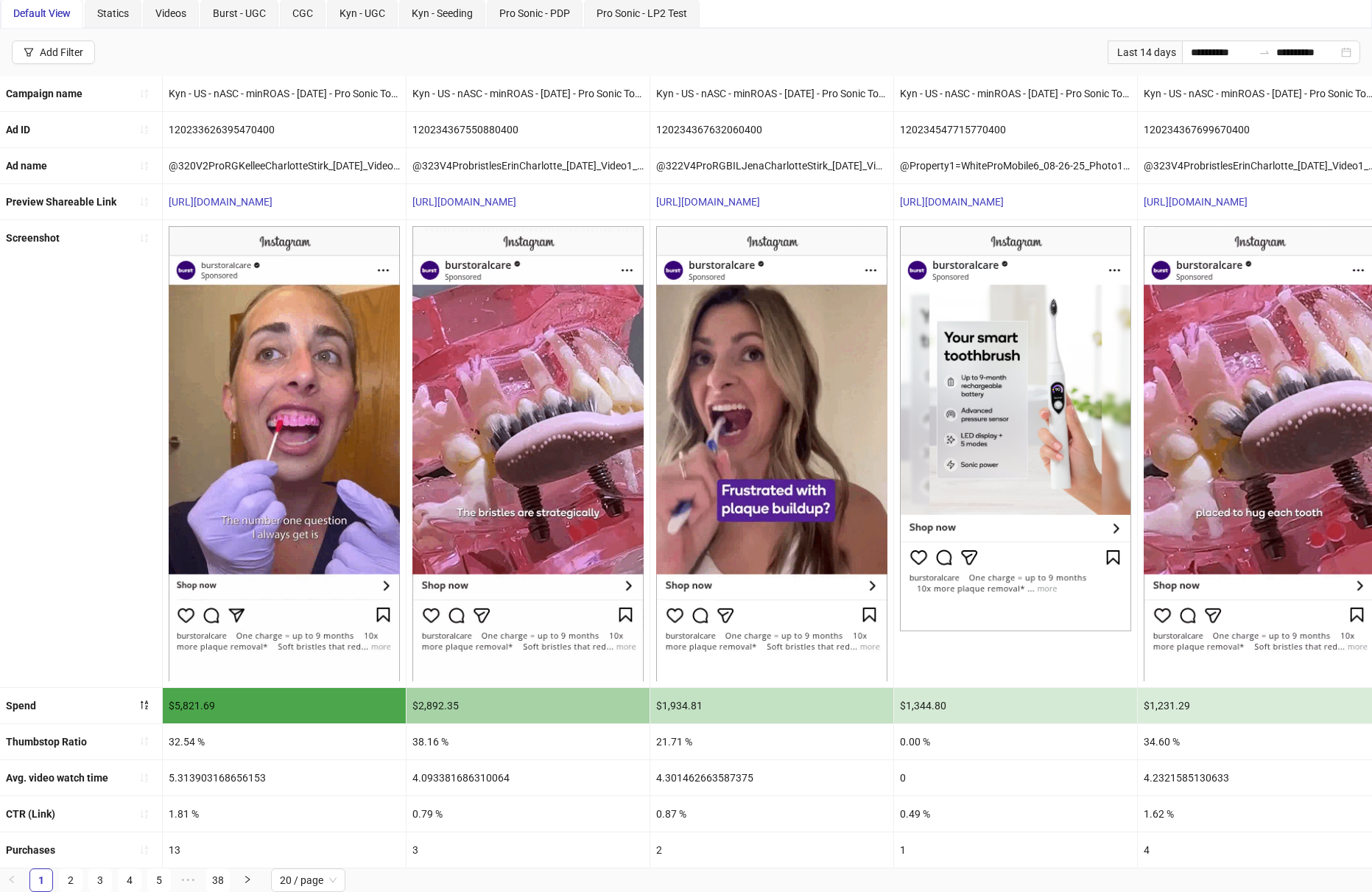
scroll to position [0, 0]
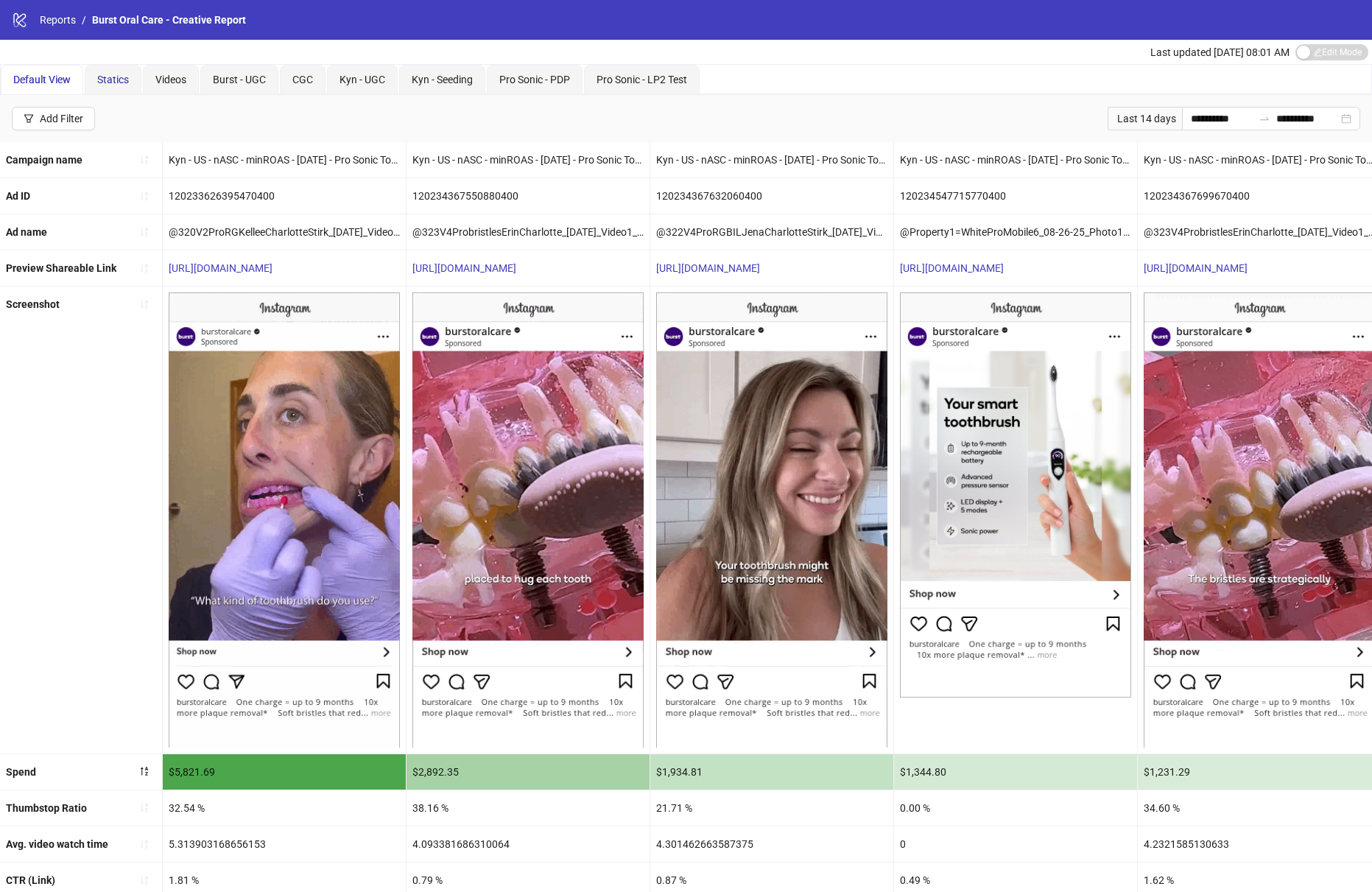
click at [116, 77] on span "Statics" at bounding box center [113, 80] width 32 height 12
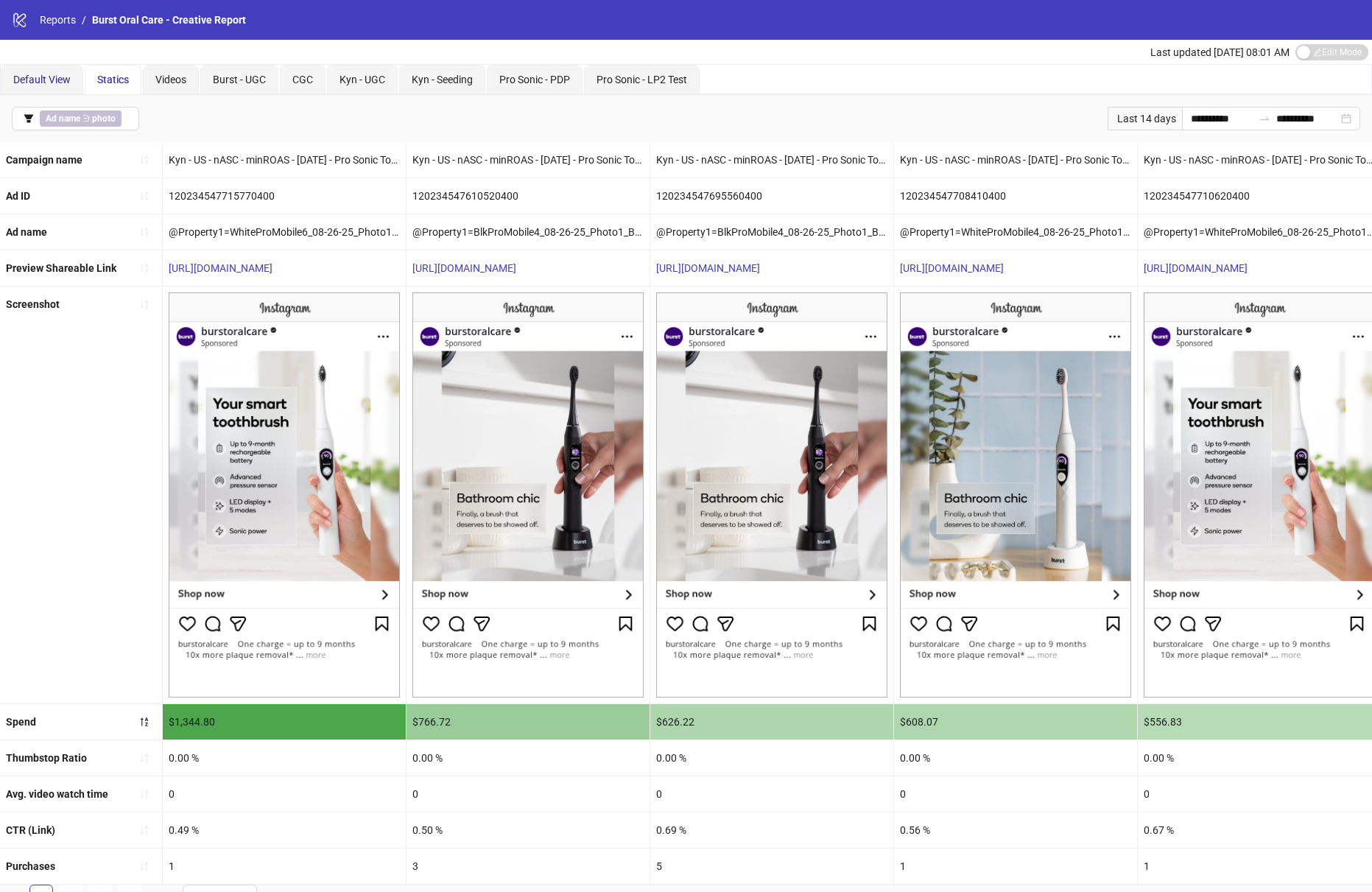
click at [34, 80] on span "Default View" at bounding box center [42, 80] width 58 height 12
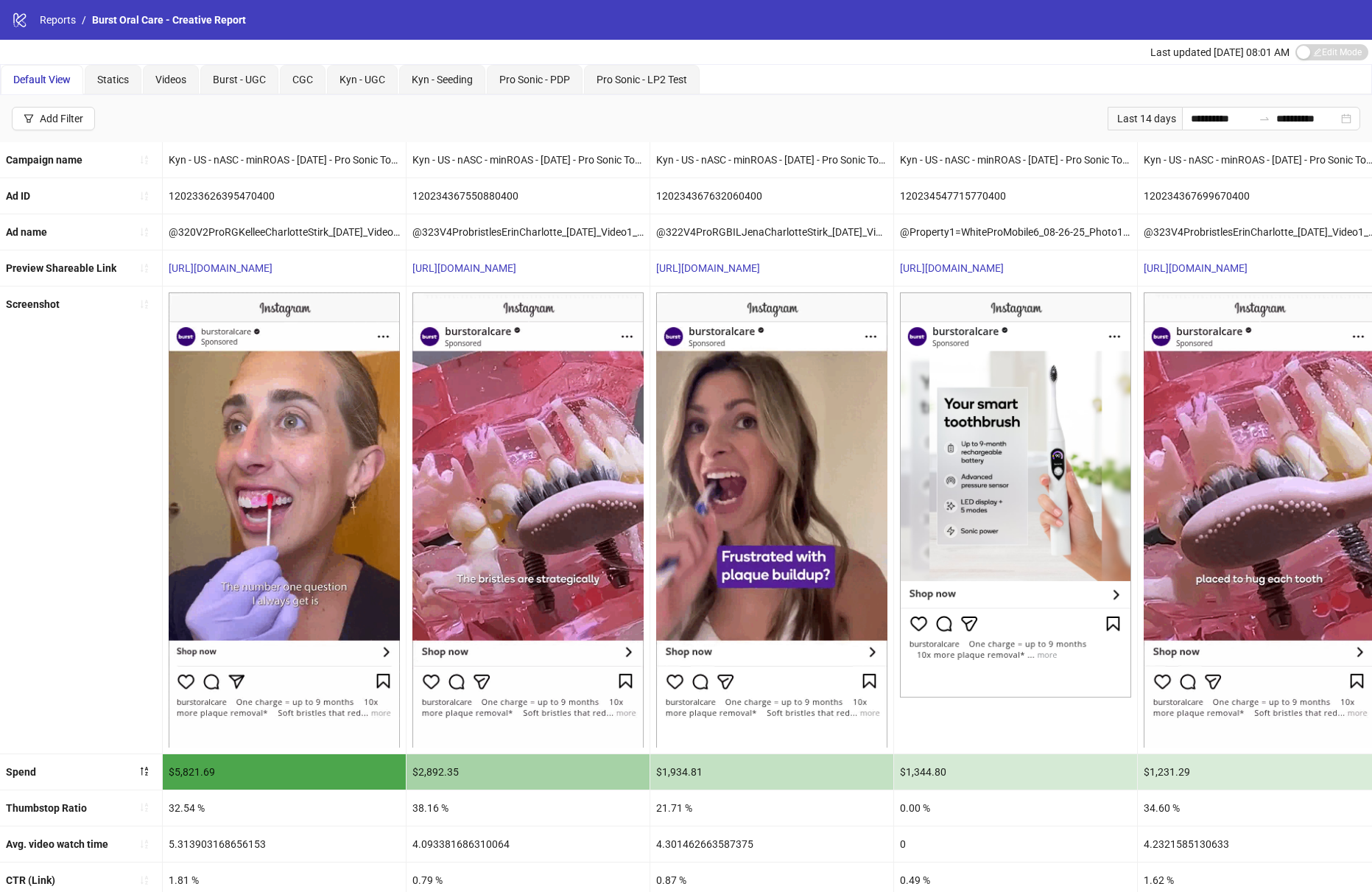
scroll to position [2, 0]
